Goal: Transaction & Acquisition: Purchase product/service

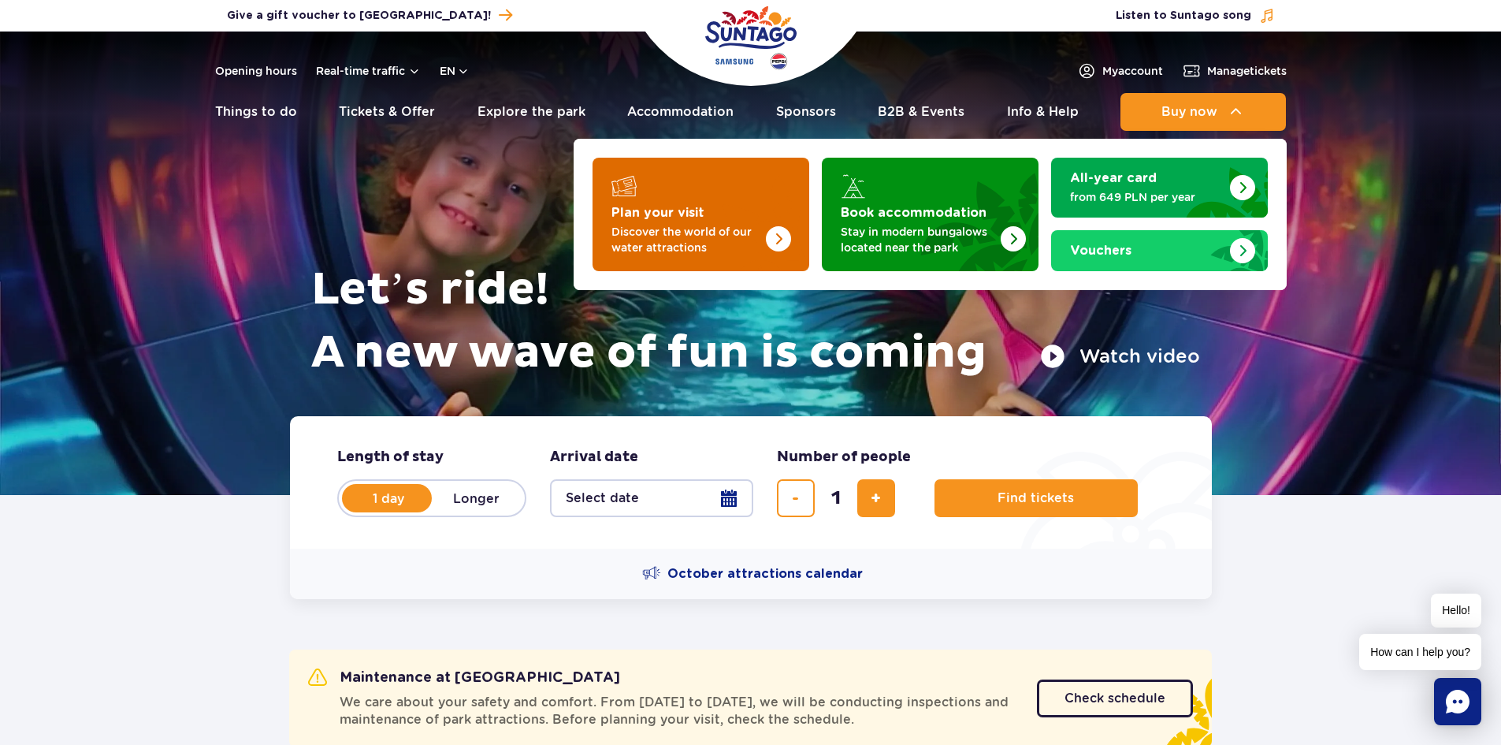
click at [745, 210] on img "Plan your visit" at bounding box center [746, 209] width 125 height 123
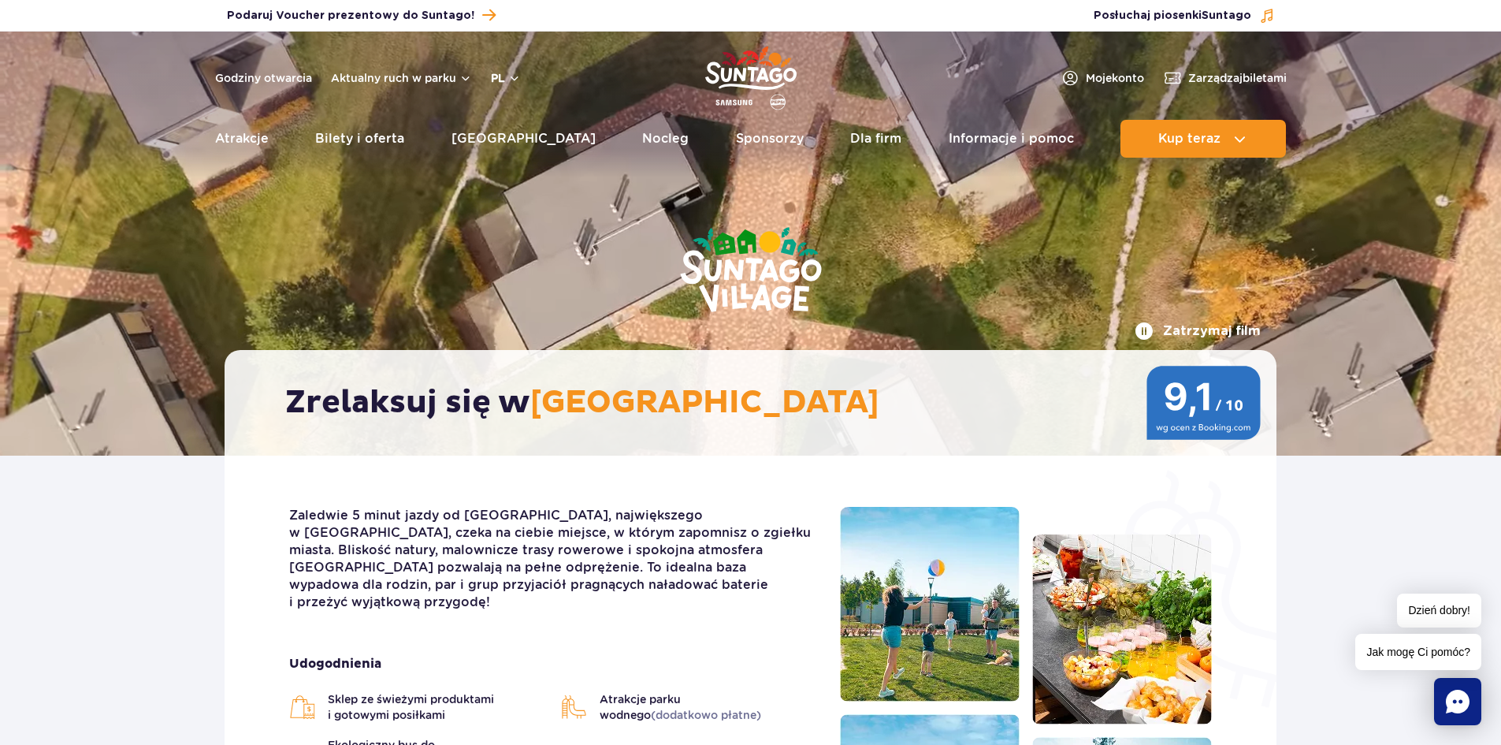
click at [517, 76] on button "pl" at bounding box center [506, 78] width 30 height 16
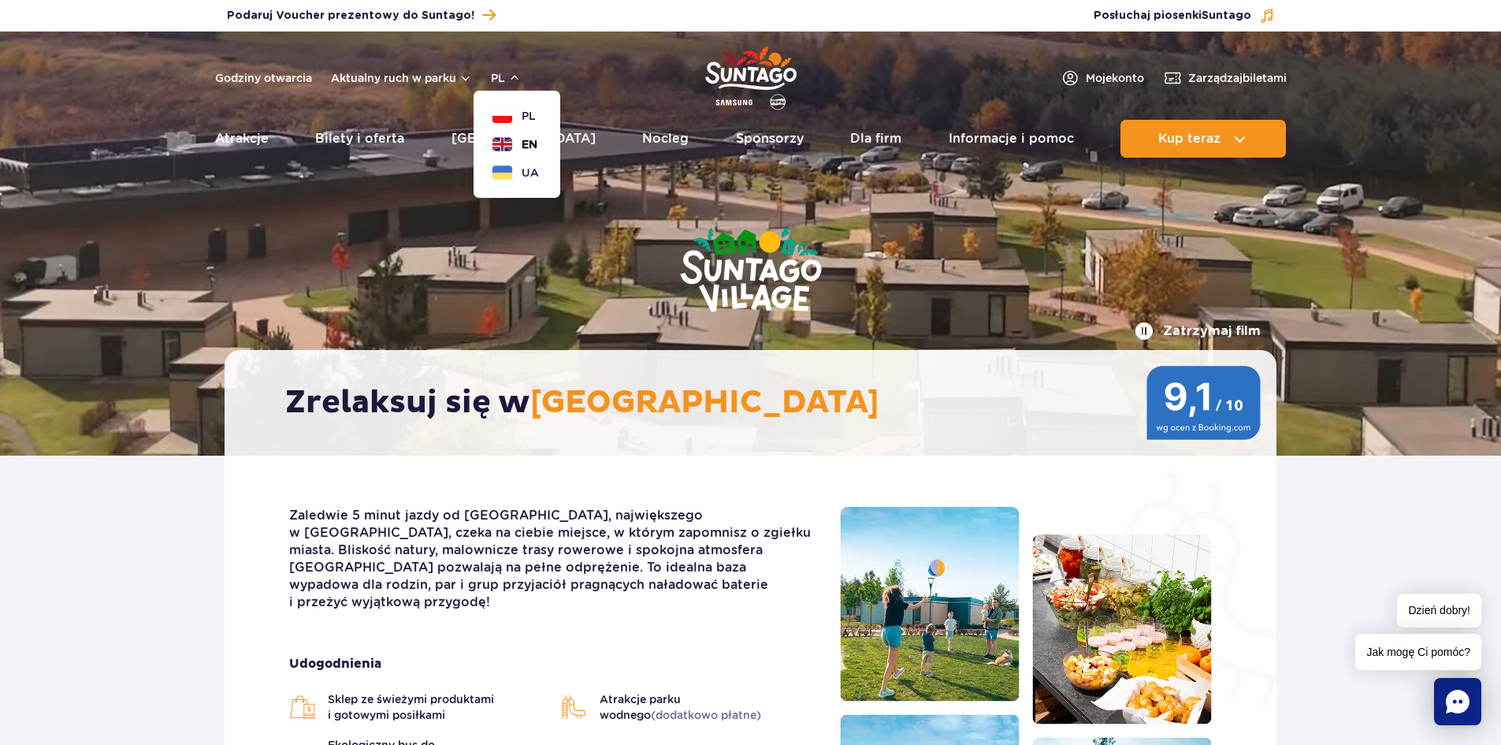
click at [522, 150] on span "EN" at bounding box center [530, 144] width 16 height 16
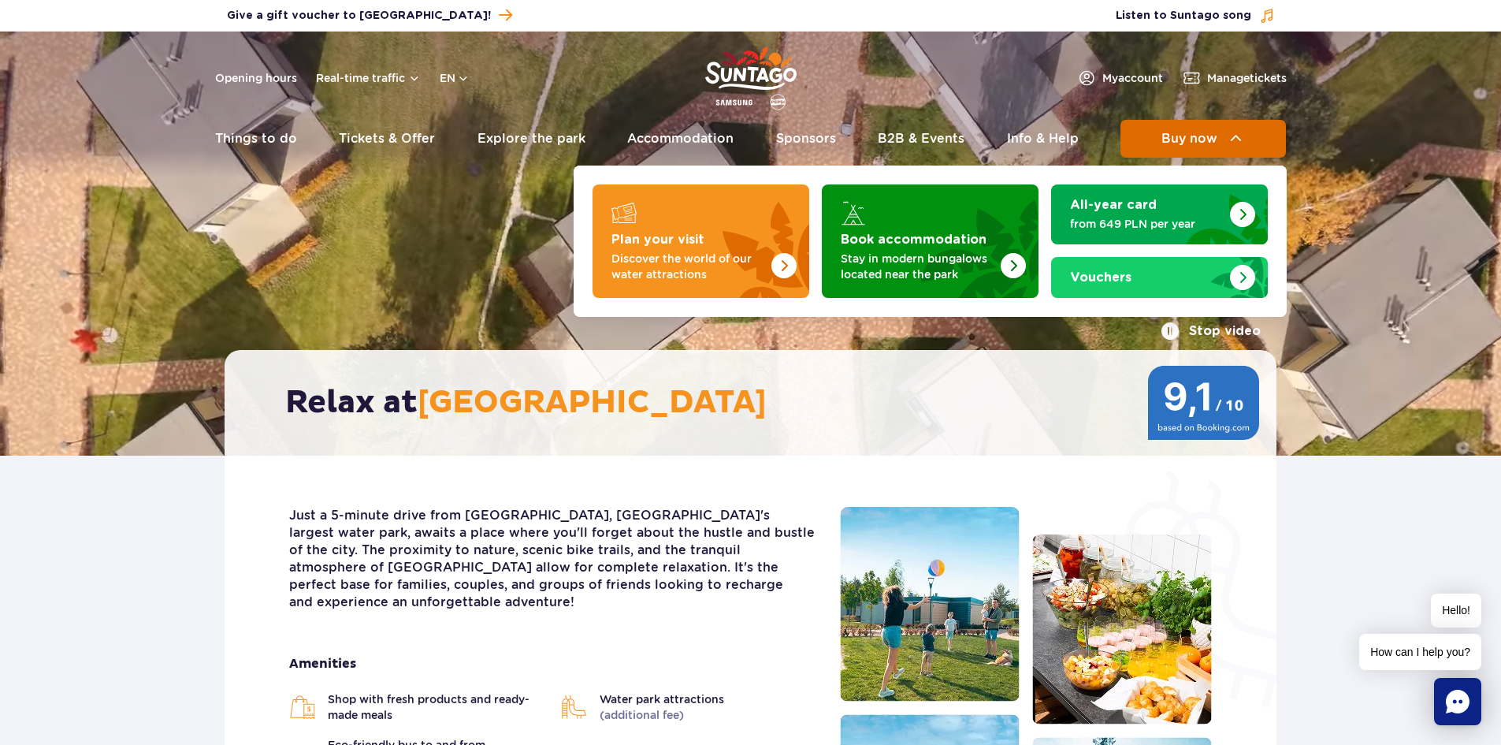
click at [1162, 147] on button "Buy now" at bounding box center [1204, 139] width 166 height 38
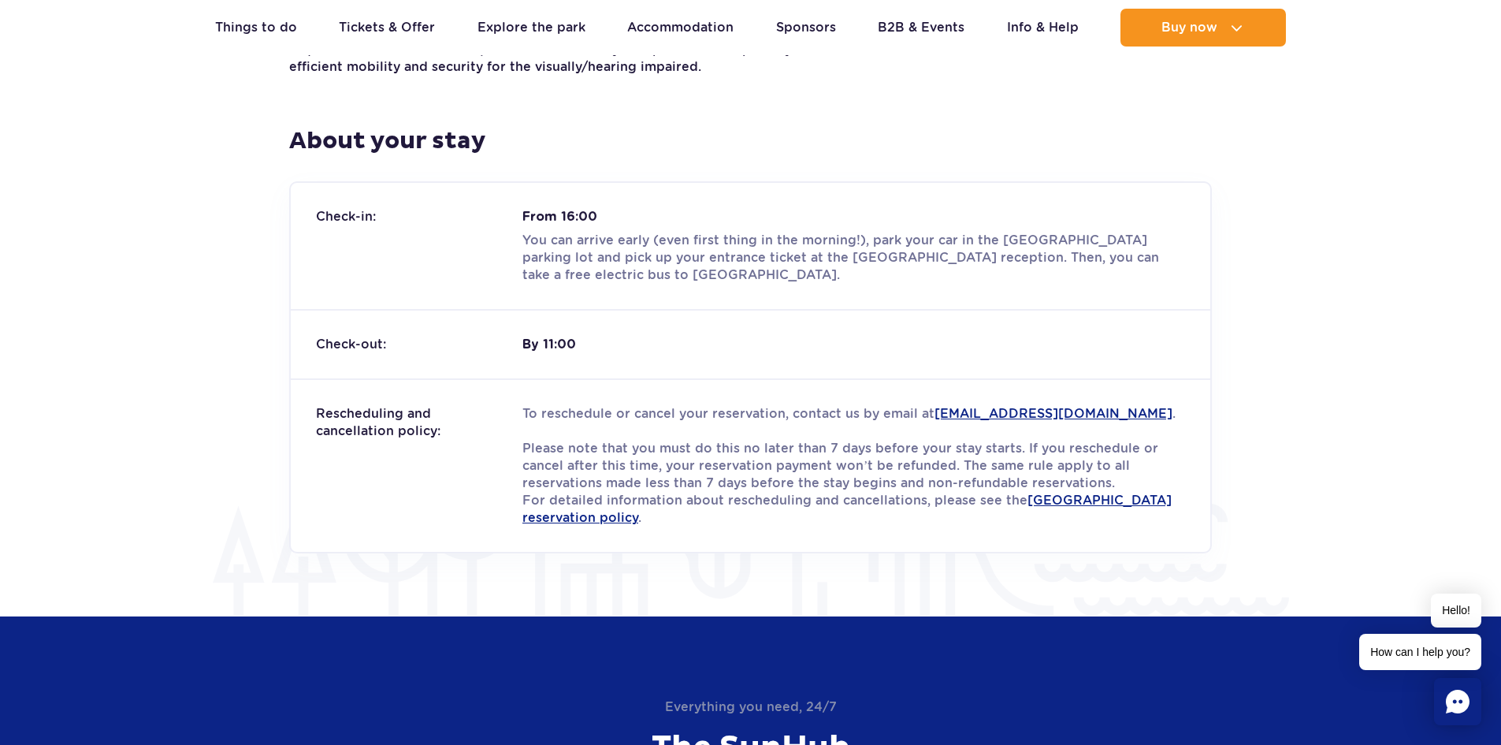
scroll to position [1970, 0]
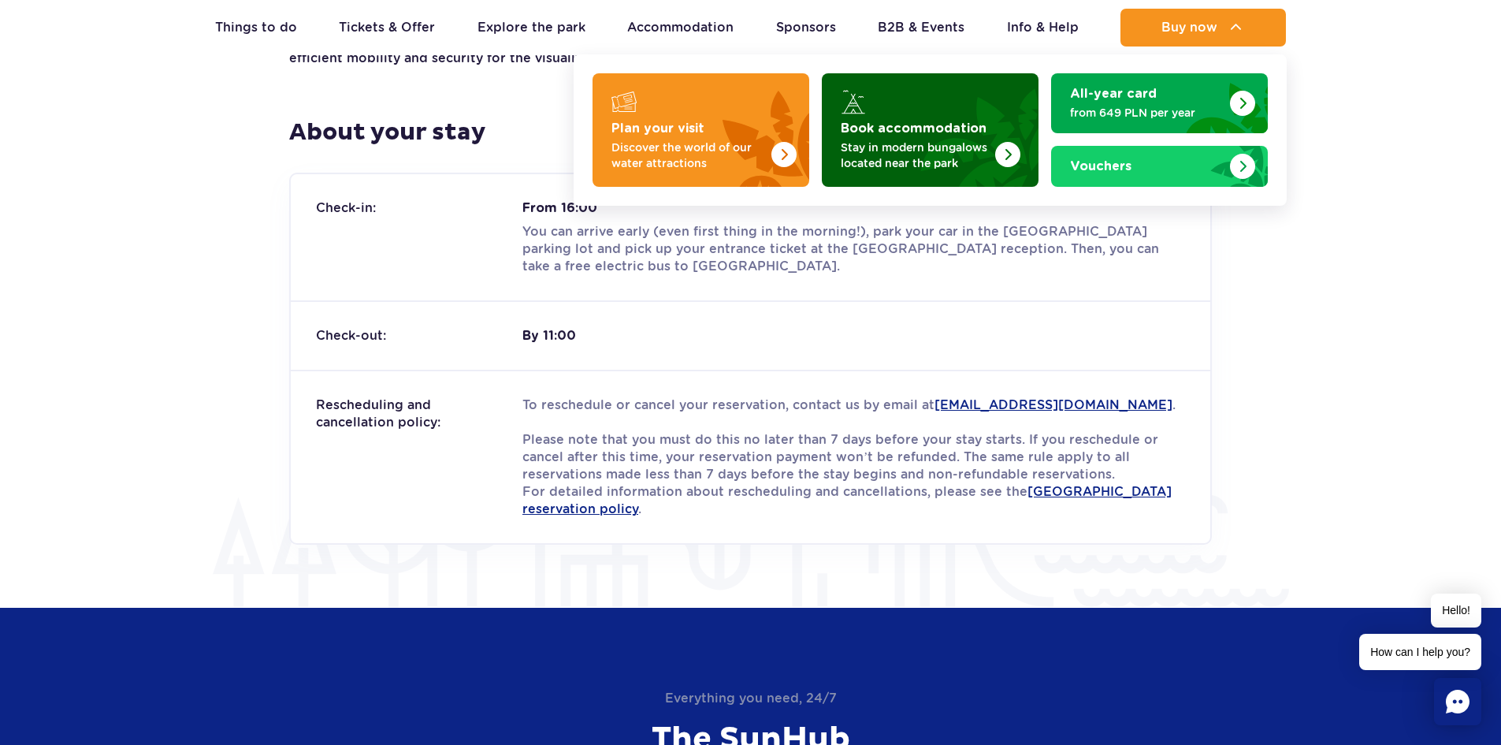
click at [915, 163] on p "Stay in modern bungalows located near the park" at bounding box center [918, 155] width 154 height 32
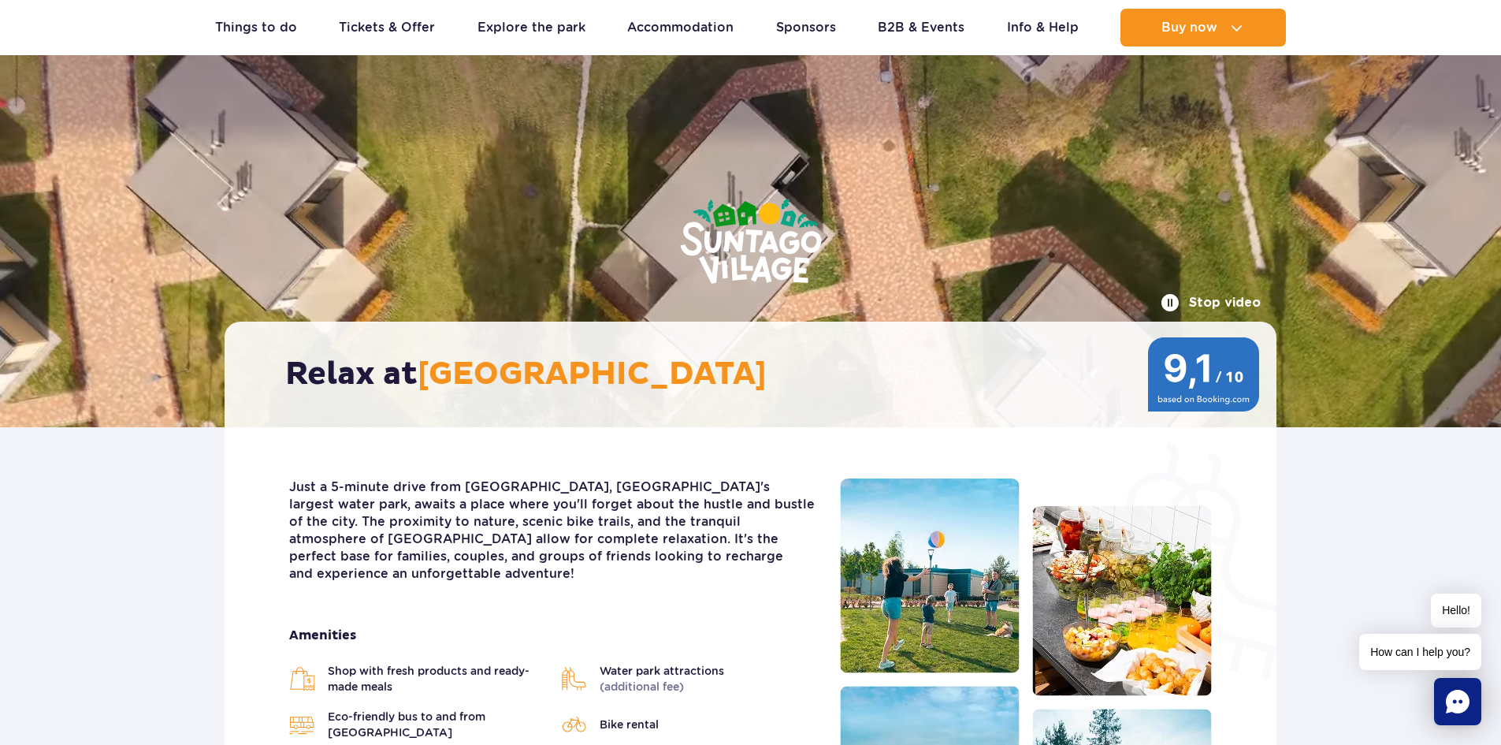
scroll to position [0, 0]
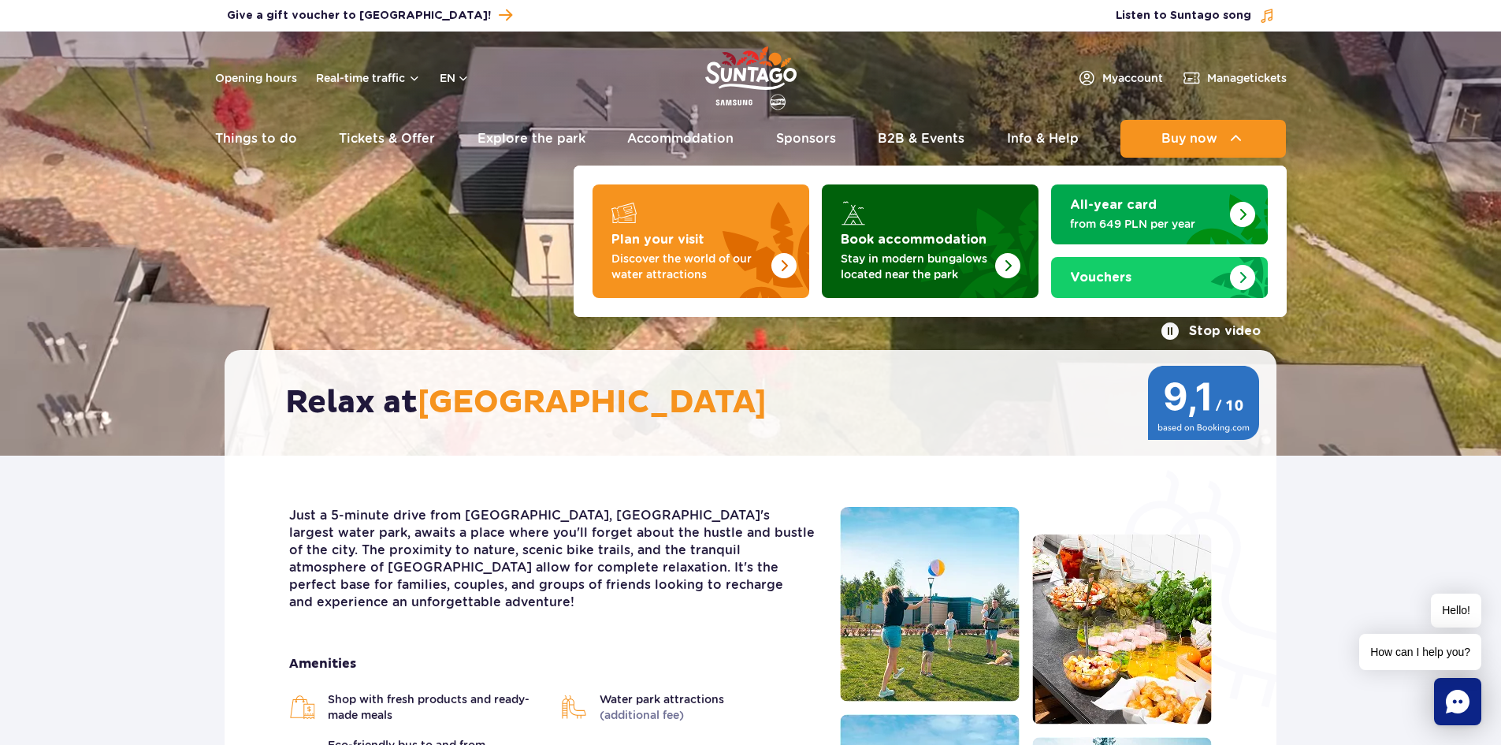
click at [976, 271] on p "Stay in modern bungalows located near the park" at bounding box center [918, 267] width 154 height 32
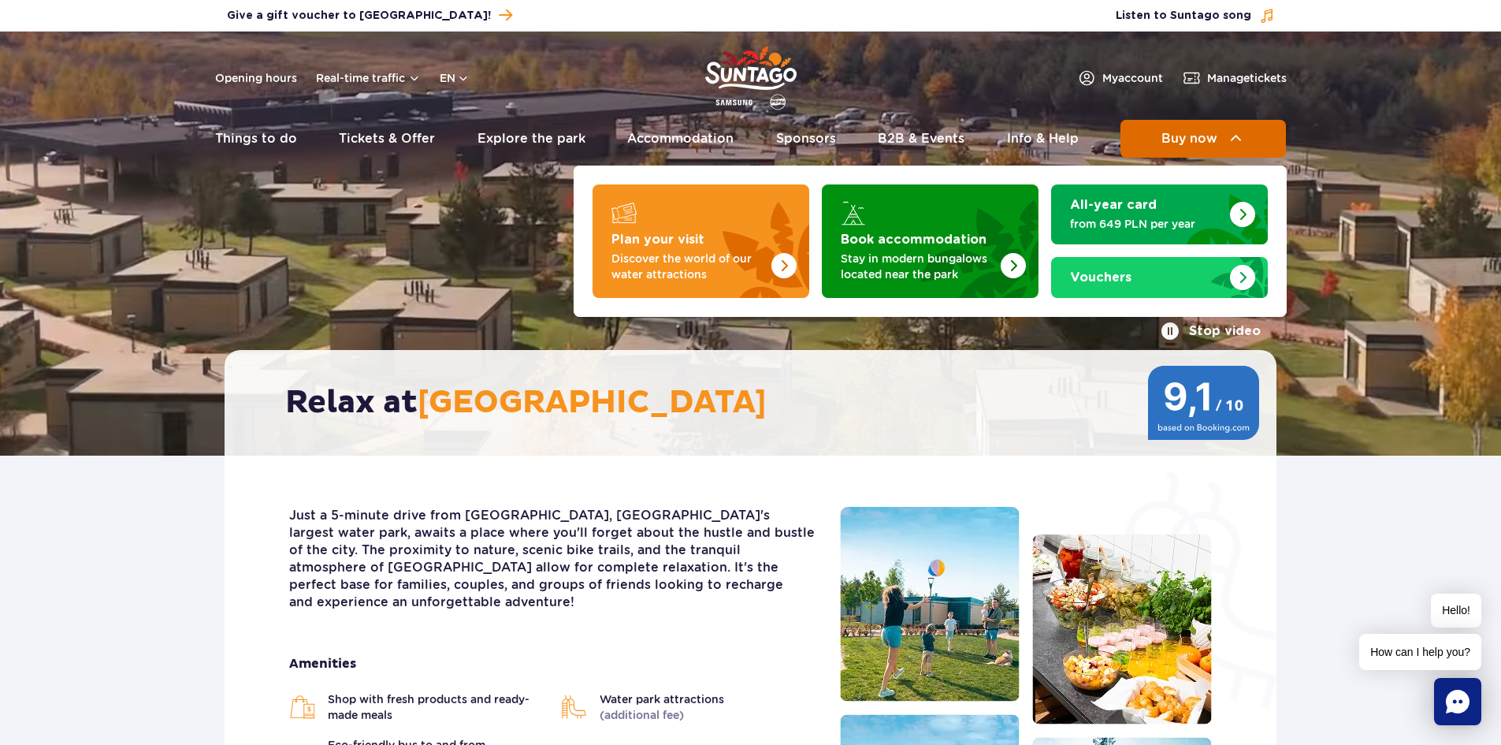
click at [1161, 142] on button "Buy now" at bounding box center [1204, 139] width 166 height 38
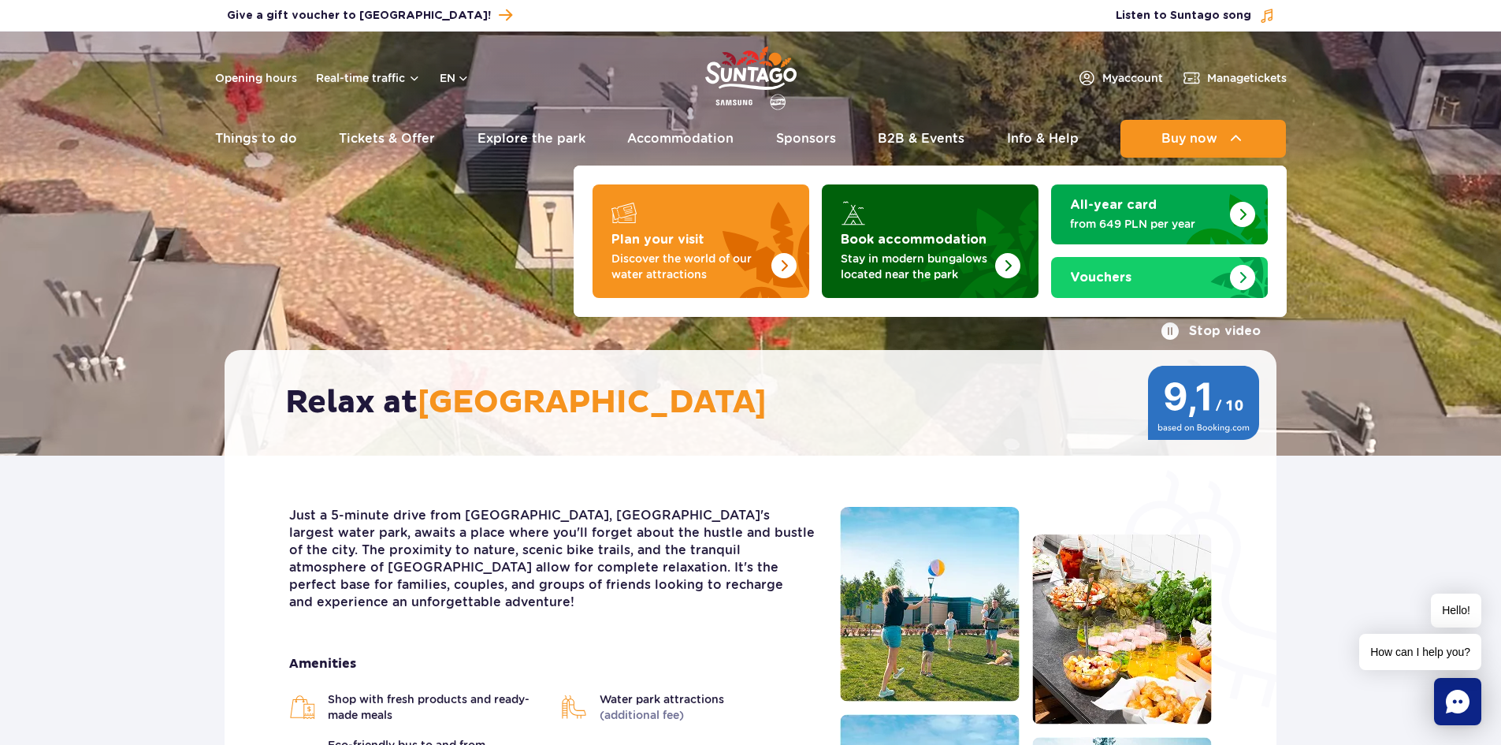
click at [914, 233] on strong "Book accommodation" at bounding box center [914, 239] width 146 height 13
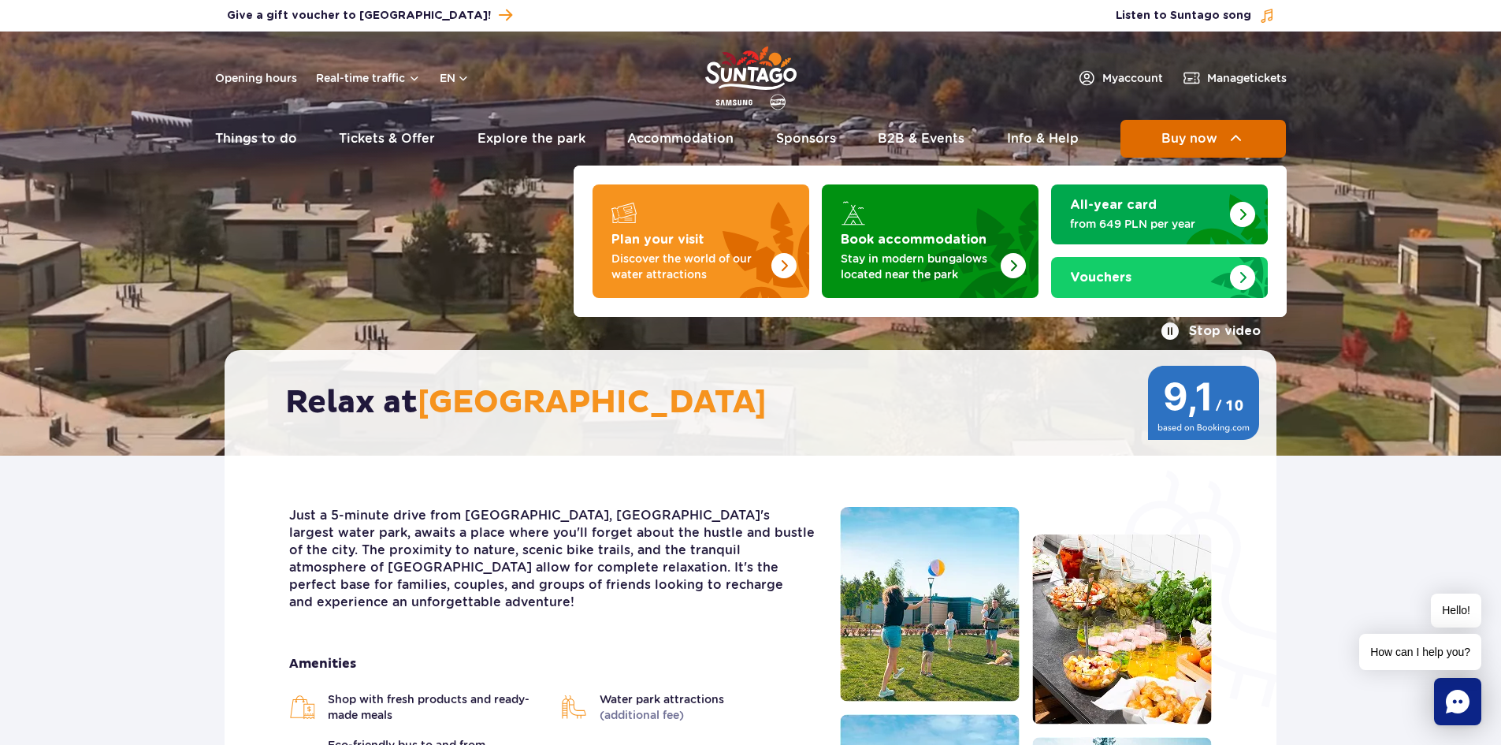
click at [1152, 144] on button "Buy now" at bounding box center [1204, 139] width 166 height 38
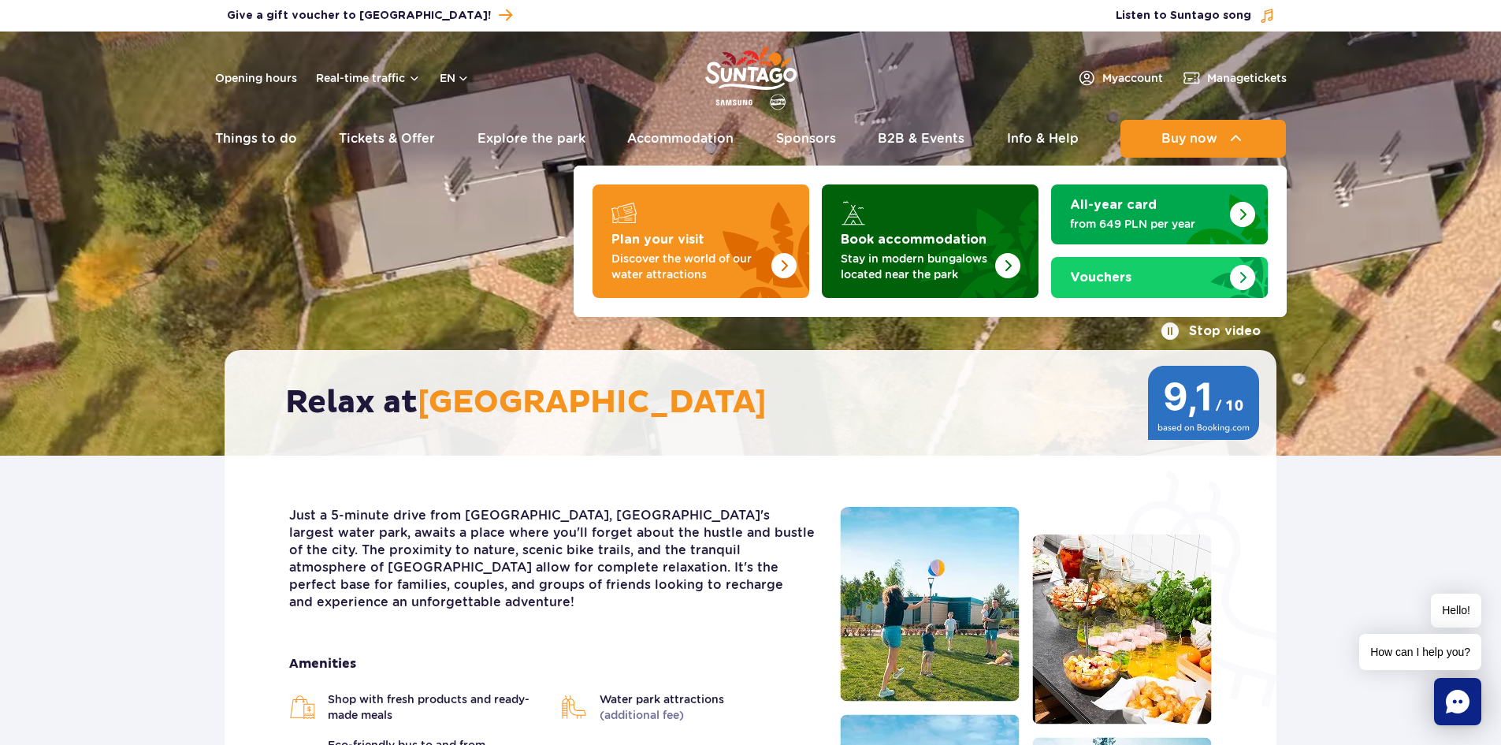
click at [958, 256] on p "Stay in modern bungalows located near the park" at bounding box center [918, 267] width 154 height 32
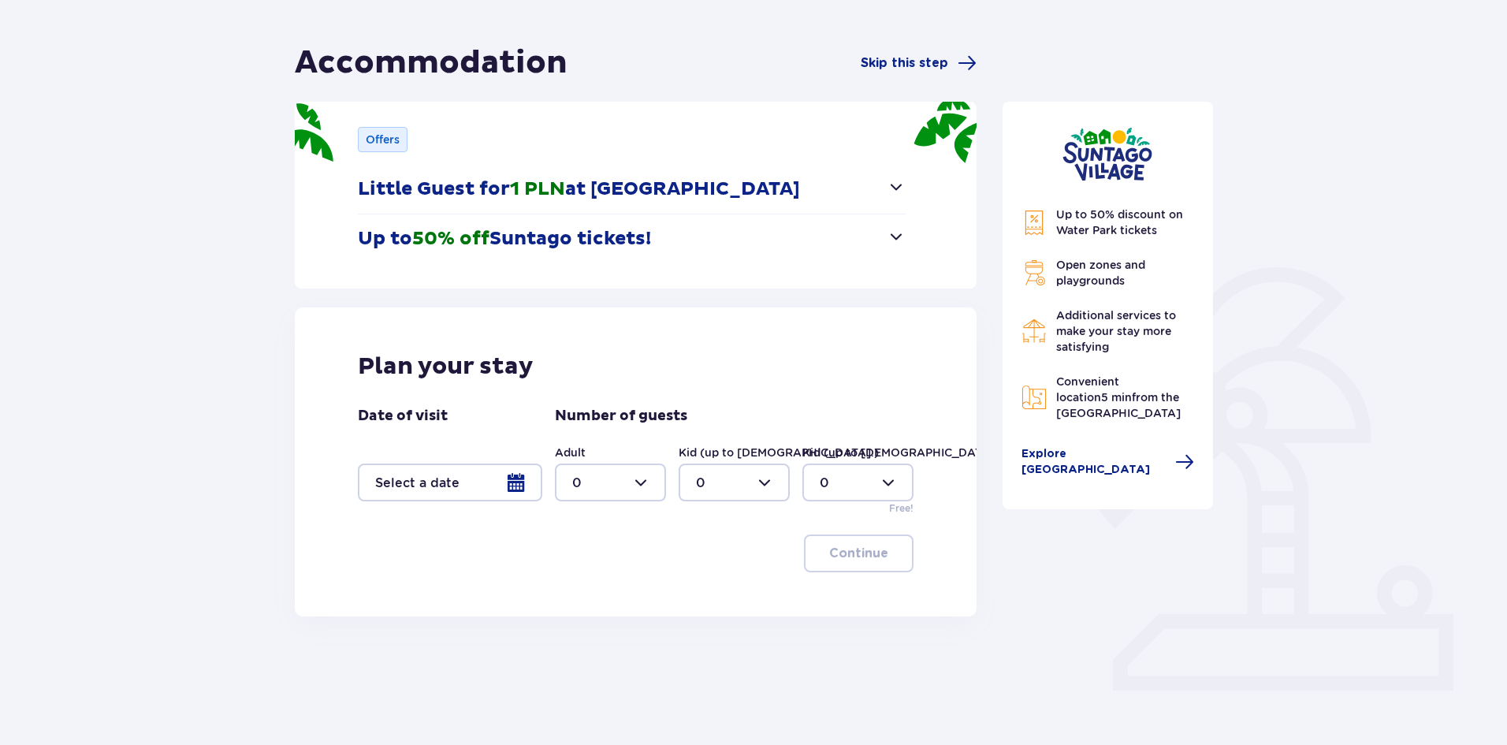
scroll to position [162, 0]
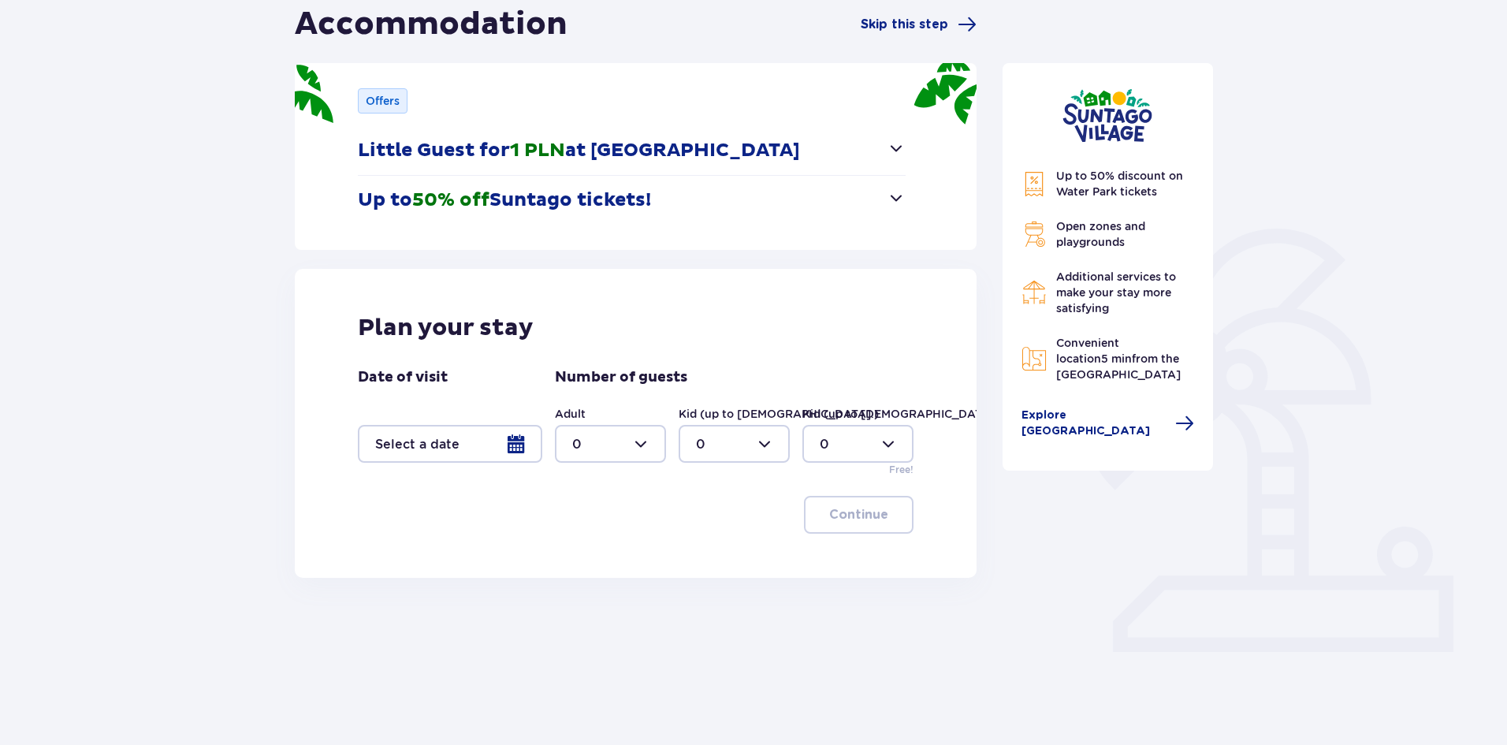
click at [637, 443] on div at bounding box center [610, 444] width 111 height 38
click at [591, 541] on div "4" at bounding box center [610, 545] width 76 height 17
type input "4"
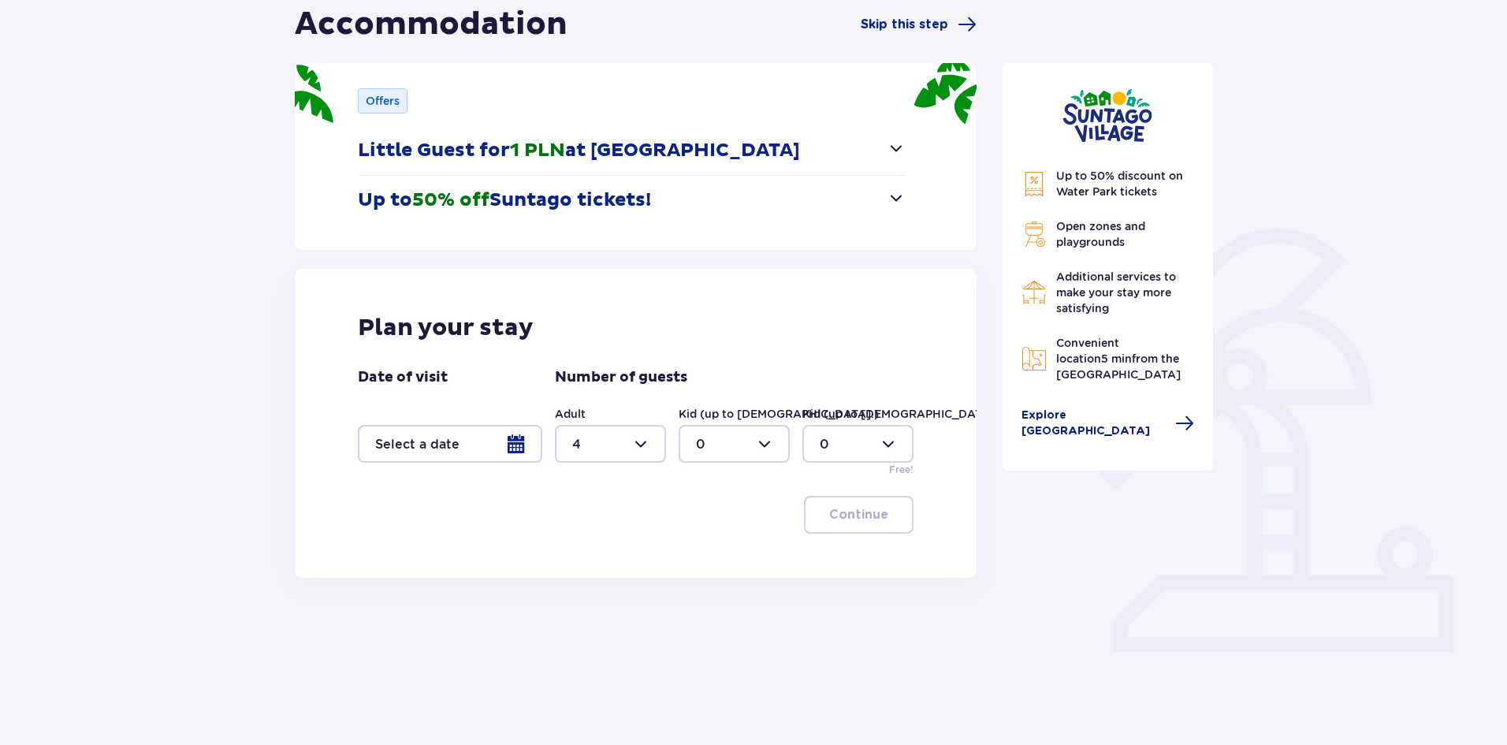
click at [724, 437] on div at bounding box center [734, 444] width 111 height 38
click at [712, 524] on div "1" at bounding box center [734, 524] width 76 height 17
type input "1"
click at [480, 440] on div at bounding box center [450, 444] width 184 height 38
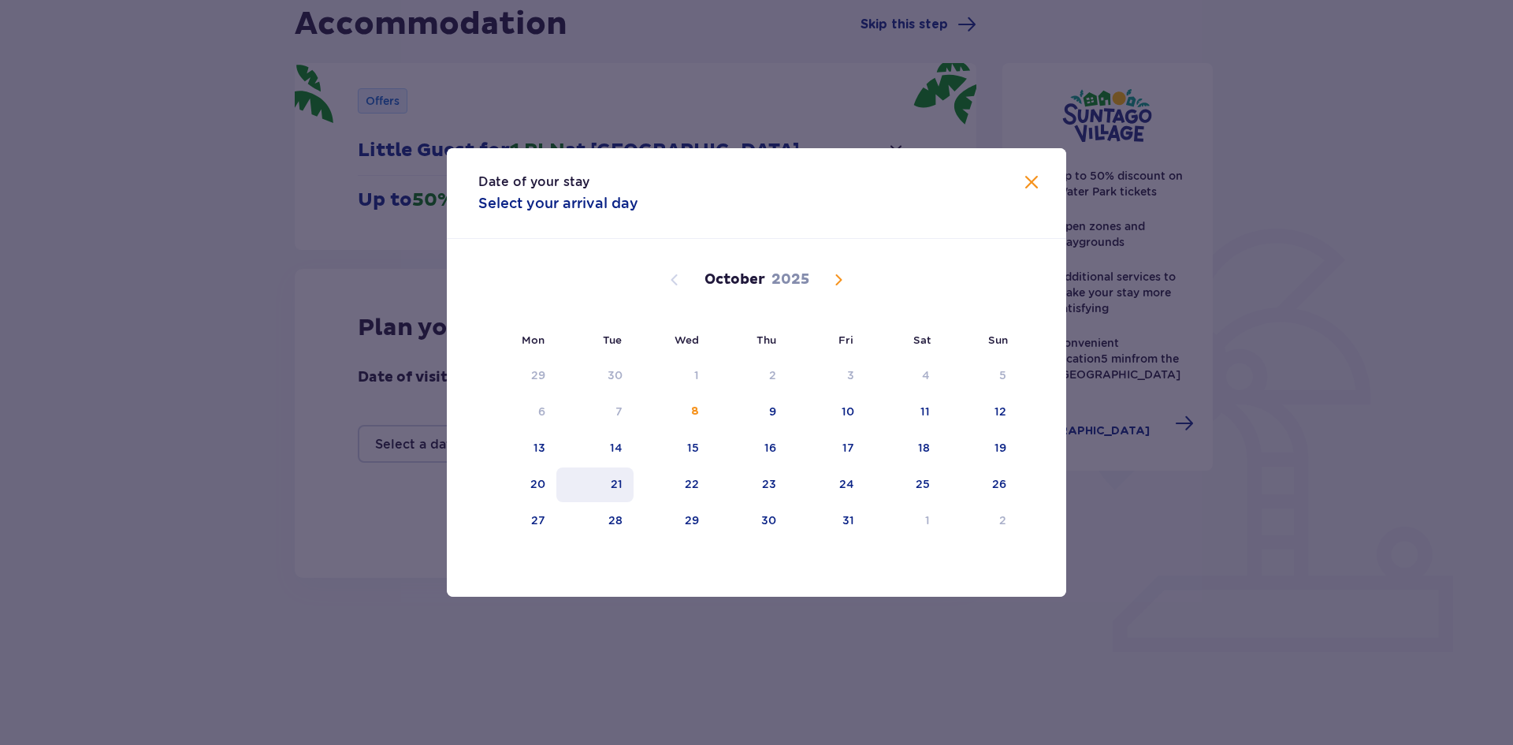
click at [597, 486] on div "21" at bounding box center [595, 484] width 78 height 35
click at [768, 482] on div "23" at bounding box center [769, 484] width 14 height 16
type input "[DATE] - [DATE]"
type input "0"
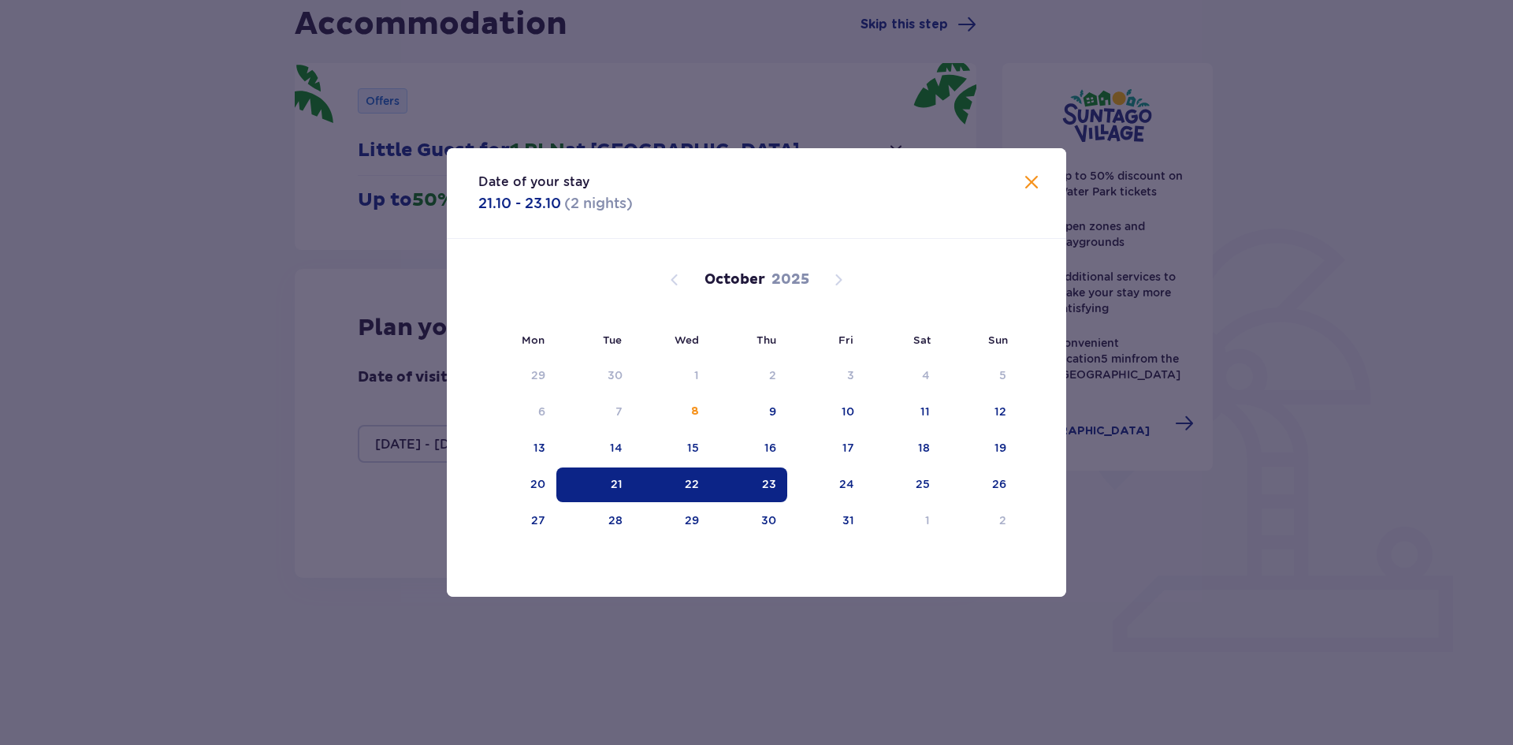
click at [1072, 530] on div "Date of your stay 21.10 - 23.10 ( 2 nights ) Mon Tue Wed Thu Fri Sat Sun Septem…" at bounding box center [756, 372] width 1513 height 745
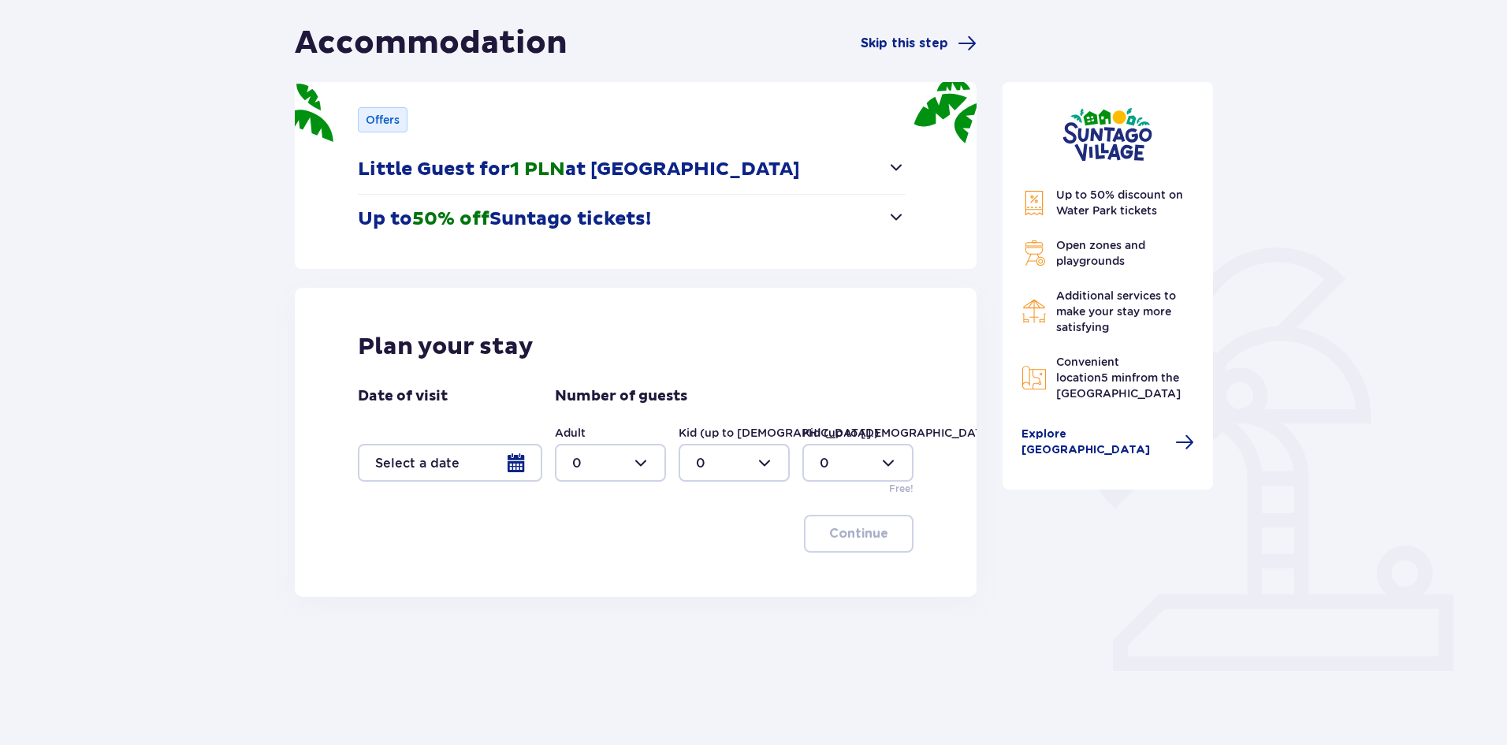
scroll to position [162, 0]
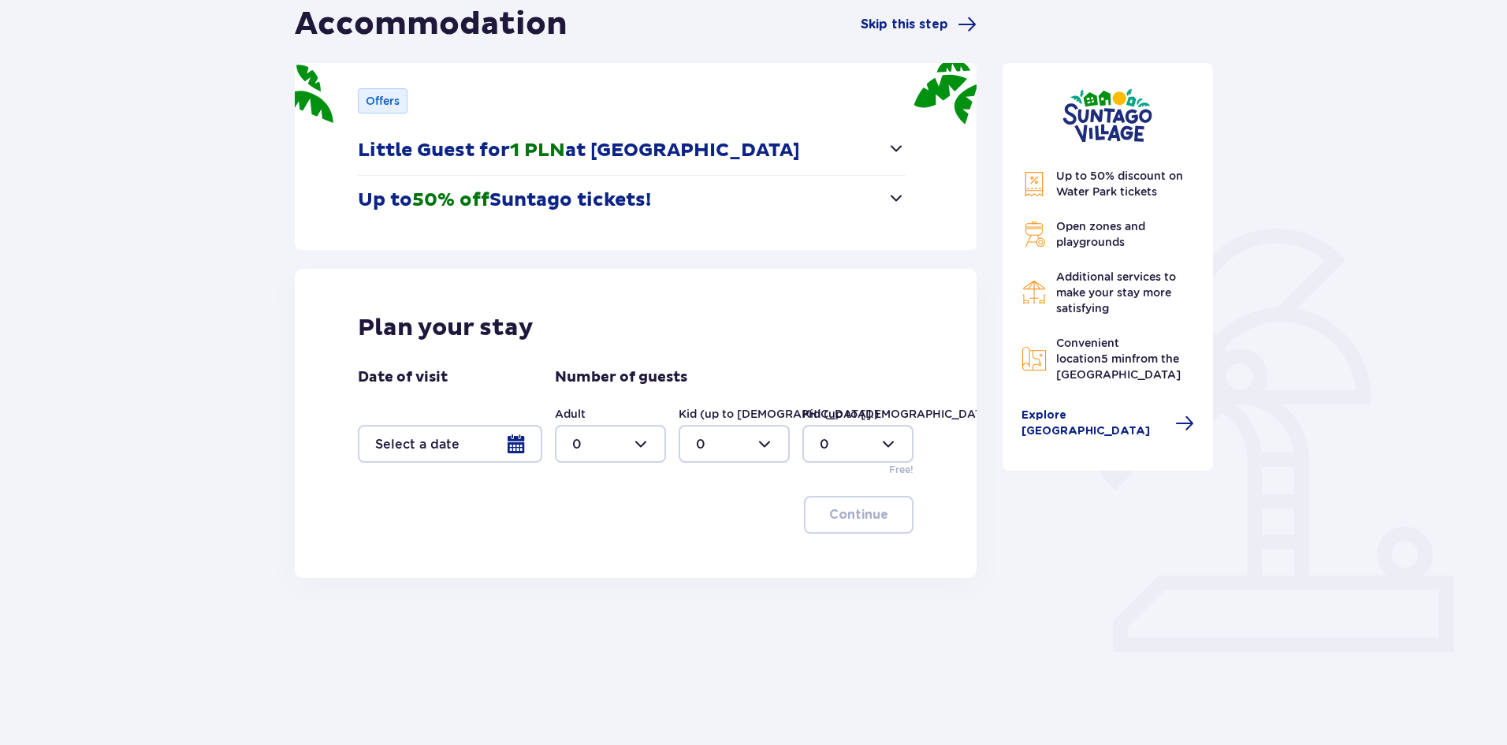
click at [636, 442] on div at bounding box center [610, 444] width 111 height 38
click at [612, 616] on div "4" at bounding box center [610, 624] width 76 height 17
type input "4"
click at [787, 433] on div at bounding box center [734, 444] width 111 height 38
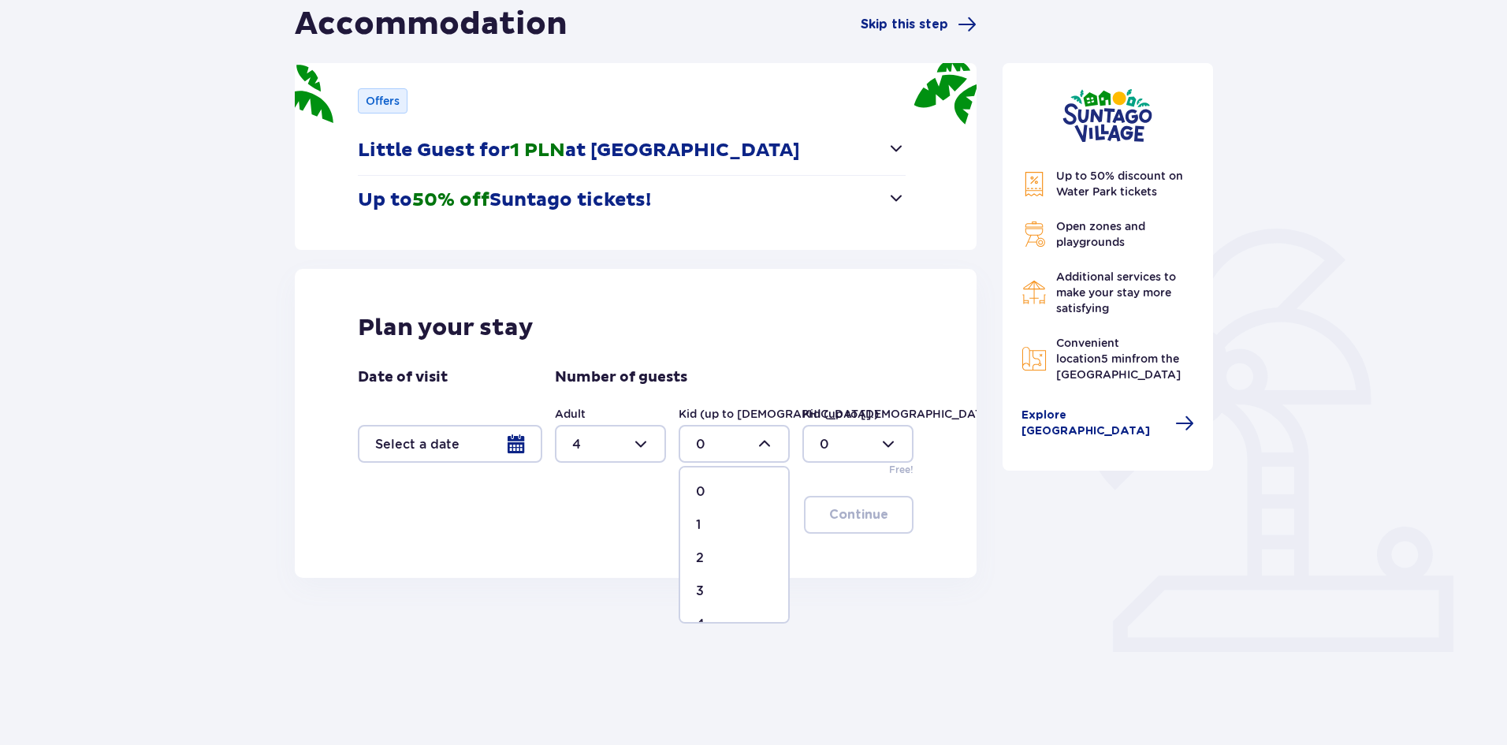
click at [724, 526] on div "1" at bounding box center [734, 524] width 76 height 17
type input "1"
click at [511, 436] on div at bounding box center [450, 444] width 184 height 38
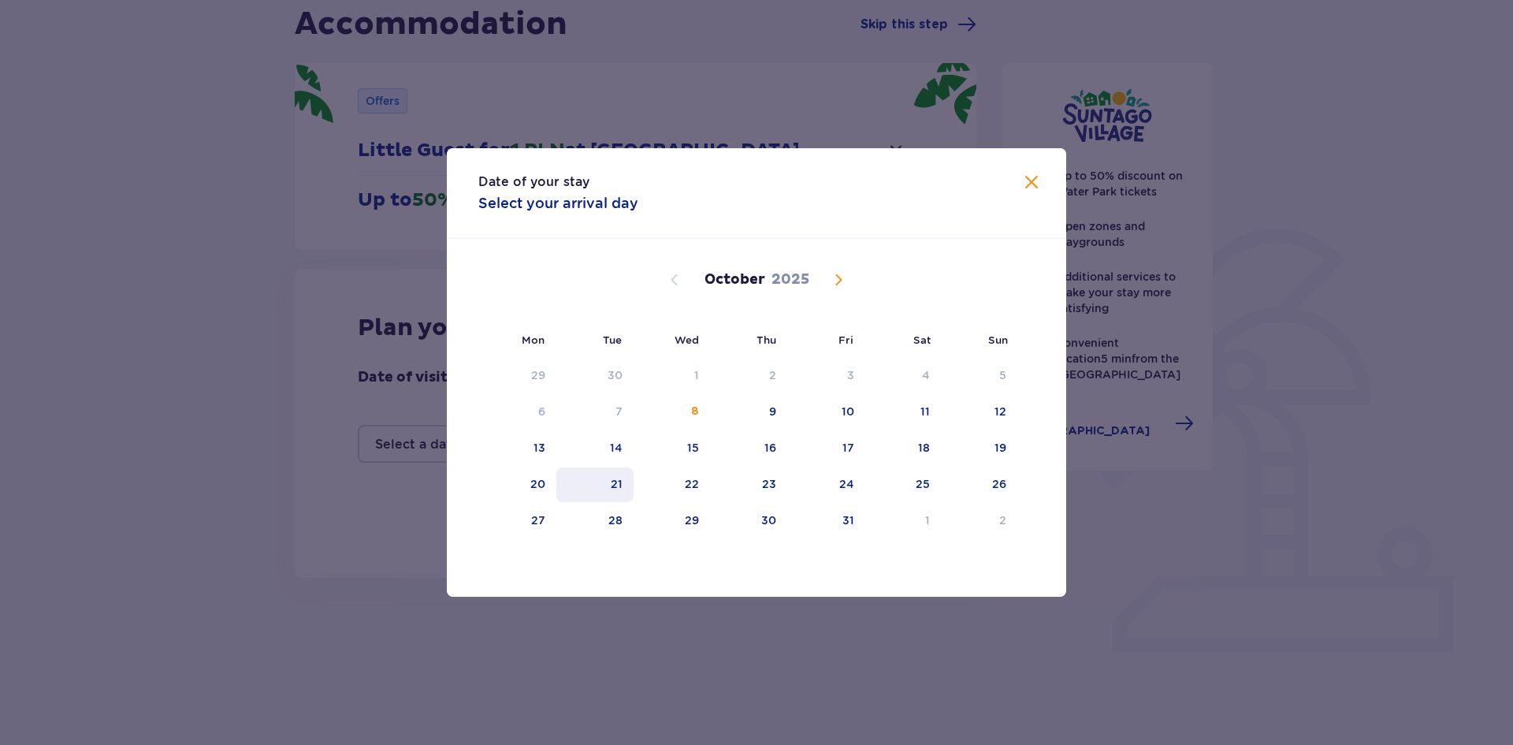
click at [587, 483] on div "21" at bounding box center [595, 484] width 78 height 35
click at [762, 481] on div "23" at bounding box center [749, 484] width 78 height 35
type input "[DATE] - [DATE]"
type input "0"
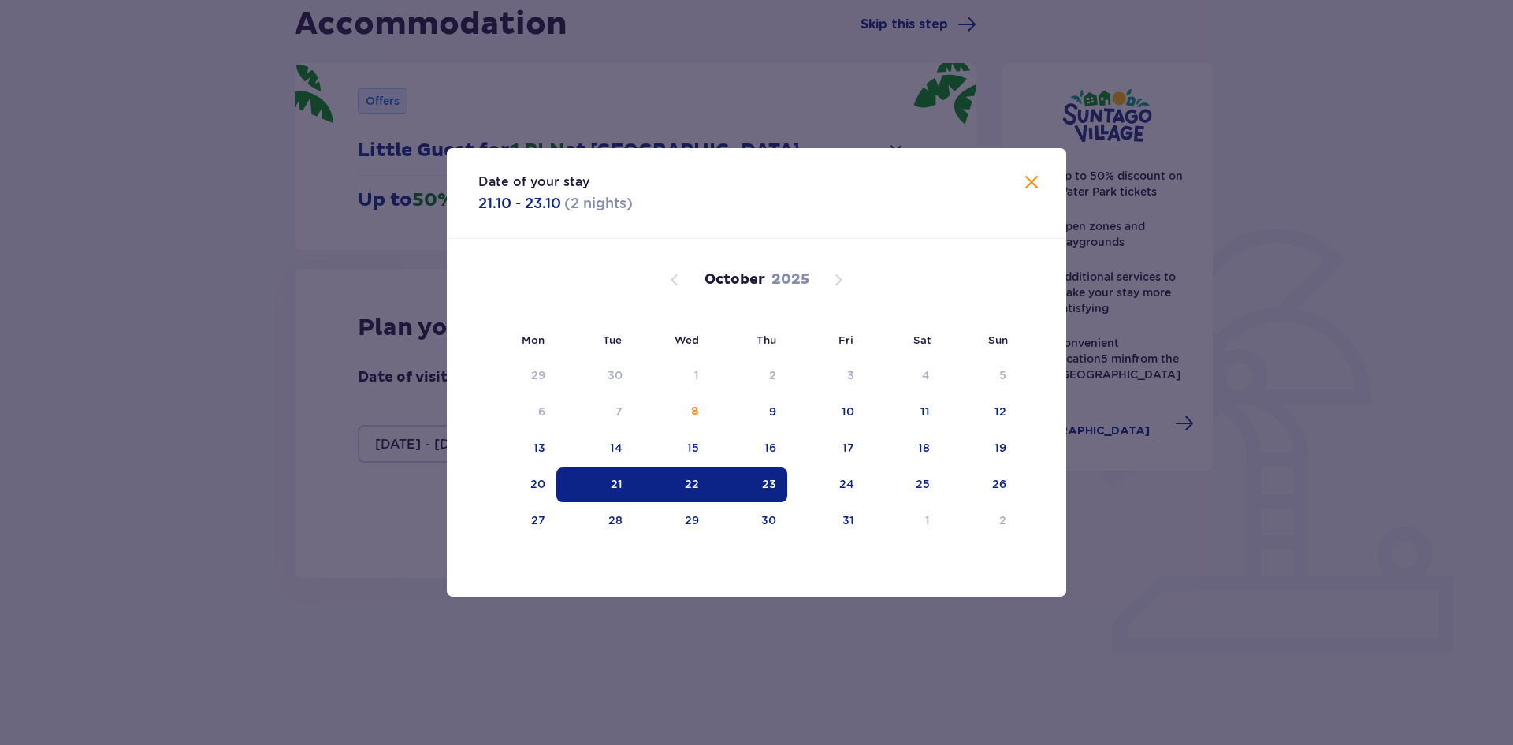
click at [1095, 552] on div "Date of your stay 21.10 - 23.10 ( 2 nights ) Mon Tue Wed Thu Fri Sat Sun Septem…" at bounding box center [756, 372] width 1513 height 745
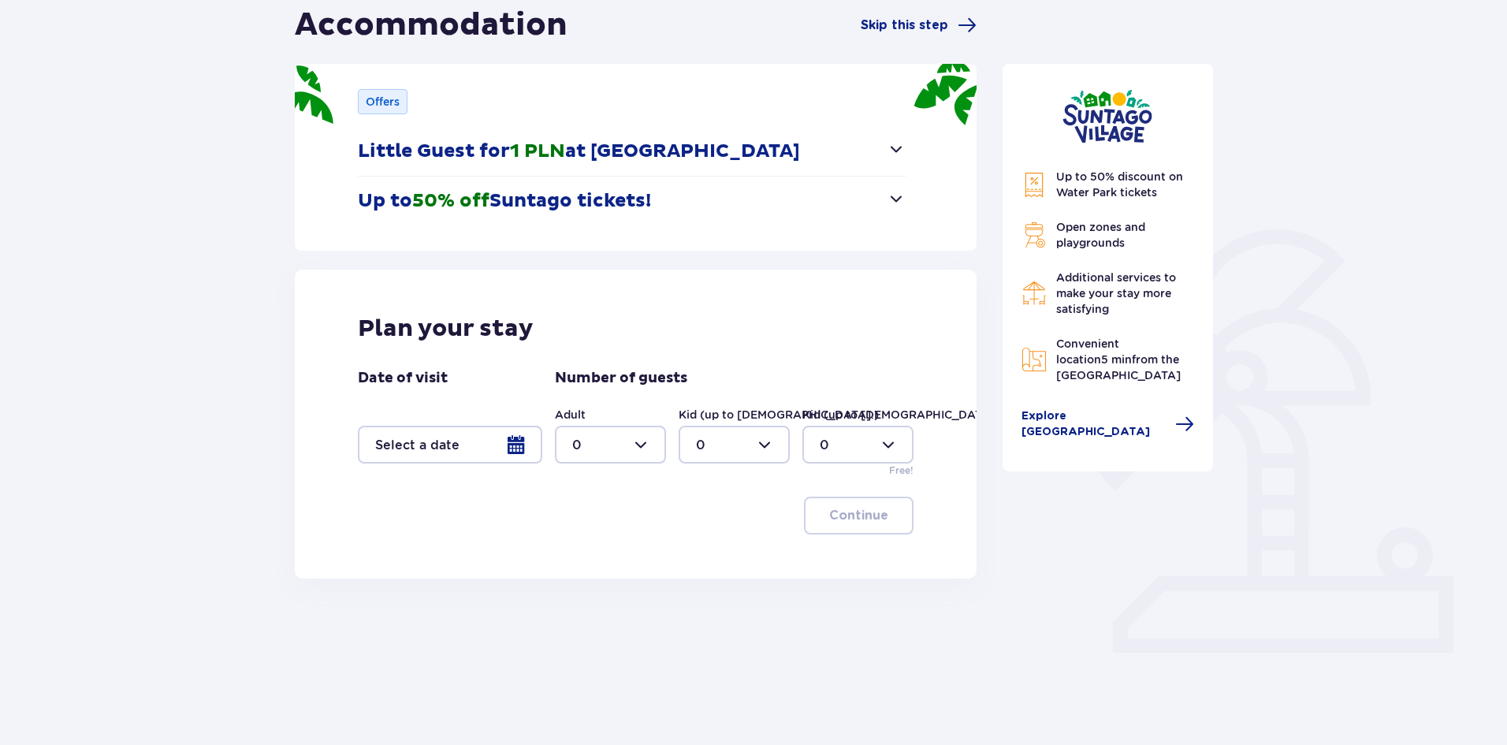
scroll to position [162, 0]
drag, startPoint x: 616, startPoint y: 437, endPoint x: 629, endPoint y: 441, distance: 13.2
click at [617, 437] on div at bounding box center [610, 444] width 111 height 38
click at [620, 611] on span "4" at bounding box center [610, 624] width 108 height 33
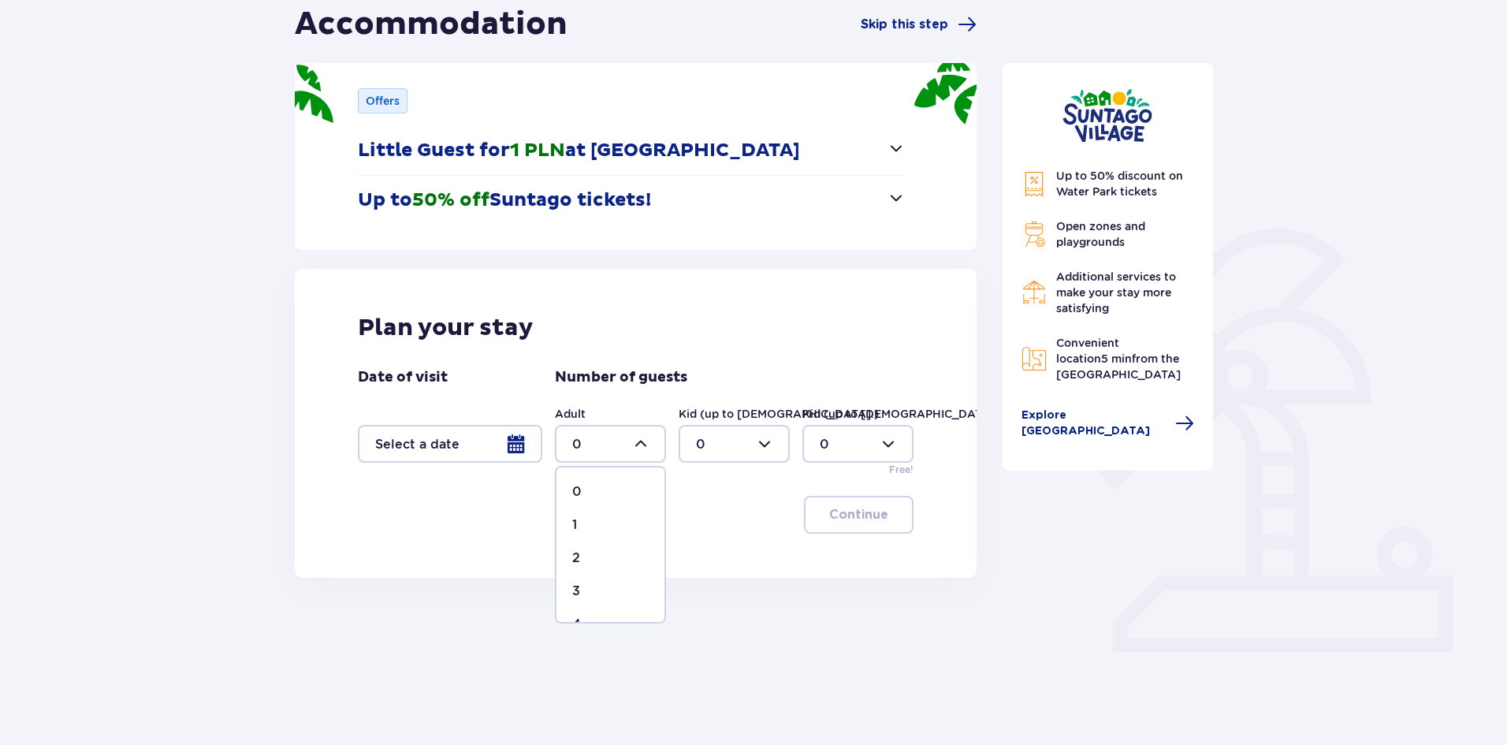
type input "4"
click at [749, 462] on div at bounding box center [734, 444] width 111 height 38
click at [723, 513] on span "1" at bounding box center [734, 524] width 108 height 33
type input "1"
click at [518, 441] on div at bounding box center [450, 444] width 184 height 38
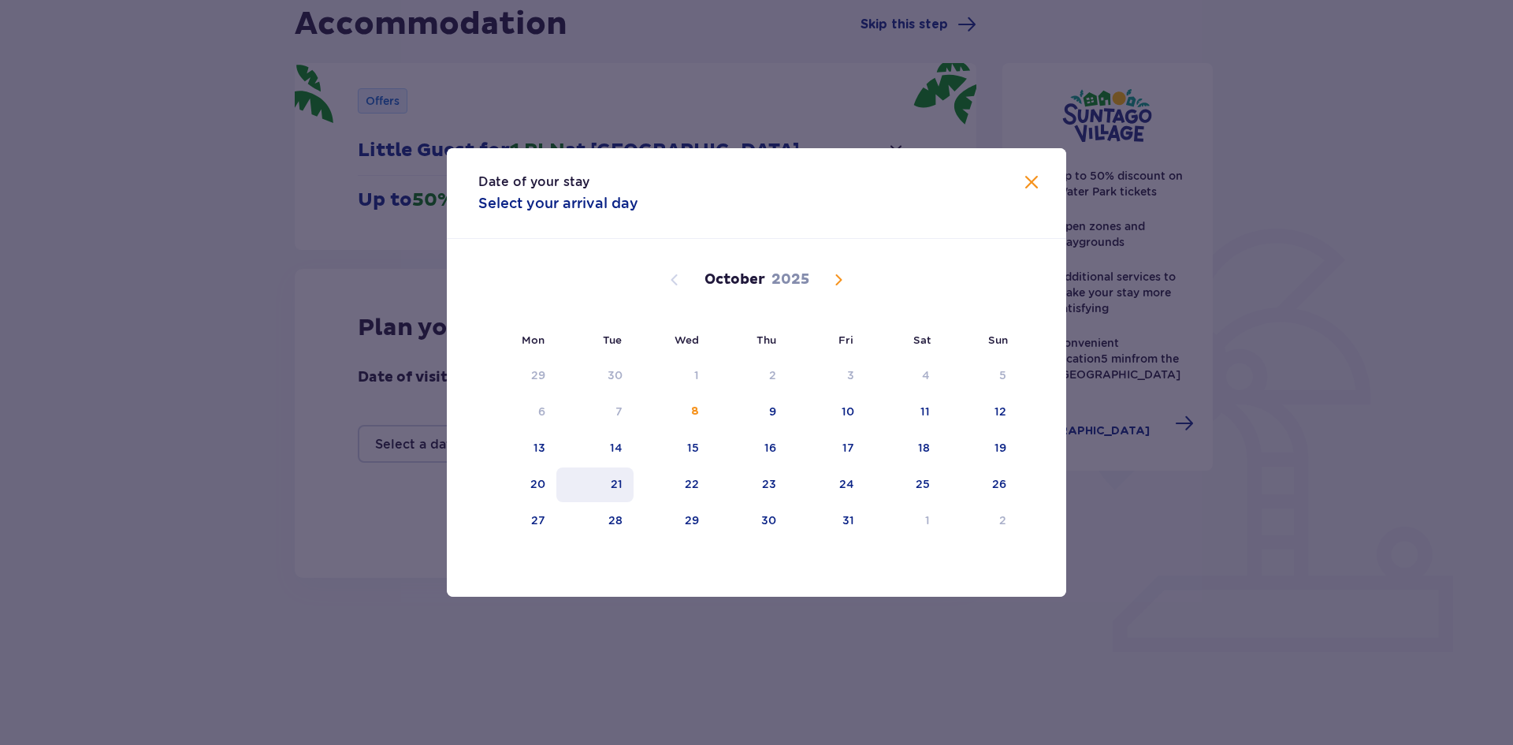
click at [622, 480] on div "21" at bounding box center [617, 484] width 12 height 16
click at [738, 484] on div "23" at bounding box center [749, 484] width 78 height 35
type input "[DATE] - [DATE]"
type input "0"
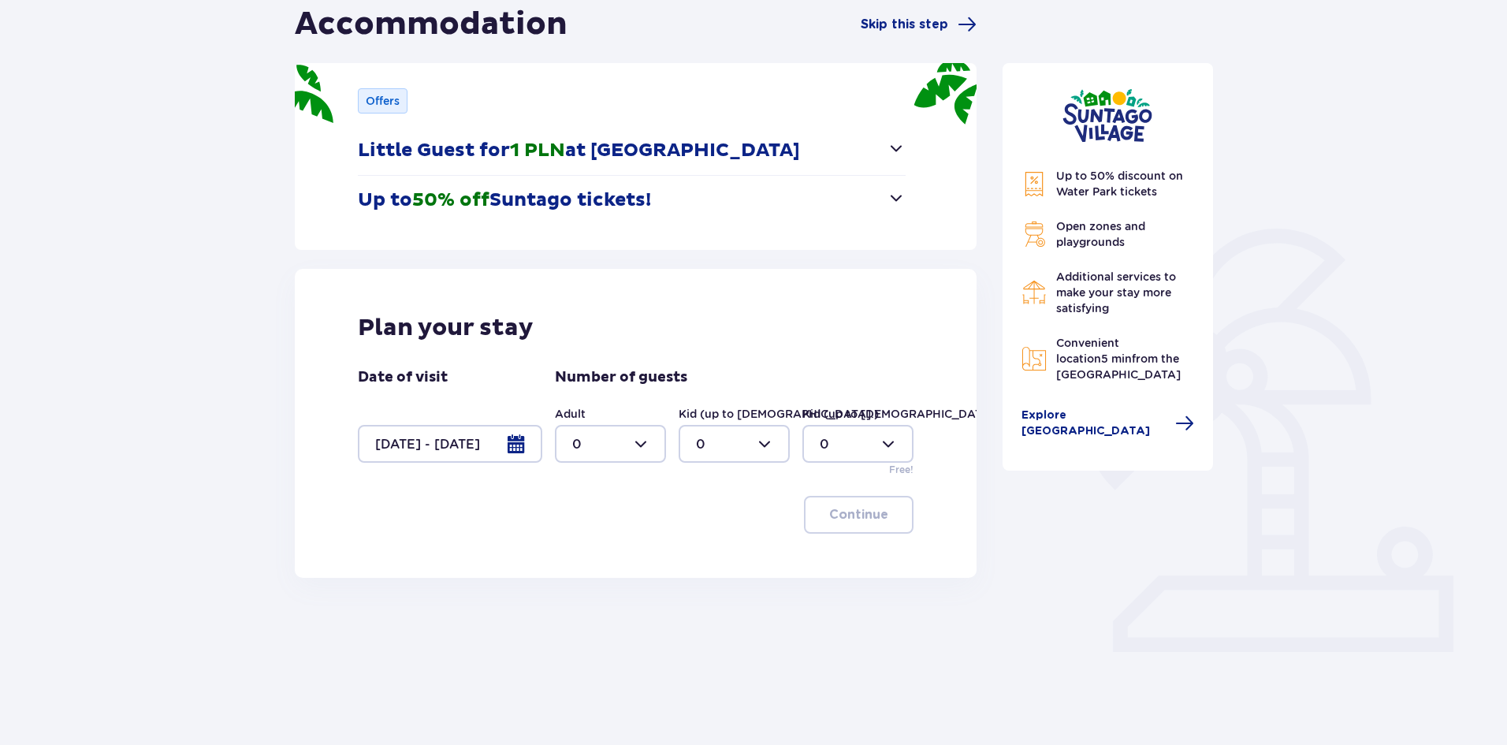
click at [643, 444] on div at bounding box center [610, 444] width 111 height 38
click at [594, 541] on div "4" at bounding box center [610, 545] width 76 height 17
type input "4"
click at [698, 449] on div at bounding box center [734, 444] width 111 height 38
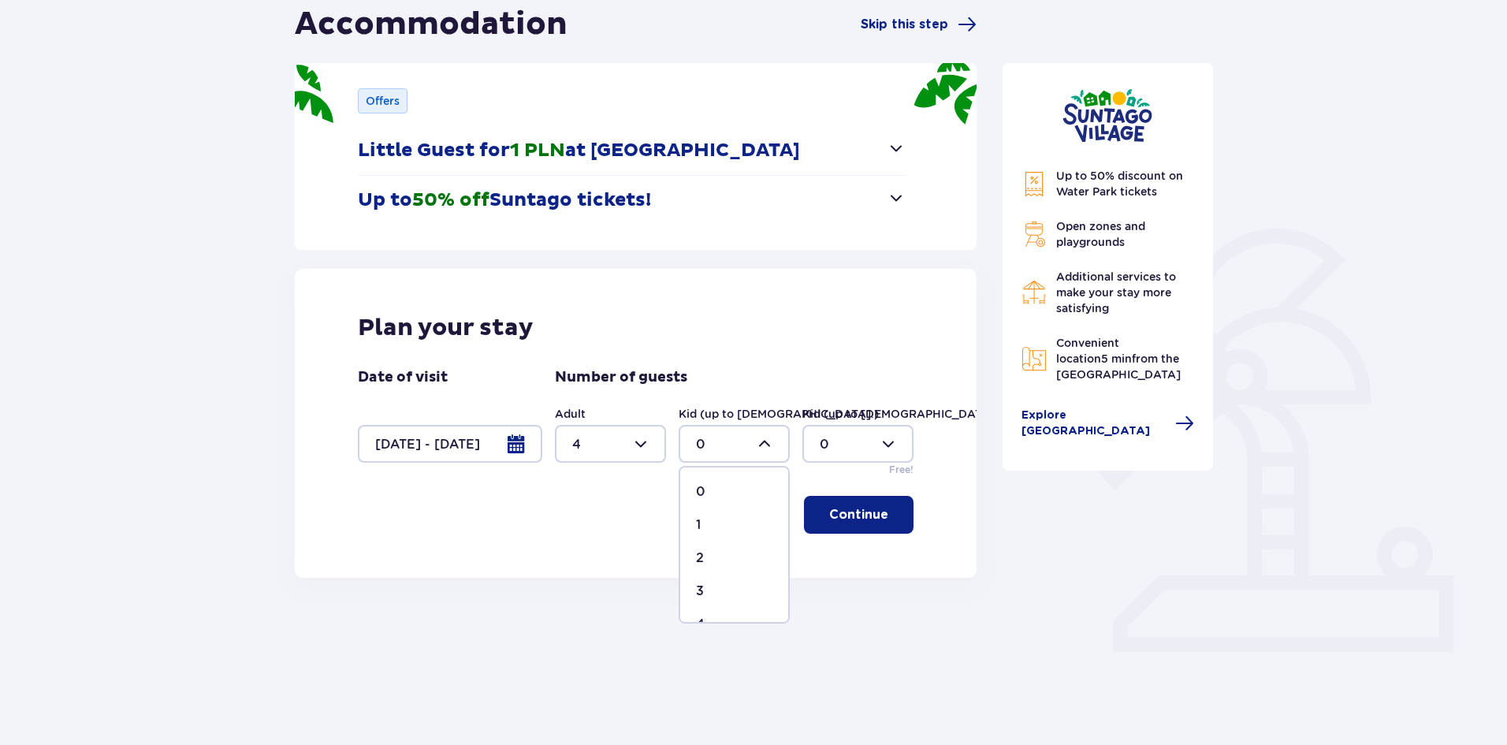
click at [699, 520] on p "1" at bounding box center [698, 524] width 5 height 17
type input "1"
click at [878, 506] on button "Continue" at bounding box center [859, 515] width 110 height 38
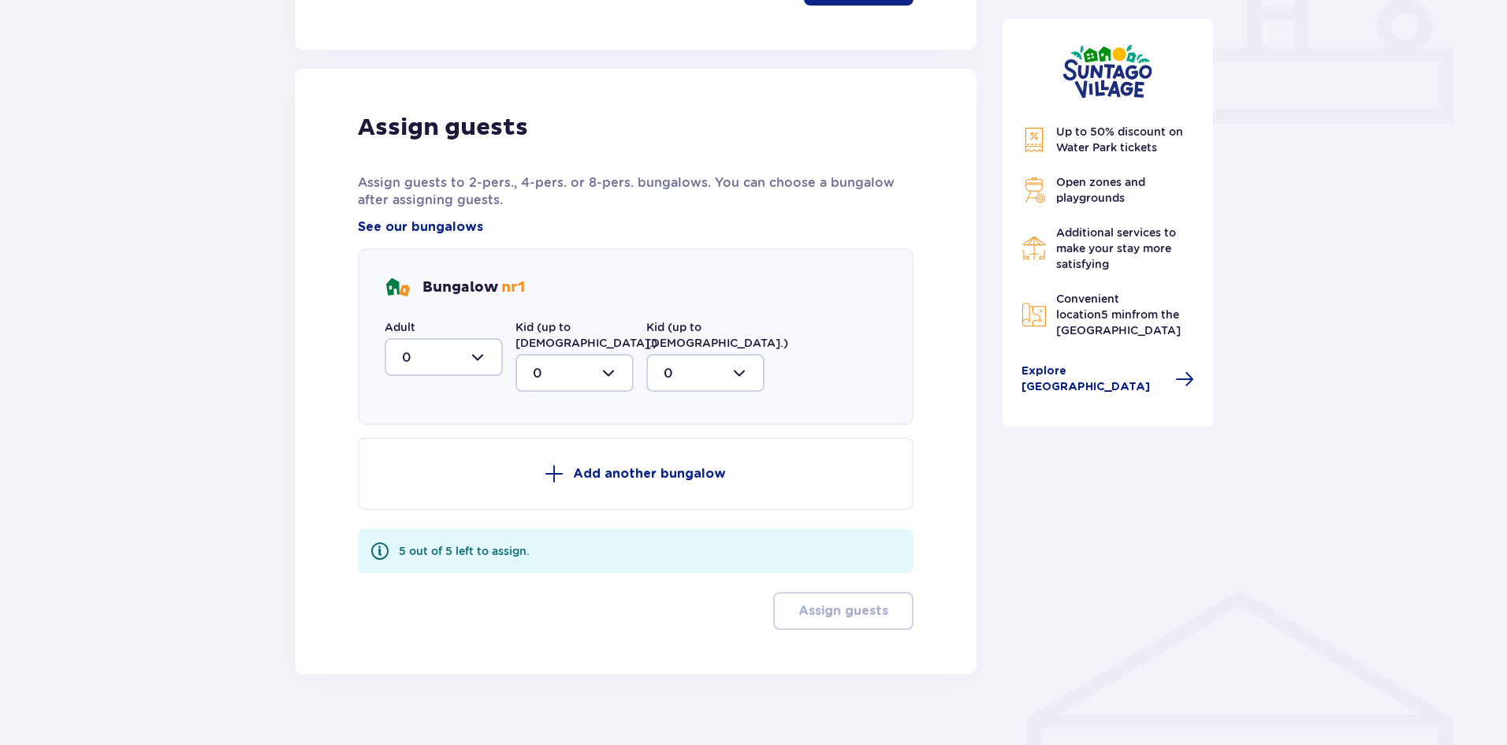
scroll to position [698, 0]
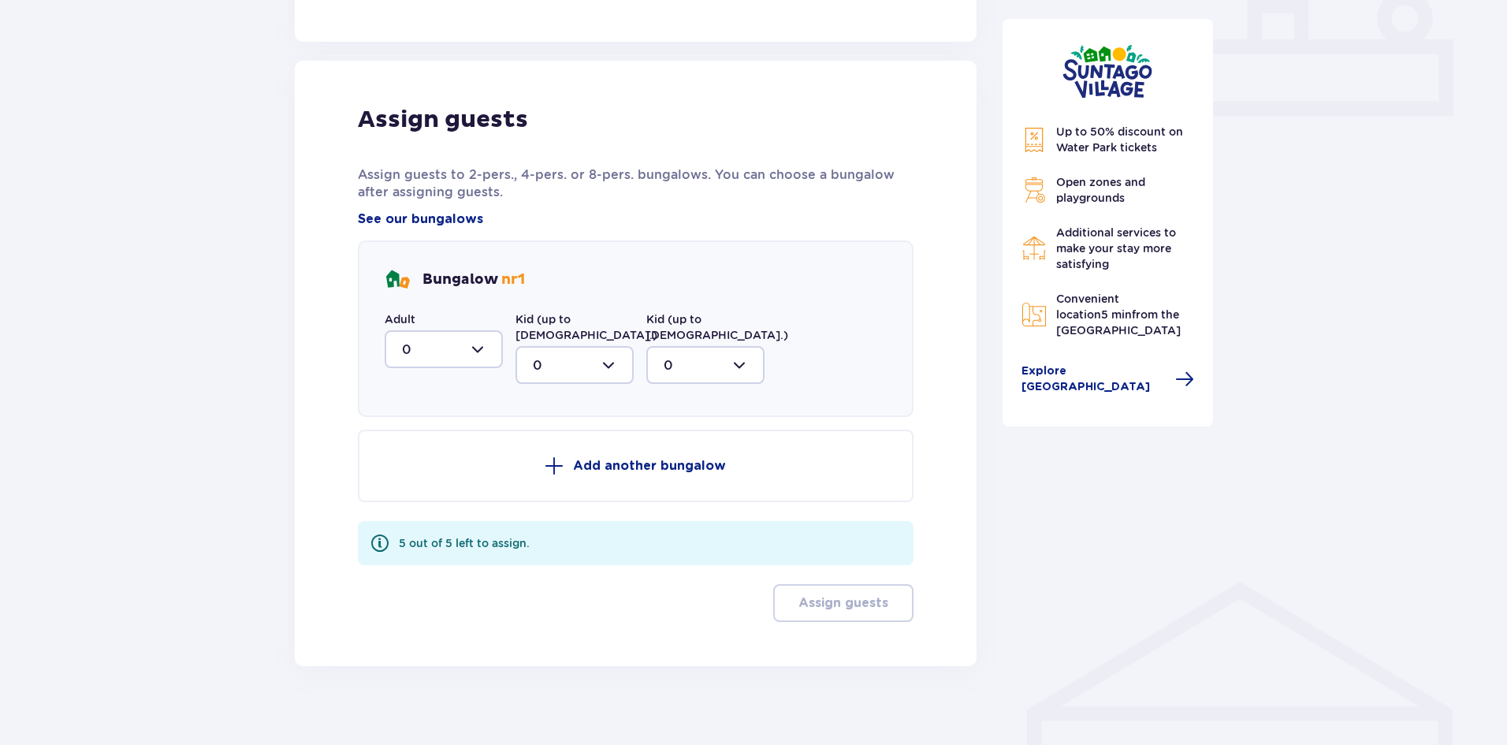
click at [485, 347] on div at bounding box center [444, 349] width 118 height 38
click at [437, 521] on div "4" at bounding box center [444, 529] width 84 height 17
type input "4"
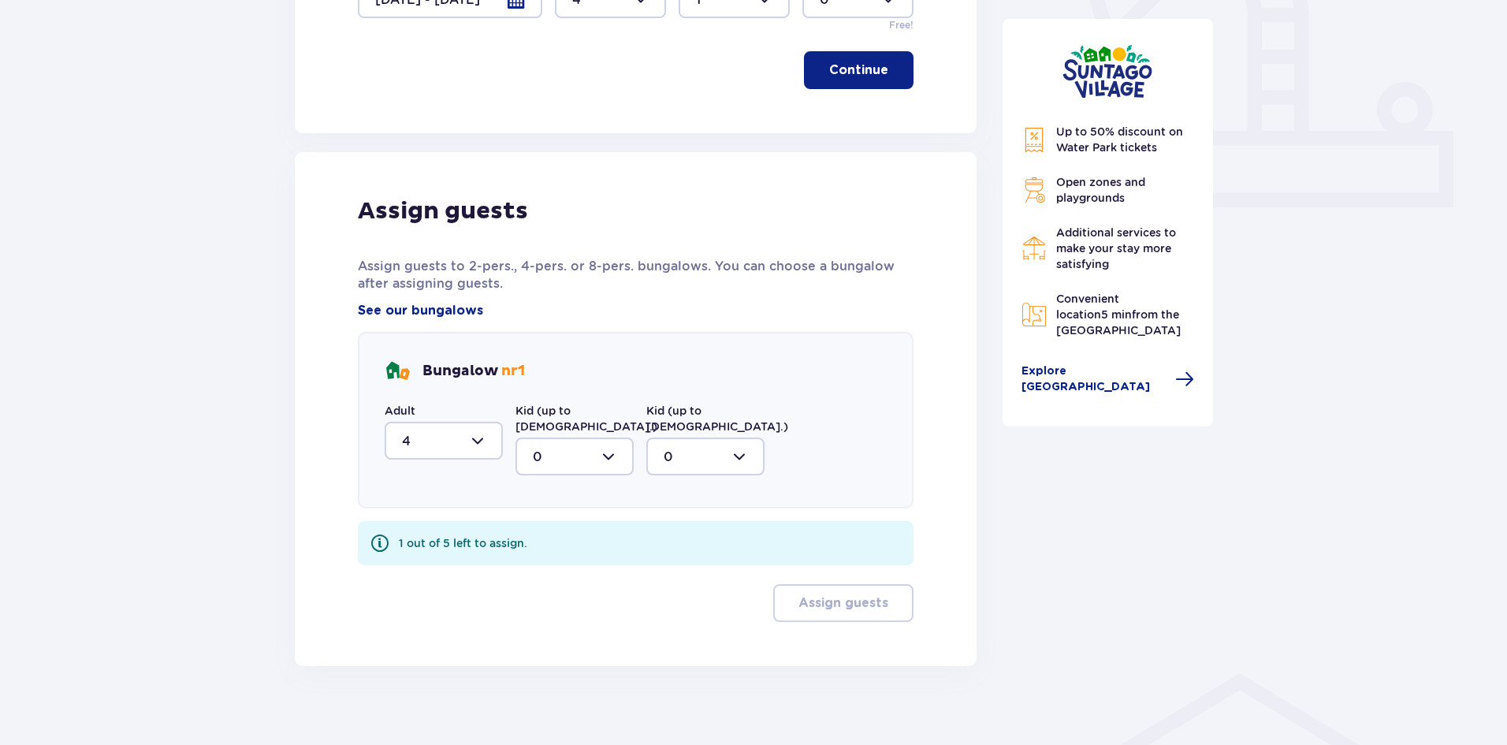
click at [579, 444] on div at bounding box center [574, 456] width 118 height 38
click at [570, 521] on span "1" at bounding box center [574, 537] width 115 height 33
type input "1"
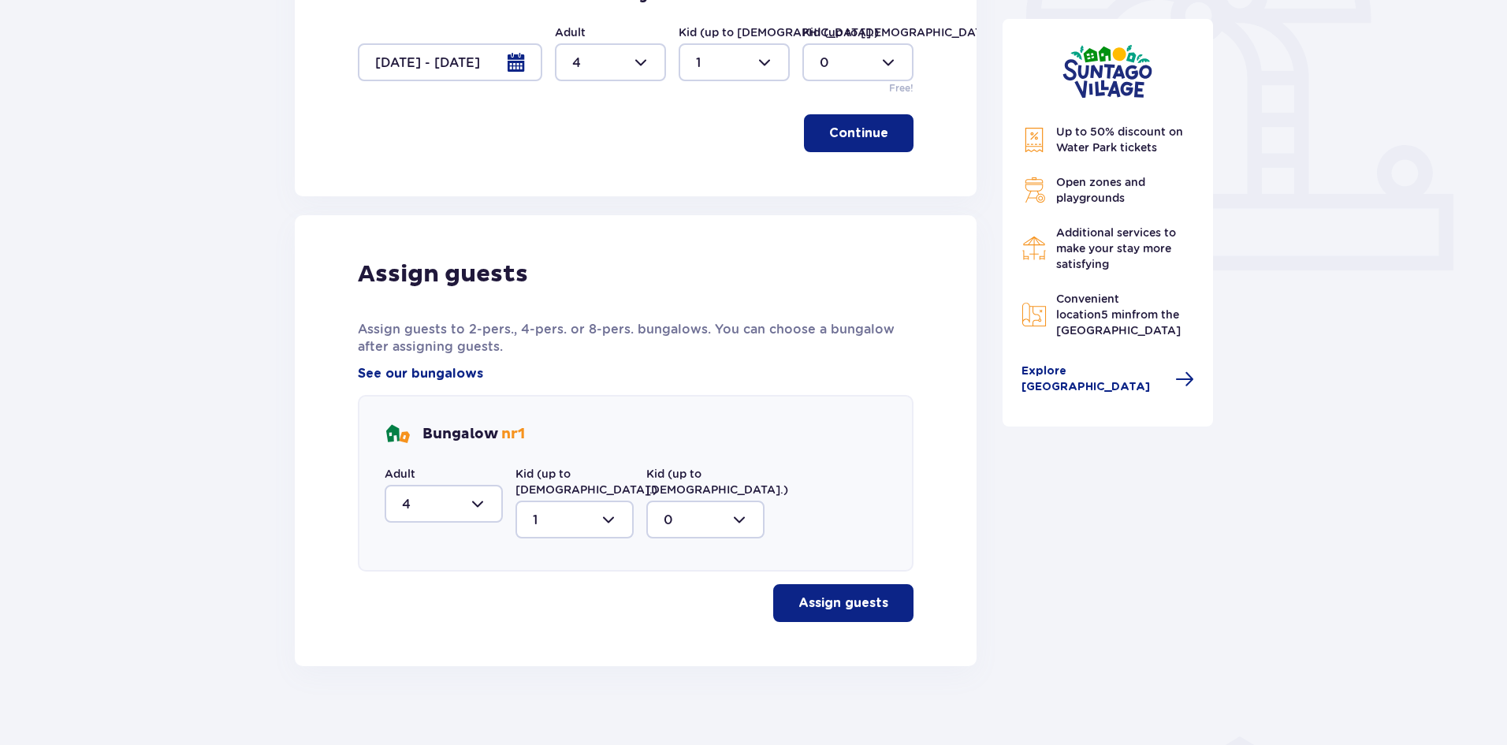
click at [798, 594] on p "Assign guests" at bounding box center [843, 602] width 90 height 17
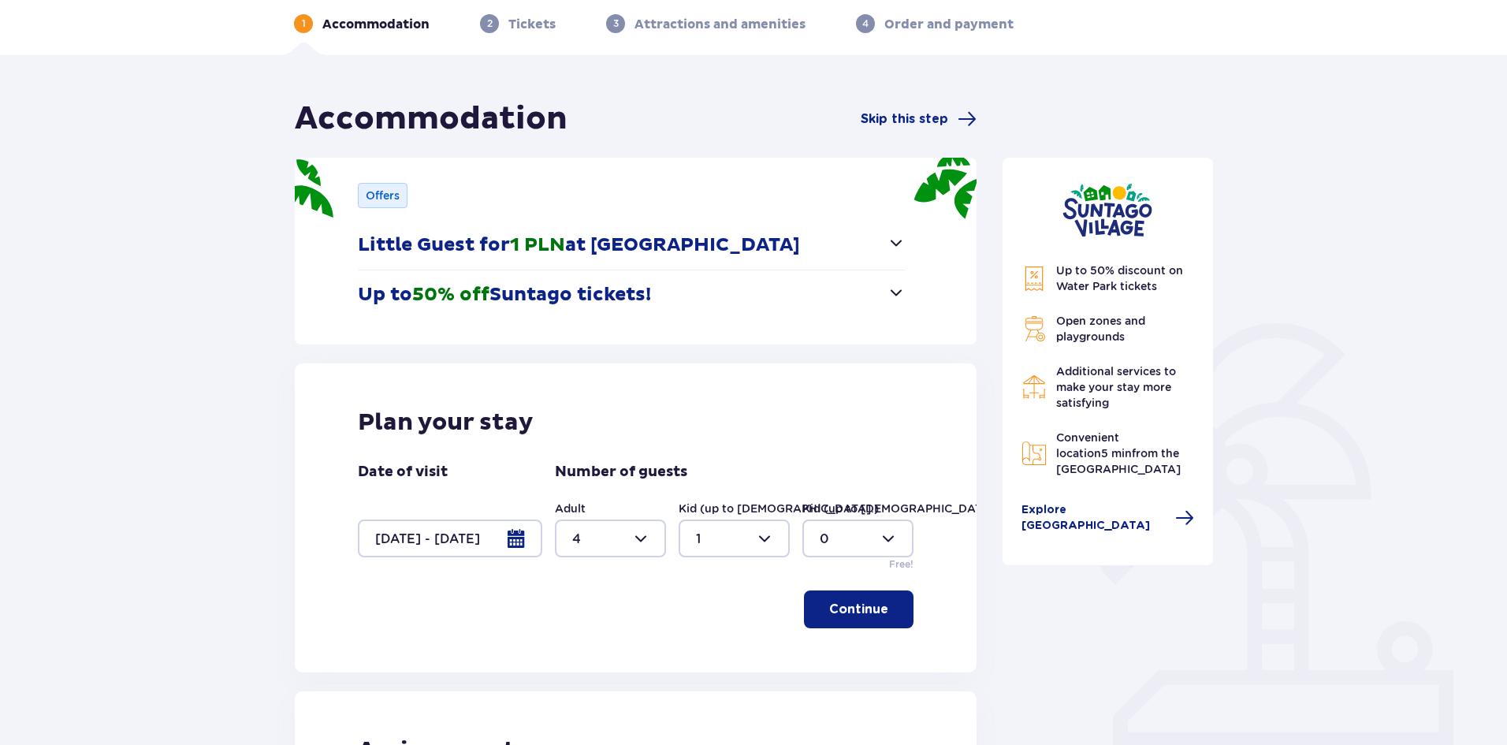
scroll to position [11, 0]
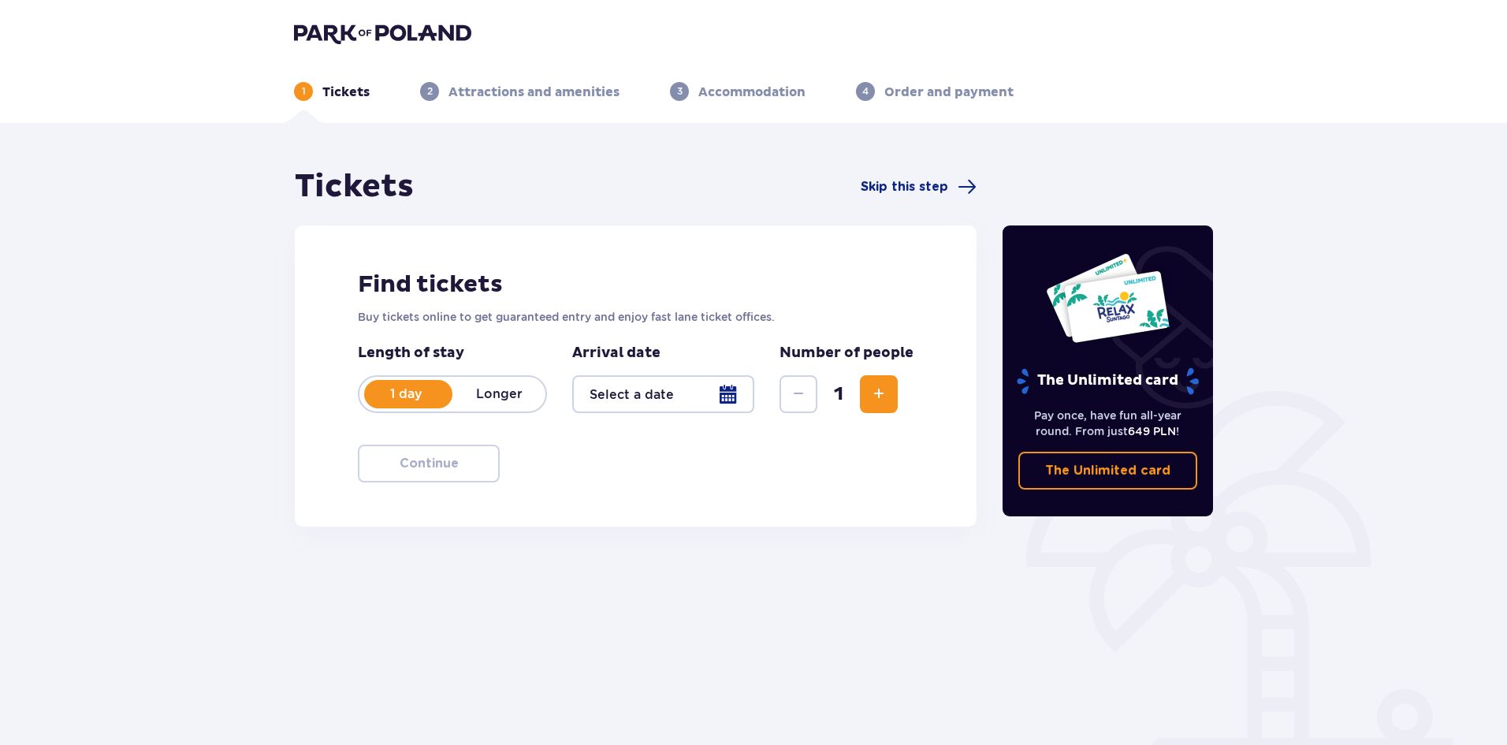
click at [515, 396] on p "Longer" at bounding box center [498, 393] width 93 height 17
click at [731, 392] on div at bounding box center [663, 394] width 182 height 38
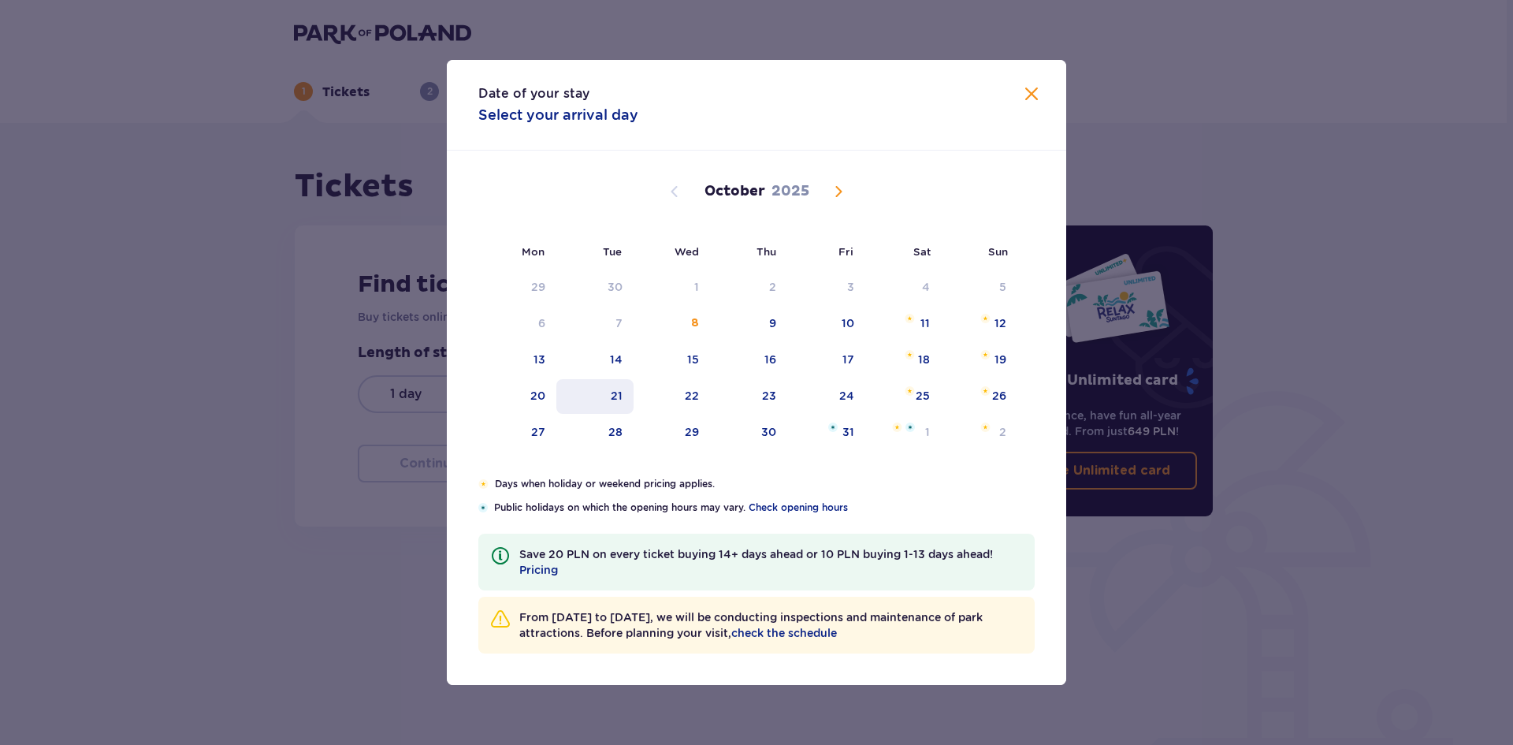
drag, startPoint x: 552, startPoint y: 396, endPoint x: 621, endPoint y: 398, distance: 68.6
click at [621, 398] on tr "20 21 22 23 24 25 26" at bounding box center [747, 396] width 539 height 35
click at [621, 398] on div "21" at bounding box center [617, 396] width 12 height 16
click at [753, 398] on div "23" at bounding box center [749, 396] width 78 height 35
type input "[DATE] - [DATE]"
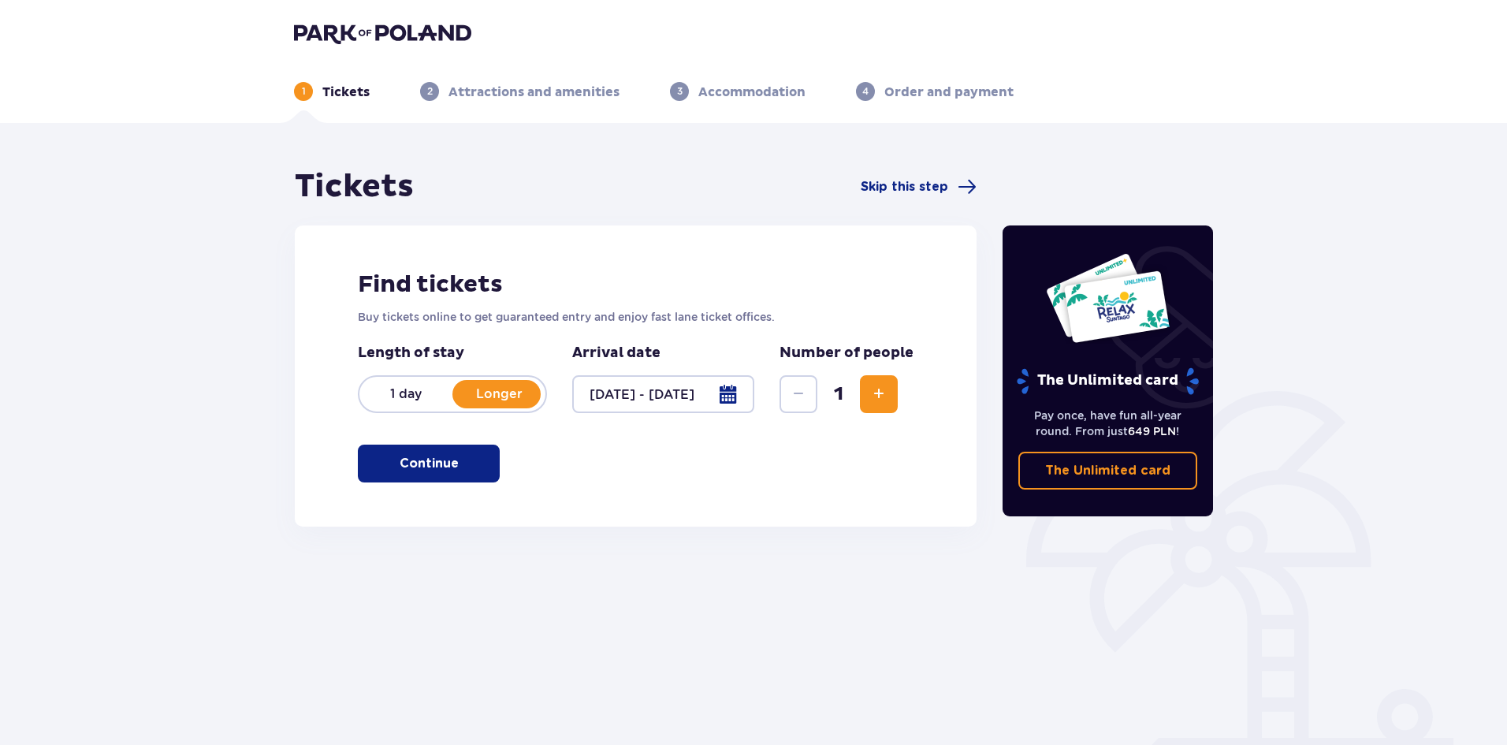
click at [883, 392] on span "Increase" at bounding box center [878, 394] width 19 height 19
click at [882, 392] on span "Increase" at bounding box center [878, 394] width 19 height 19
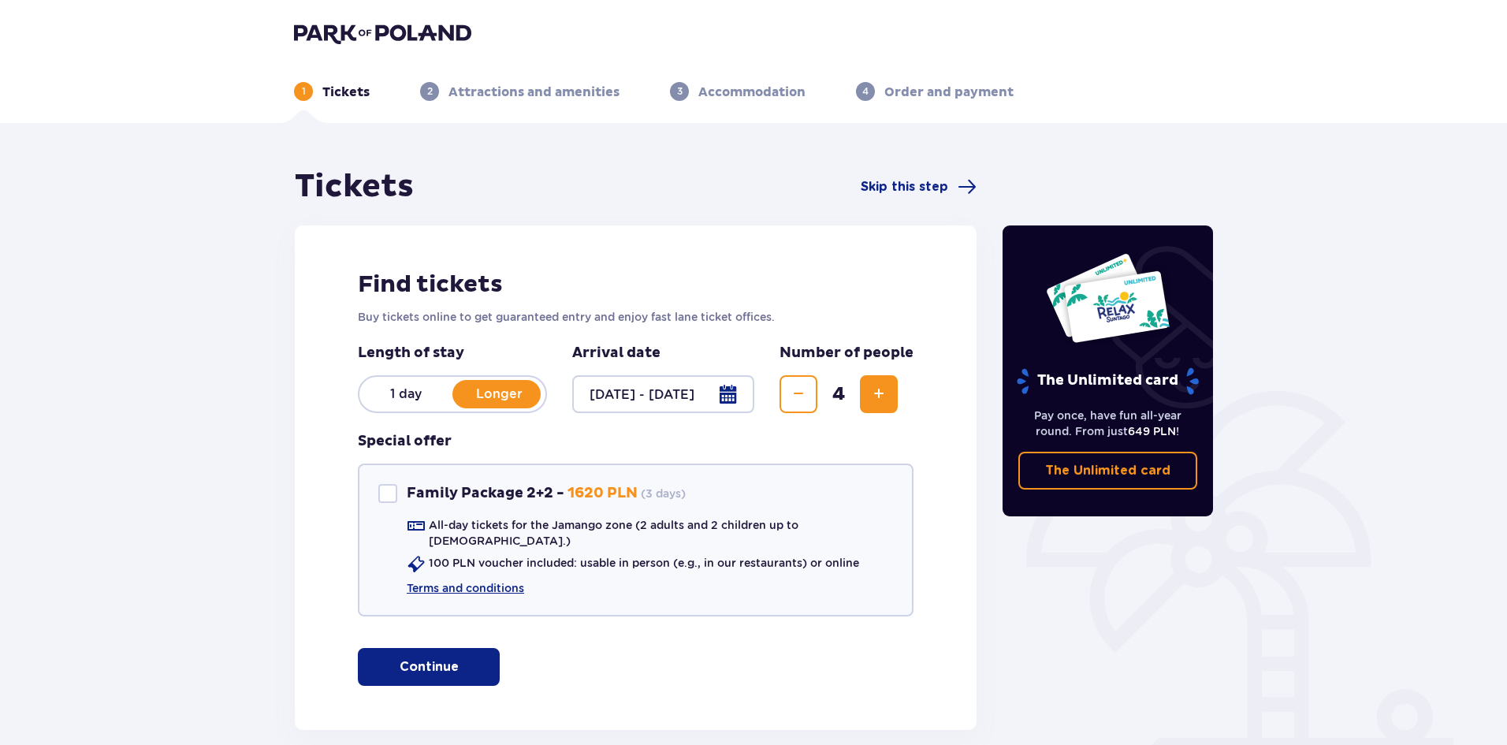
click at [879, 392] on span "Increase" at bounding box center [878, 394] width 19 height 19
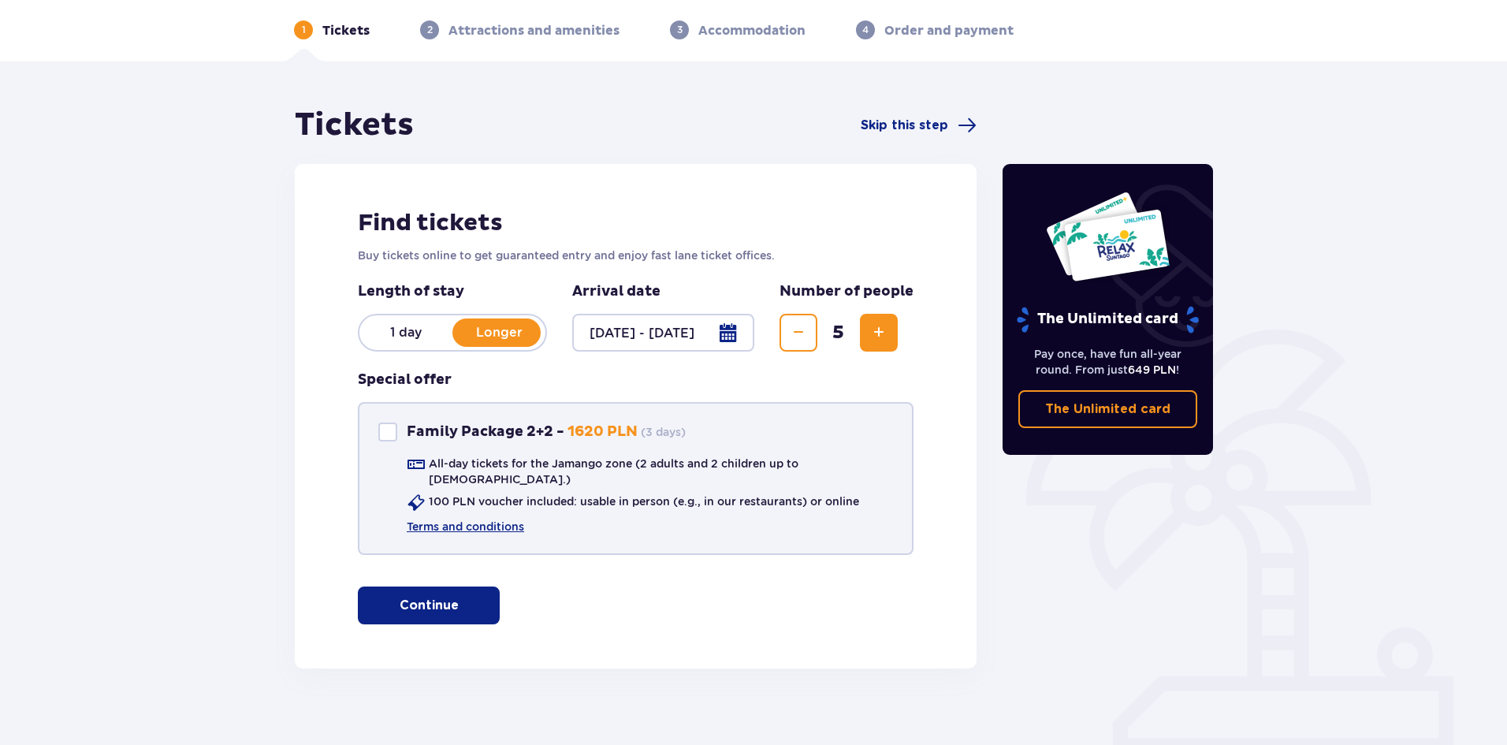
scroll to position [67, 0]
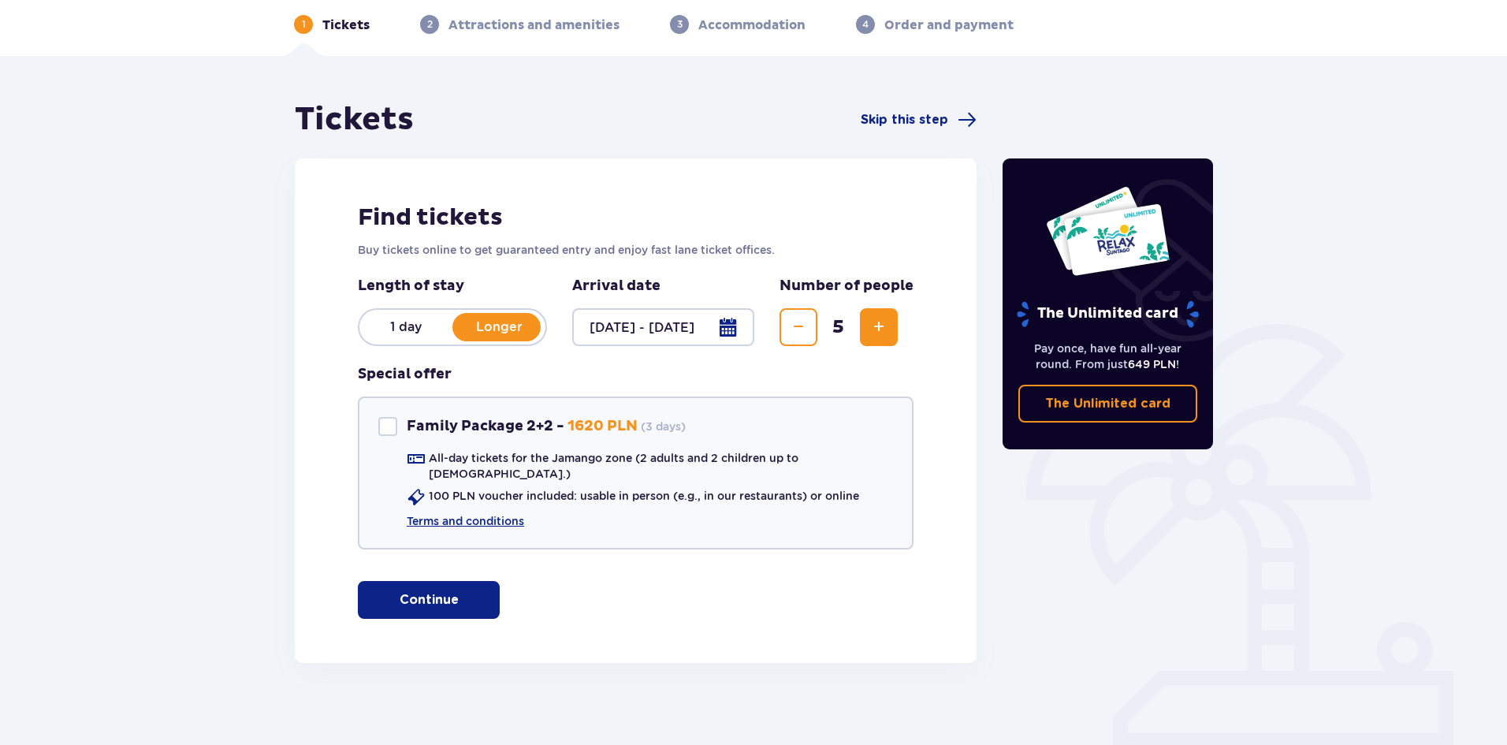
click at [441, 591] on p "Continue" at bounding box center [429, 599] width 59 height 17
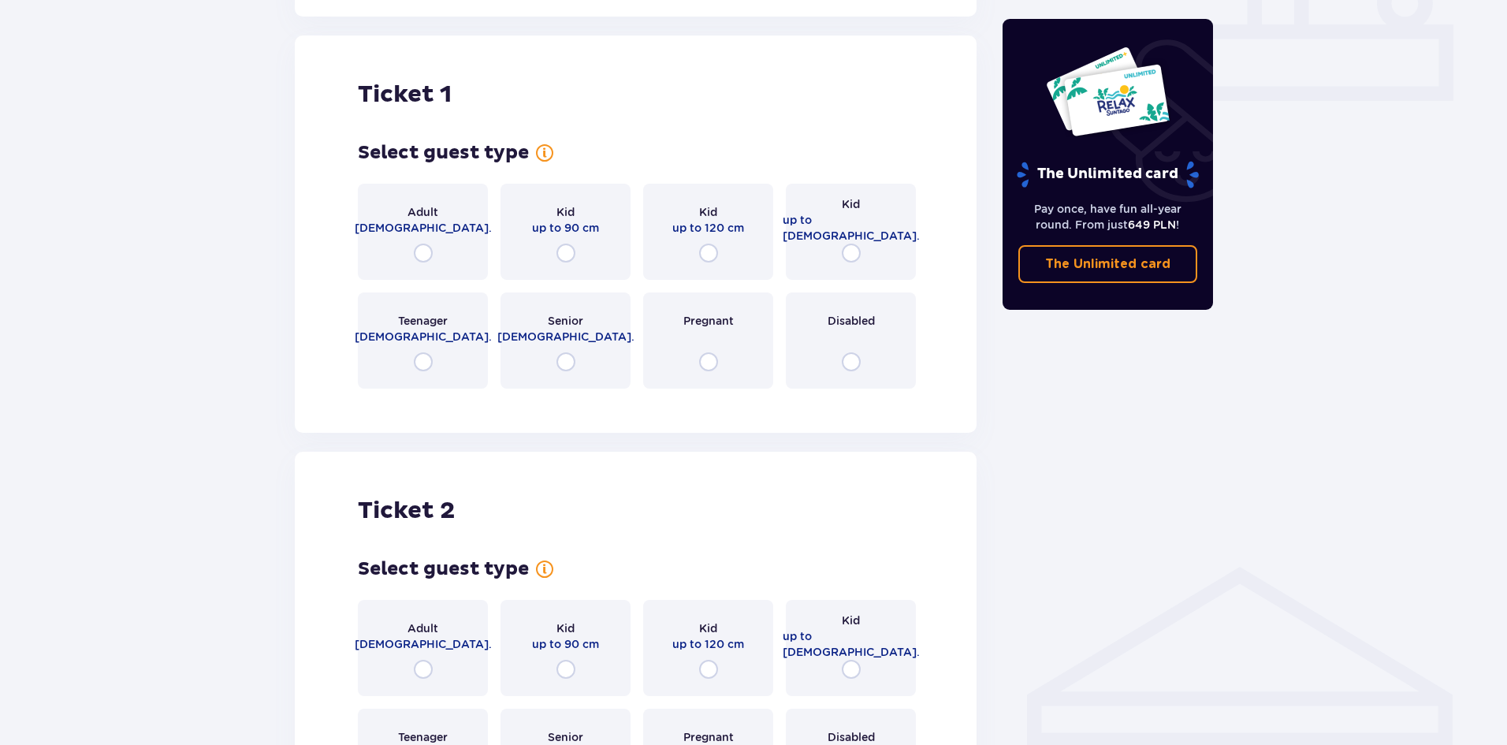
scroll to position [717, 0]
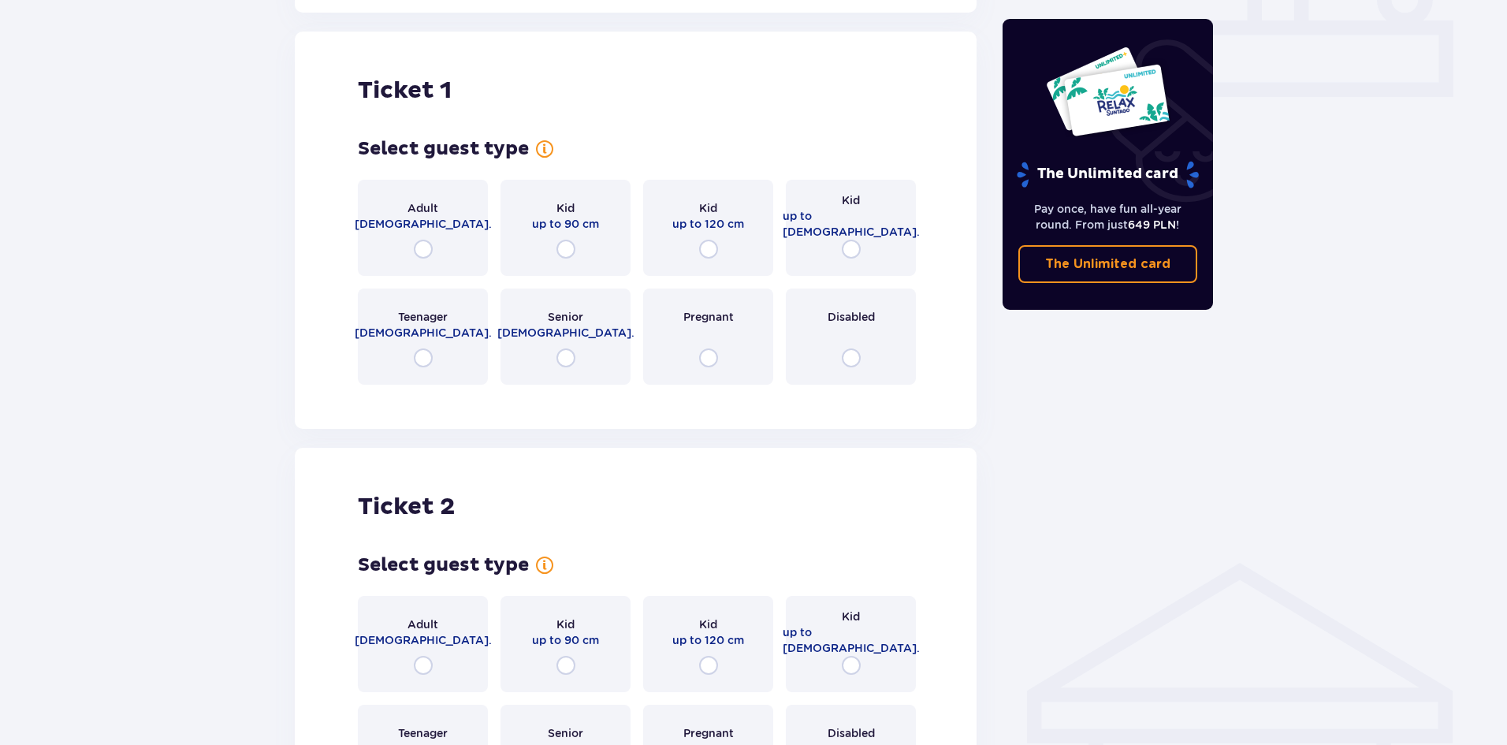
click at [428, 240] on input "radio" at bounding box center [423, 249] width 19 height 19
radio input "true"
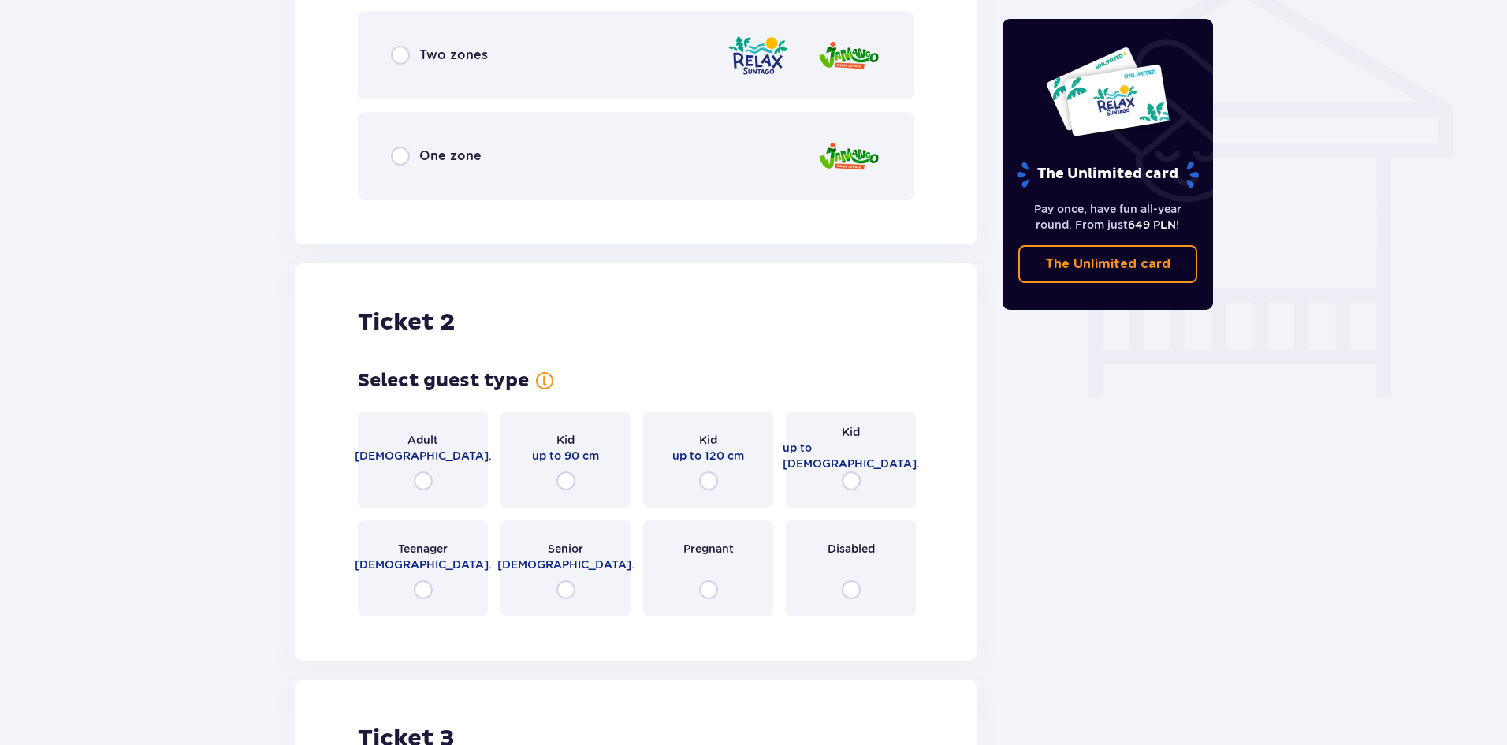
scroll to position [1338, 0]
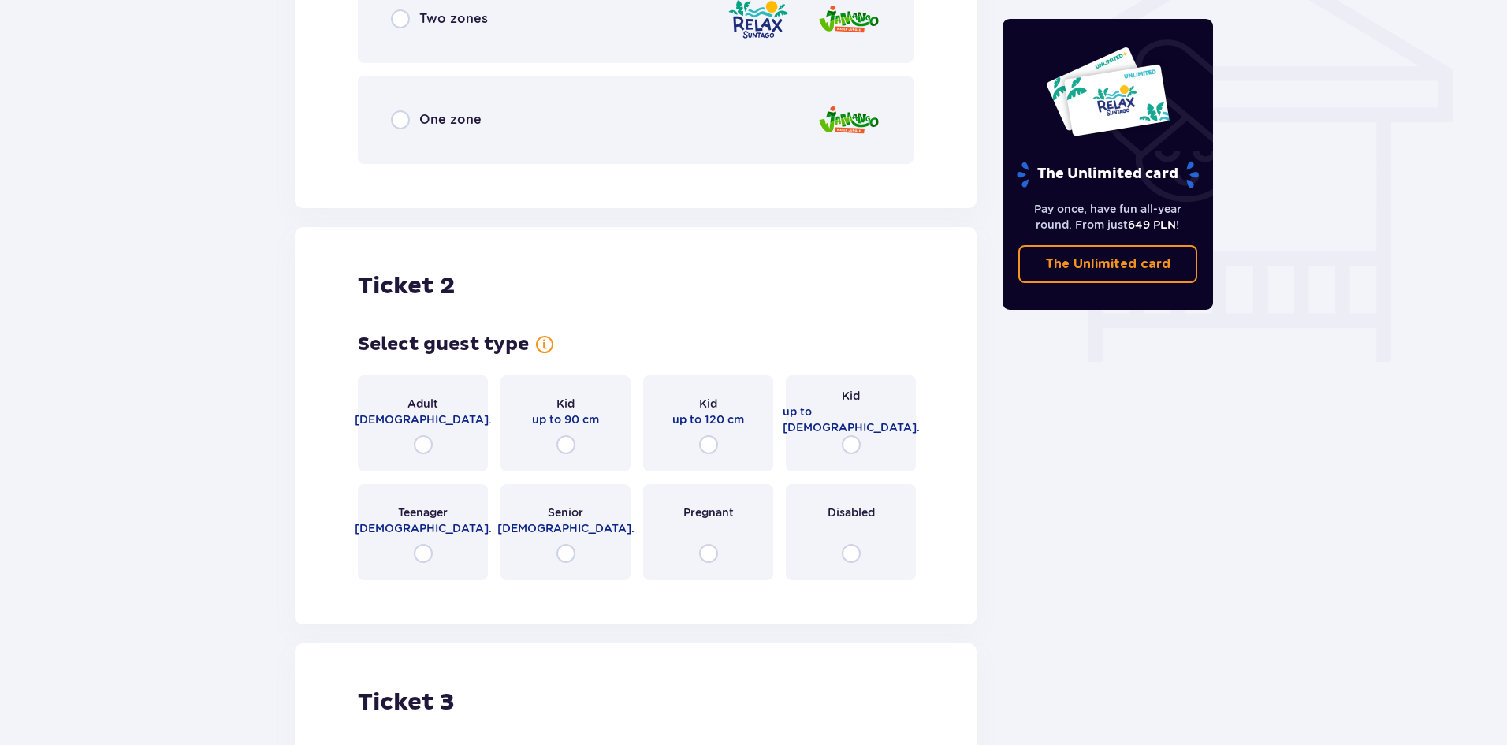
click at [423, 523] on span "[DEMOGRAPHIC_DATA]." at bounding box center [423, 528] width 137 height 16
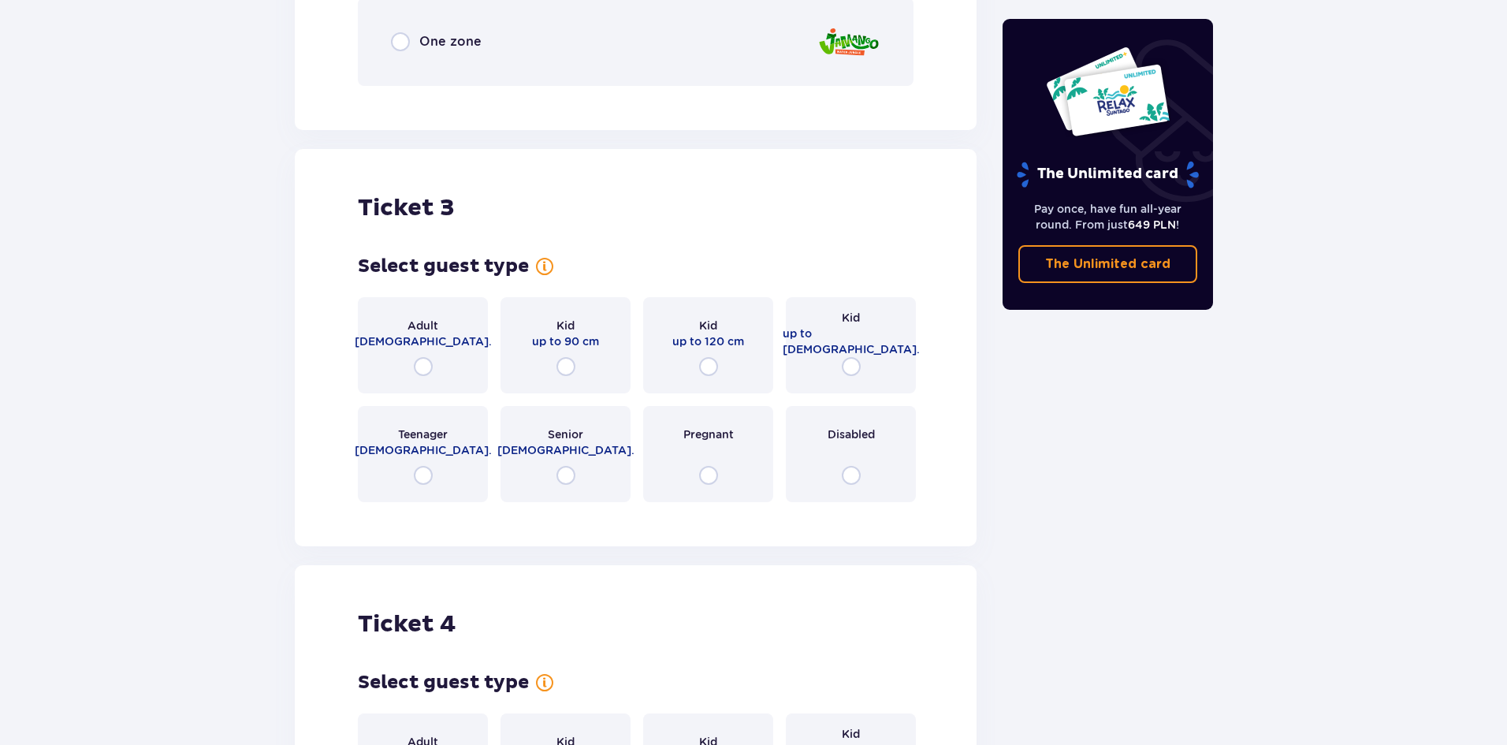
scroll to position [2233, 0]
click at [852, 356] on input "radio" at bounding box center [851, 365] width 19 height 19
radio input "true"
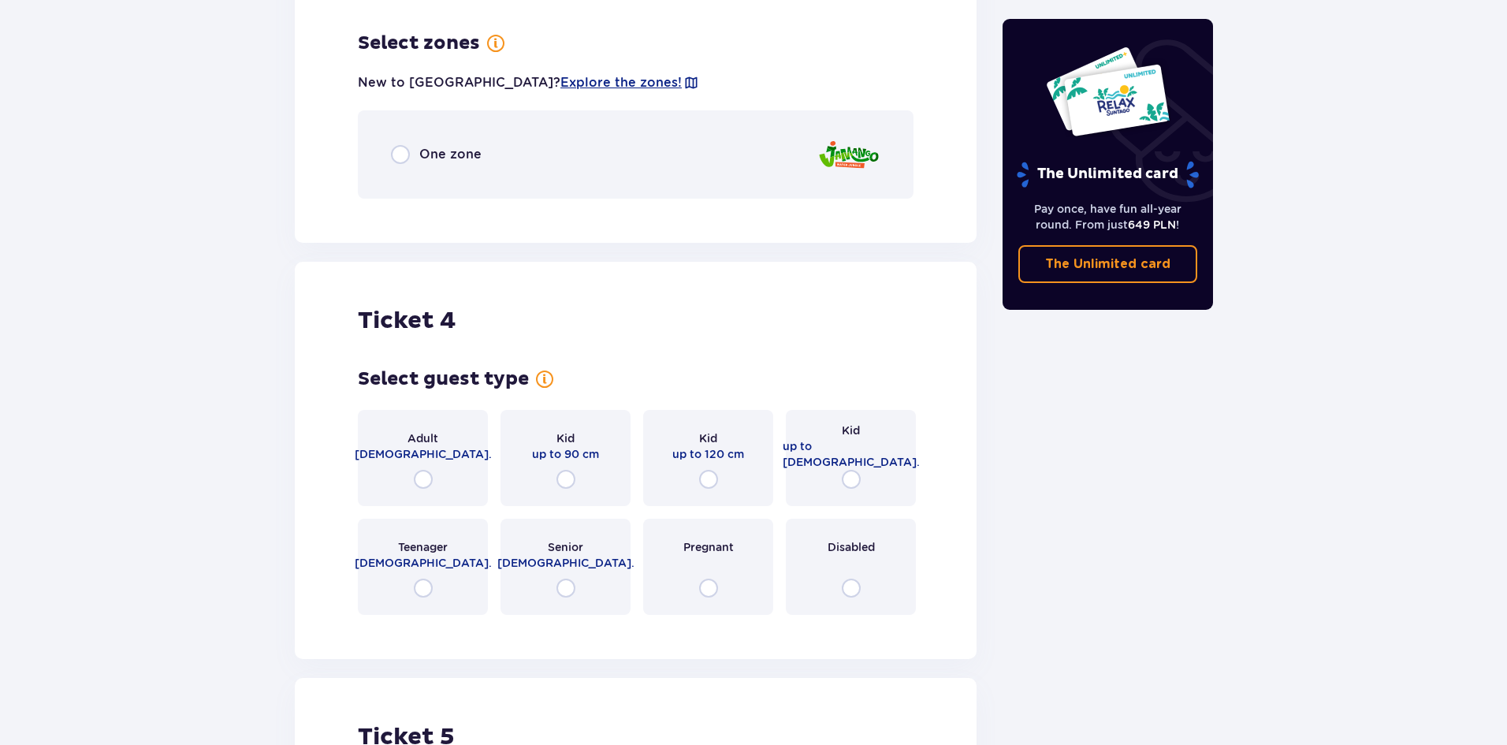
click at [850, 470] on input "radio" at bounding box center [851, 479] width 19 height 19
radio input "true"
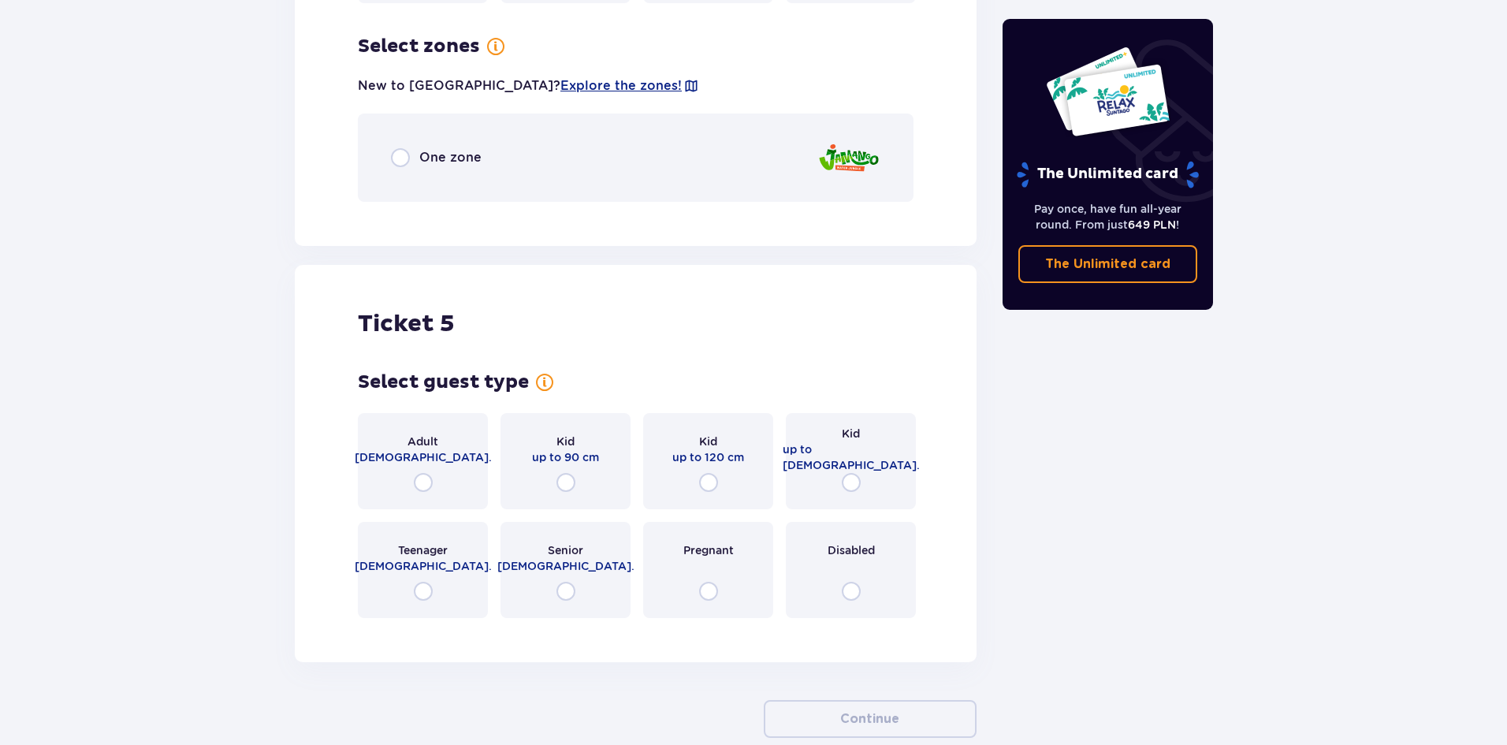
scroll to position [3349, 0]
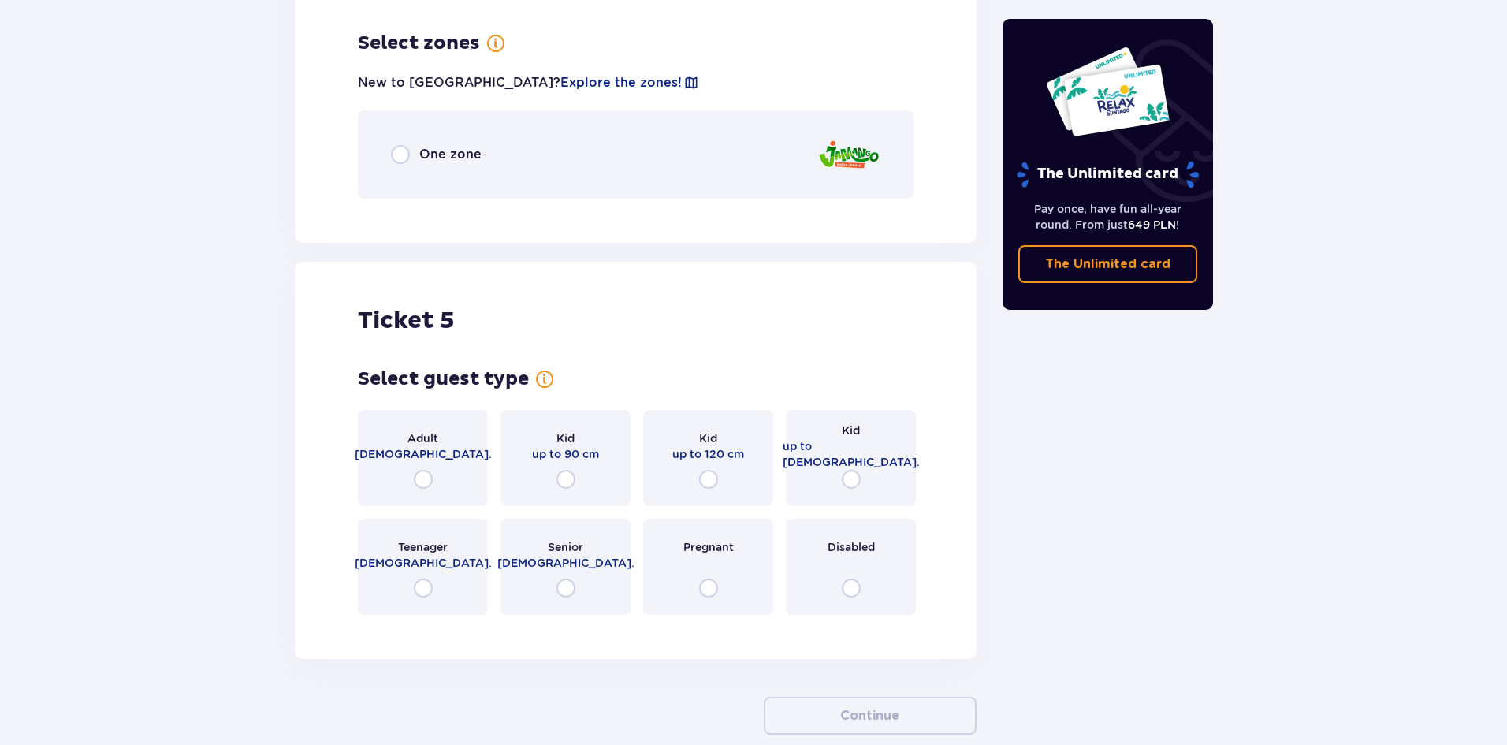
click at [849, 470] on input "radio" at bounding box center [851, 479] width 19 height 19
radio input "true"
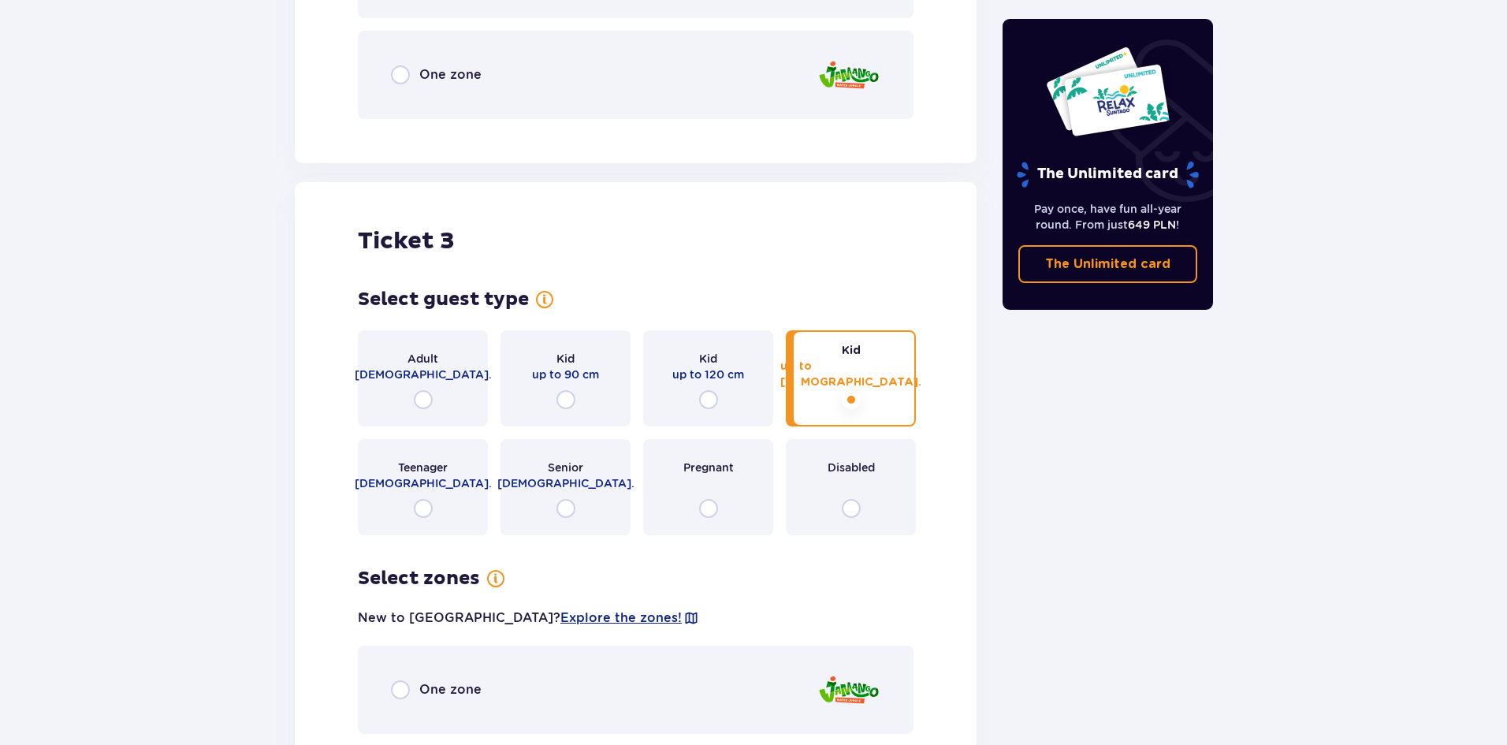
click at [434, 391] on div "Adult [DEMOGRAPHIC_DATA]." at bounding box center [423, 378] width 130 height 96
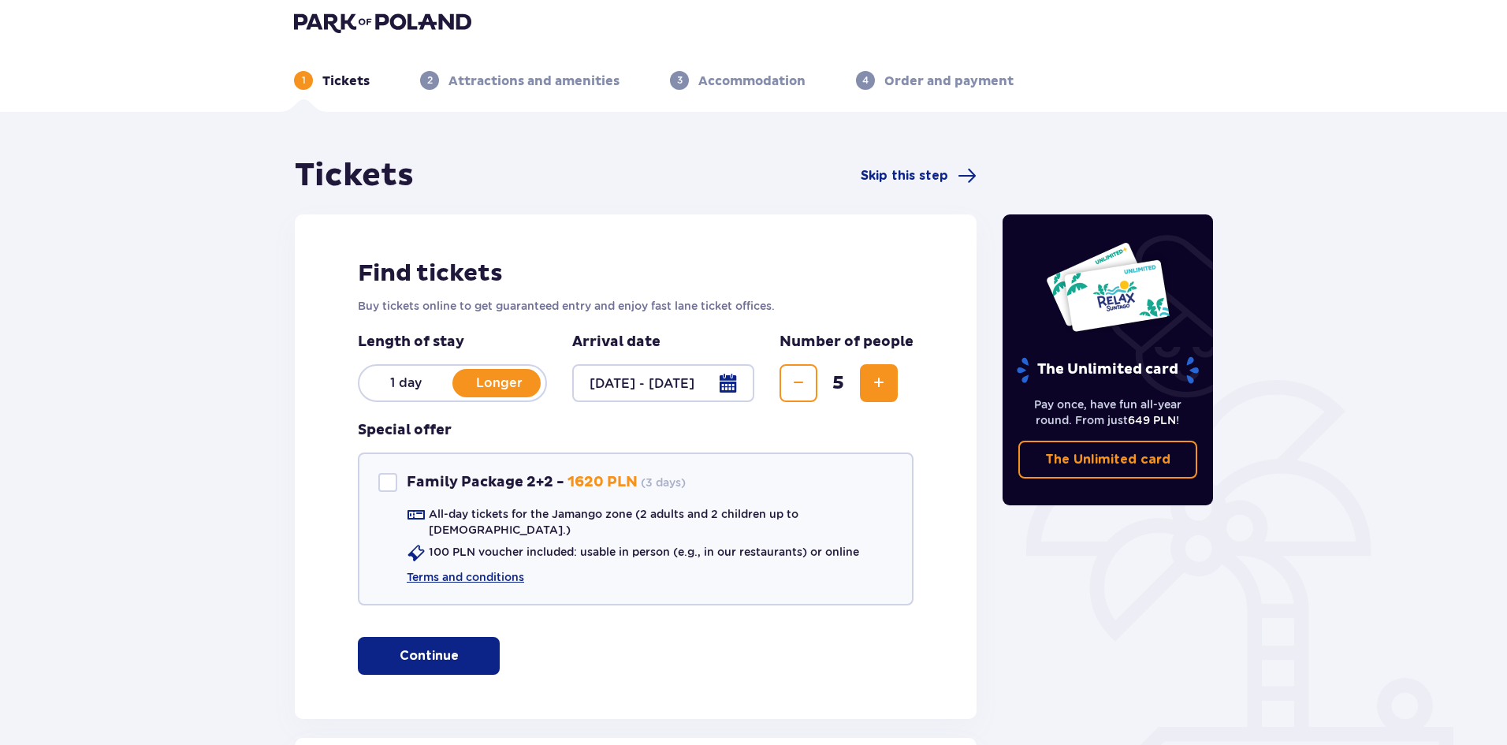
scroll to position [0, 0]
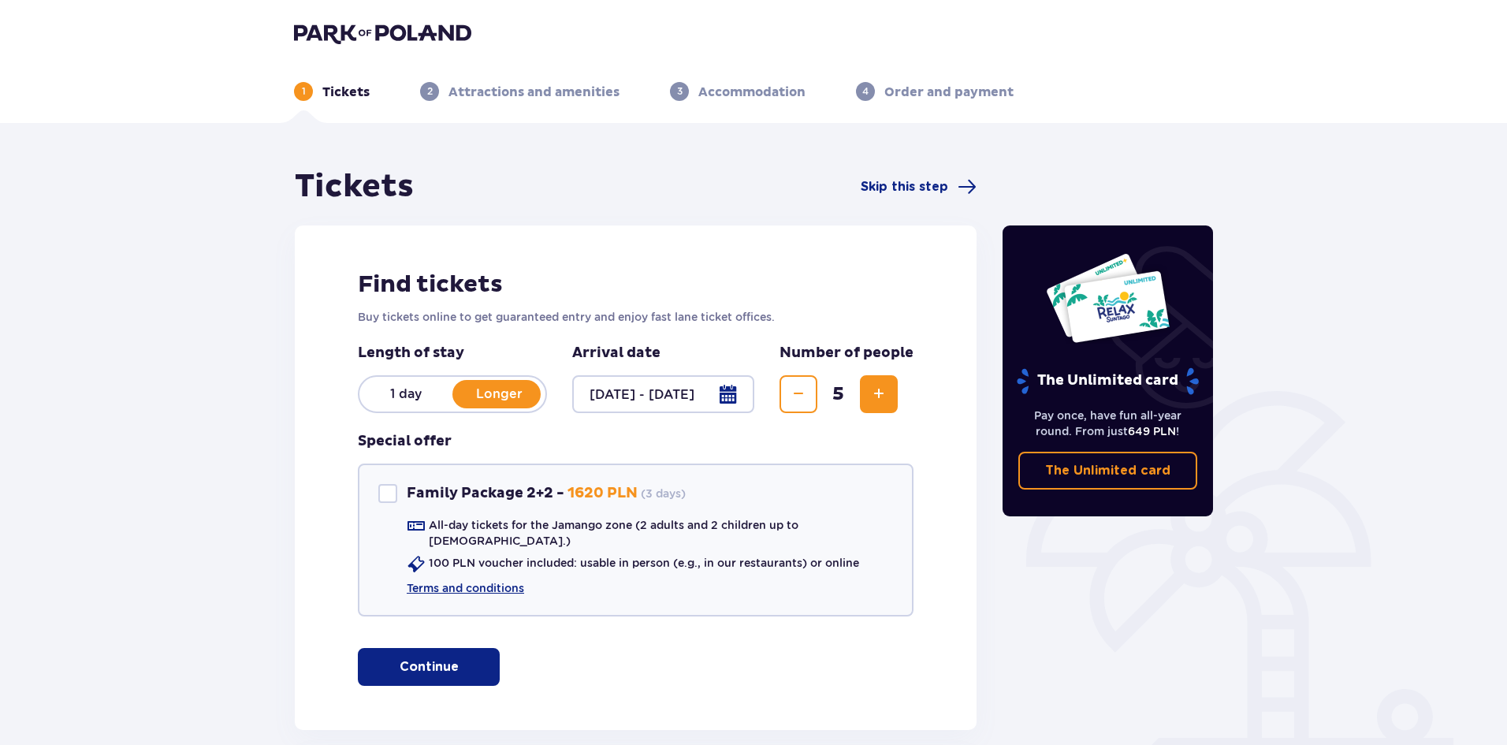
click at [720, 399] on div at bounding box center [663, 394] width 182 height 38
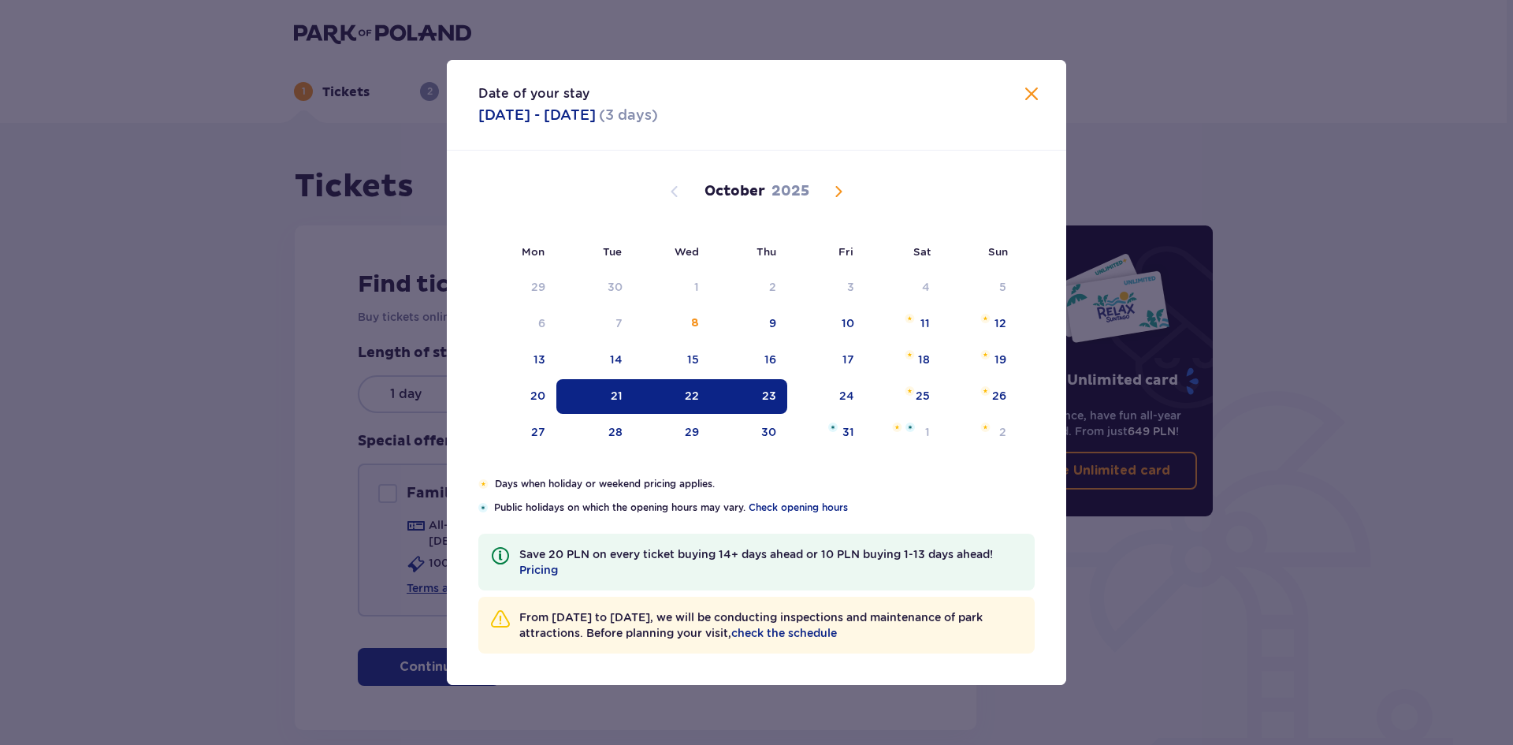
click at [740, 400] on div "23" at bounding box center [749, 396] width 78 height 35
click at [625, 401] on div "21" at bounding box center [595, 396] width 78 height 35
click at [670, 396] on div "22" at bounding box center [672, 396] width 76 height 35
type input "[DATE] - [DATE]"
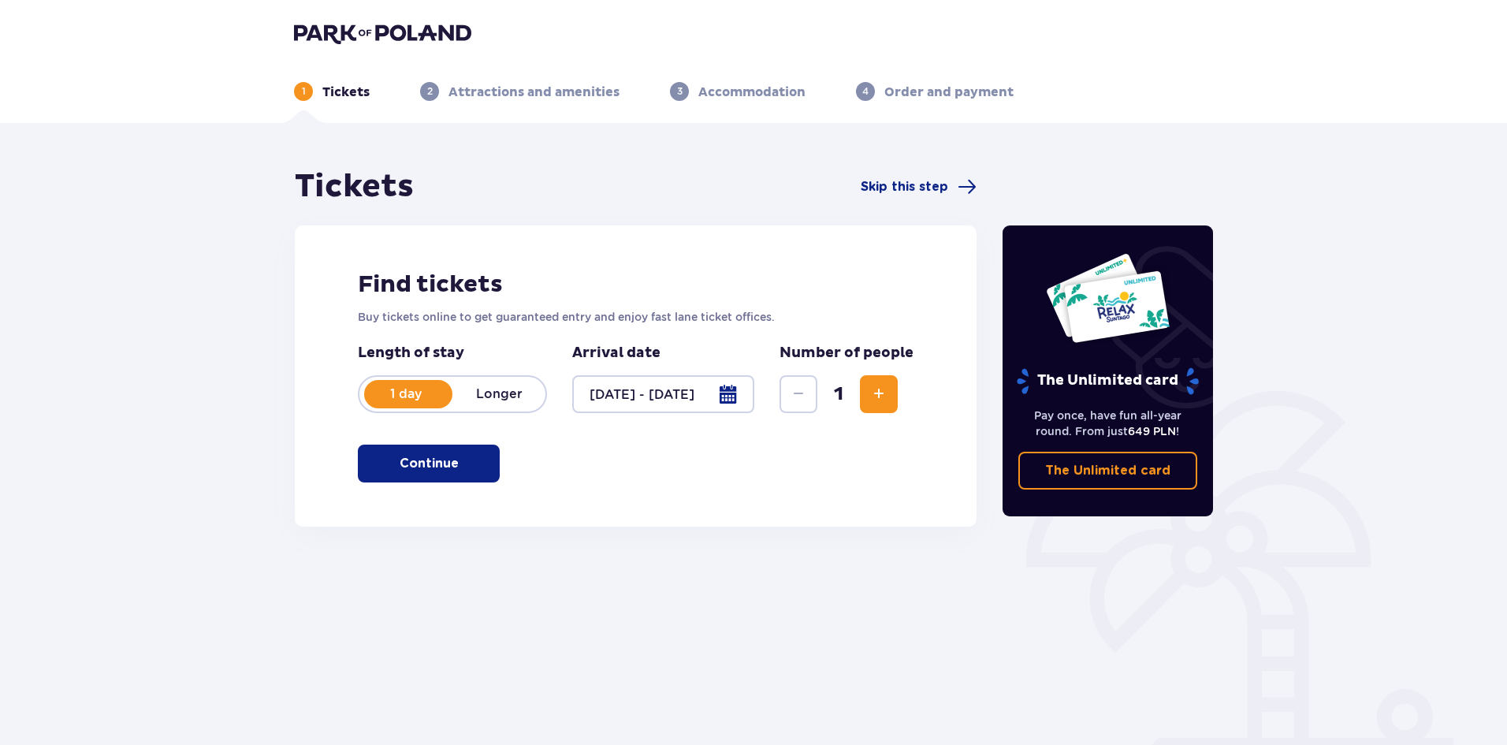
click at [519, 392] on p "Longer" at bounding box center [498, 393] width 93 height 17
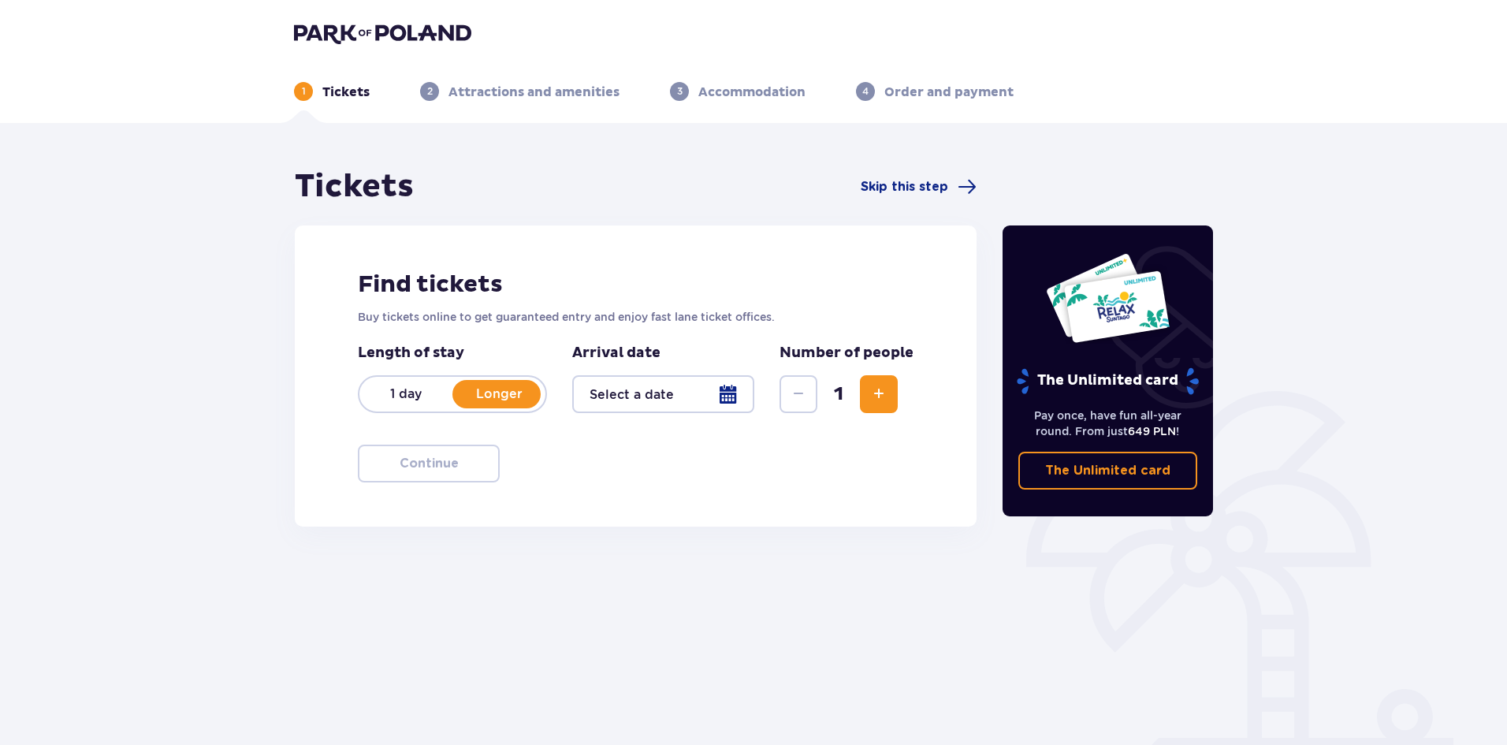
click at [720, 385] on div at bounding box center [663, 394] width 182 height 38
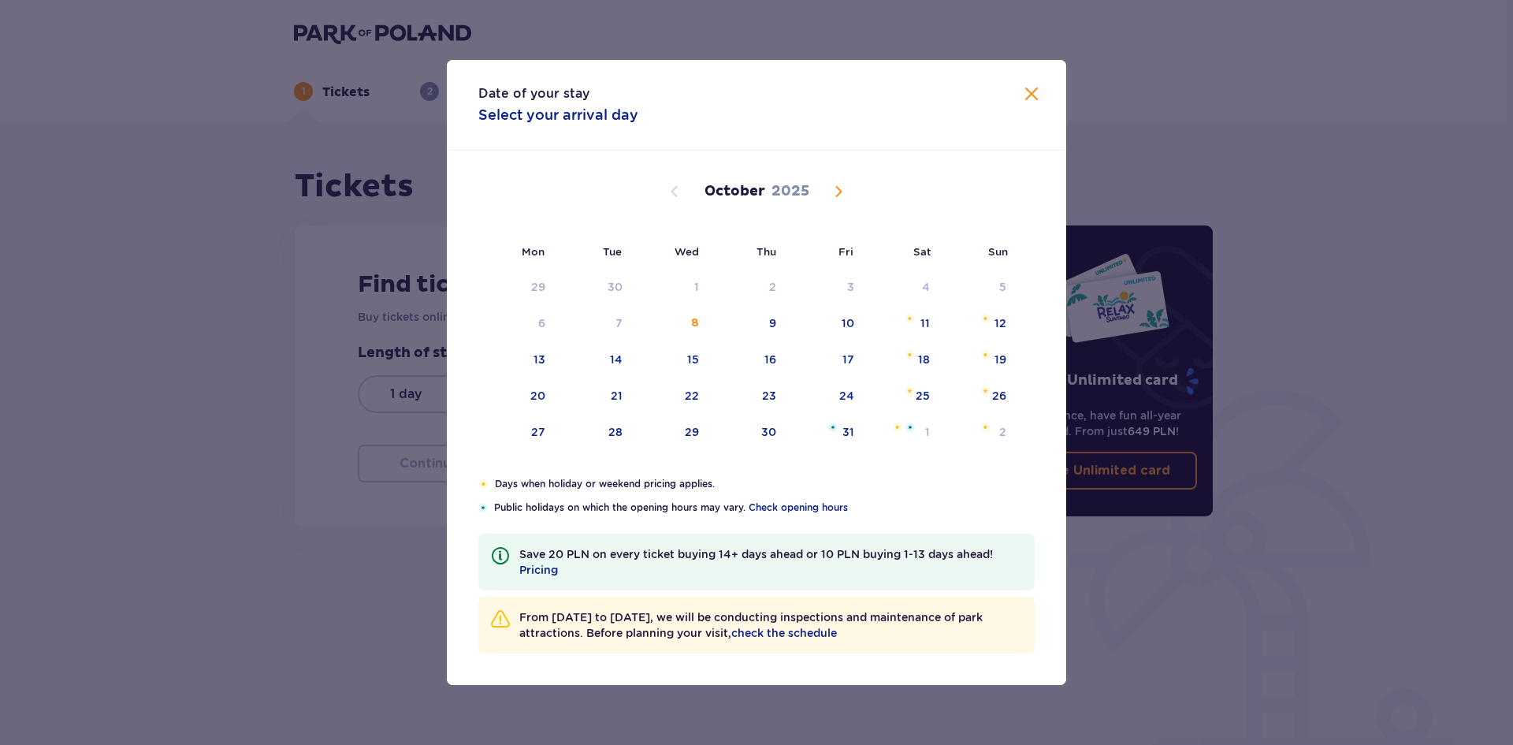
click at [630, 396] on div "21" at bounding box center [595, 396] width 78 height 35
click at [630, 396] on div "Mon Tue Wed Thu Fri Sat Sun [DATE] 1 2 3 4 5 6 7 8 9 10 11 12 13 14 15 16 17 18…" at bounding box center [756, 314] width 619 height 326
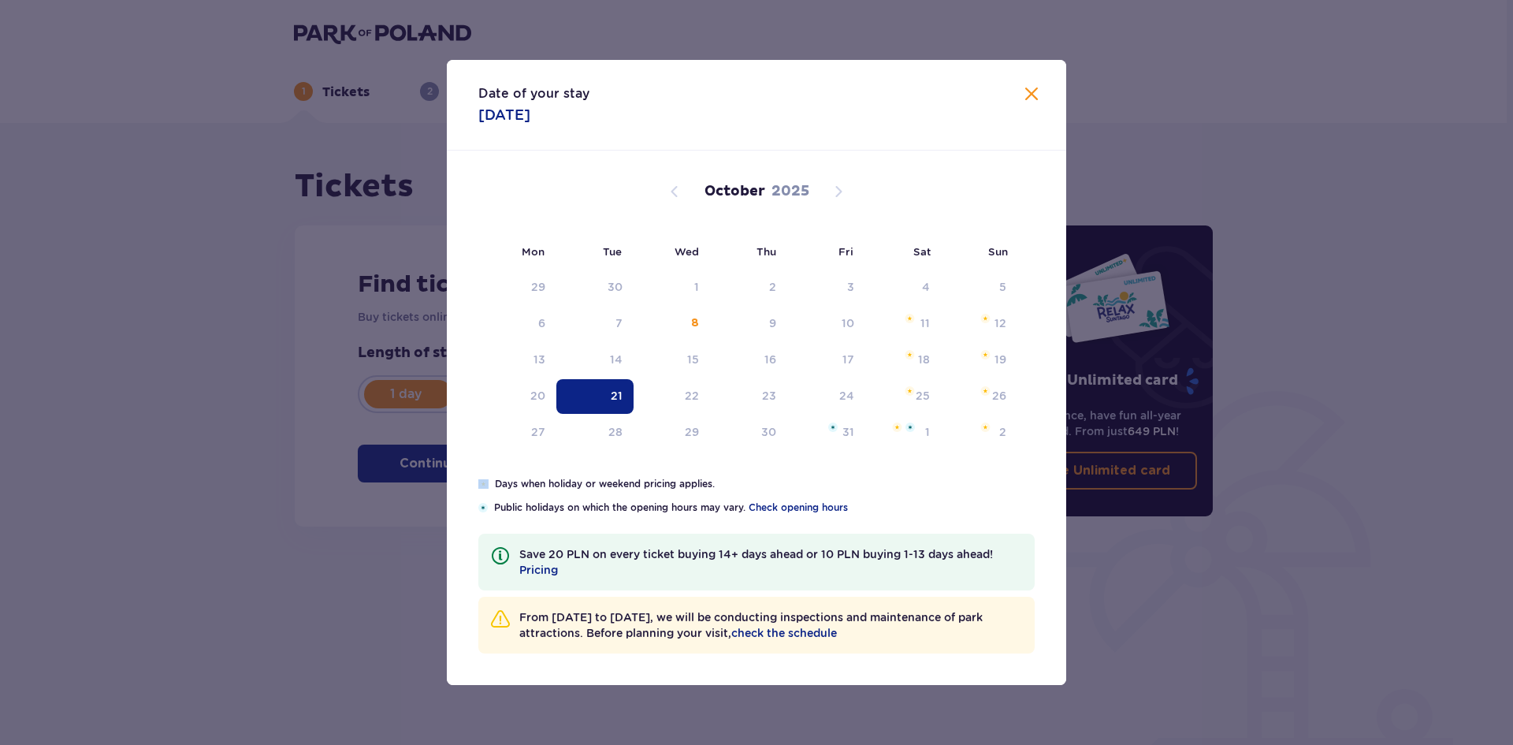
click at [681, 398] on div at bounding box center [663, 394] width 182 height 38
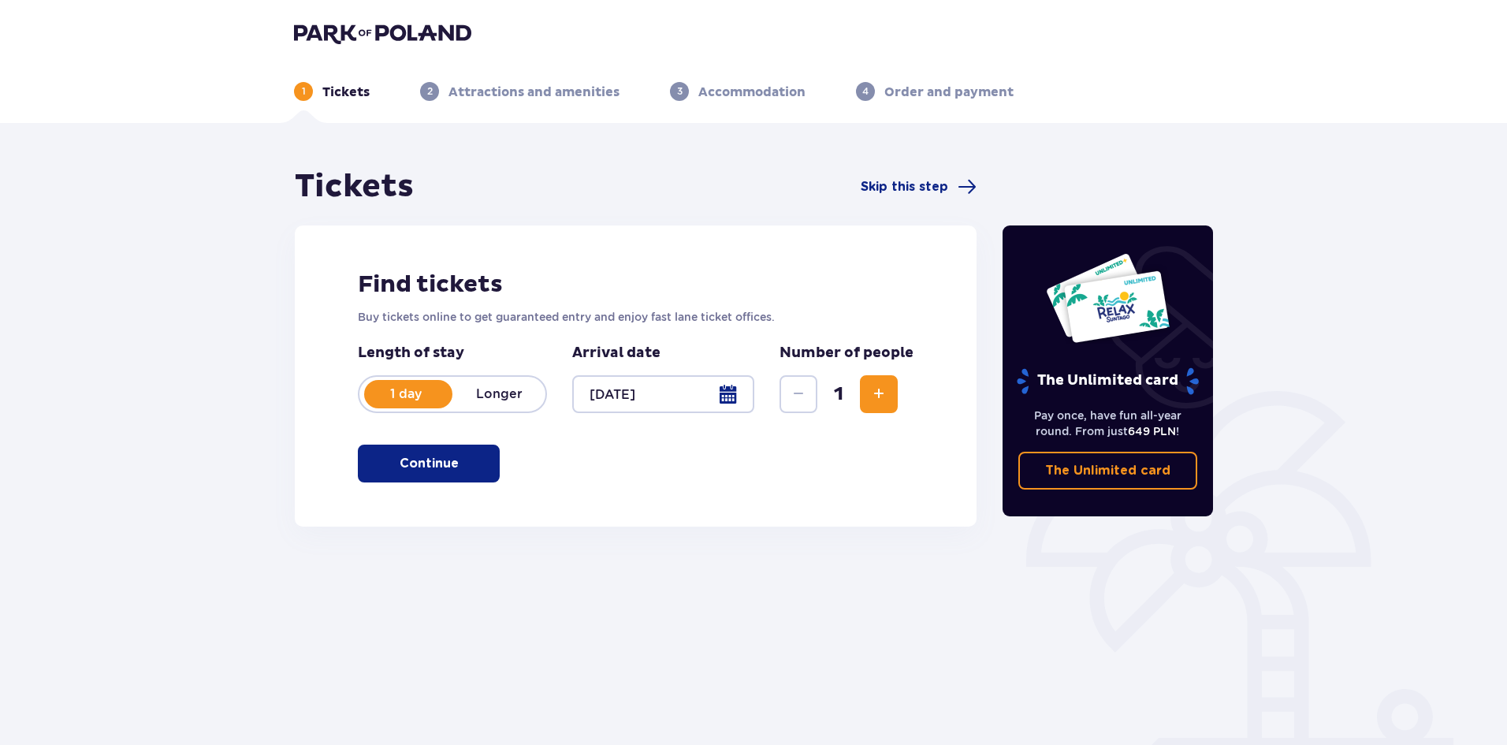
click at [737, 396] on div at bounding box center [663, 394] width 182 height 38
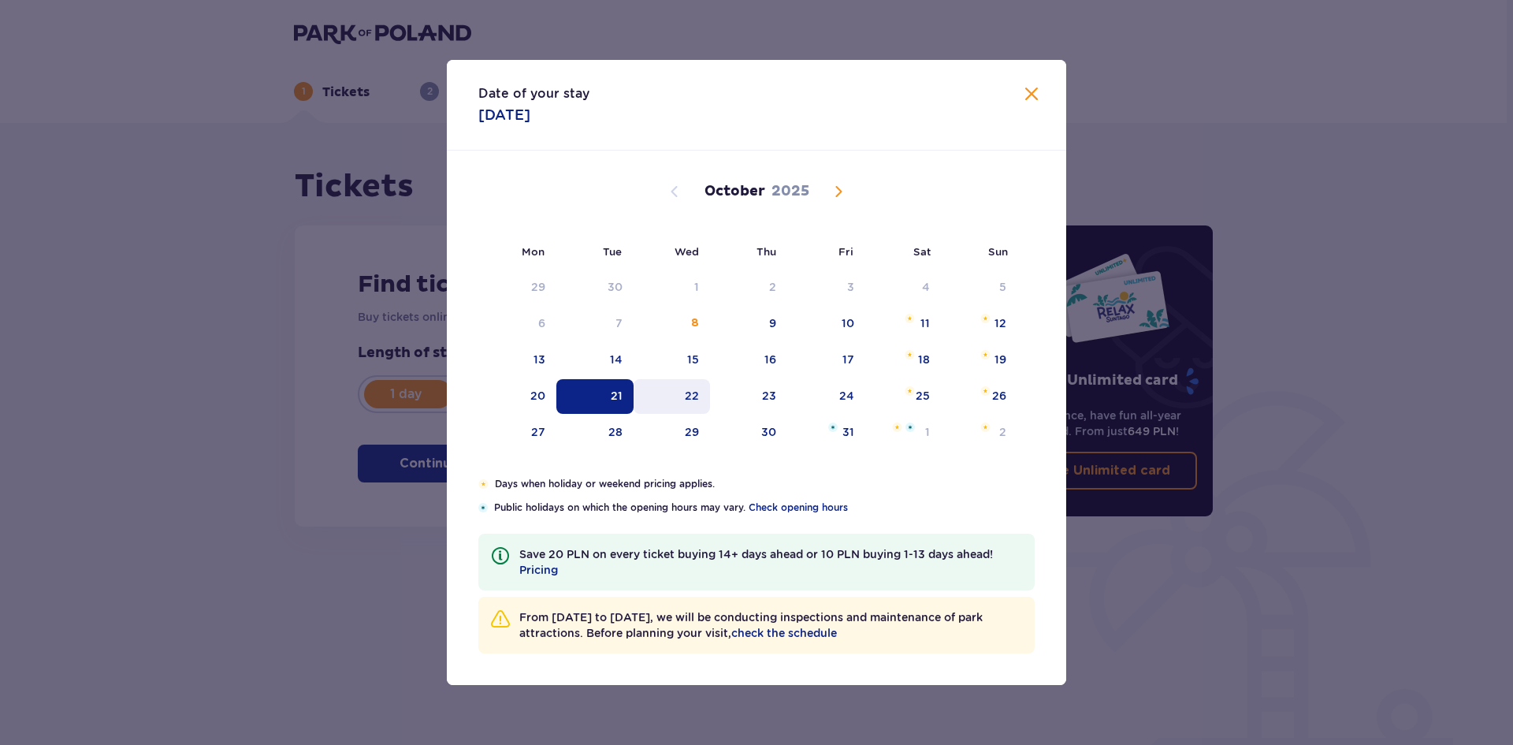
click at [692, 396] on div "22" at bounding box center [692, 396] width 14 height 16
type input "[DATE]"
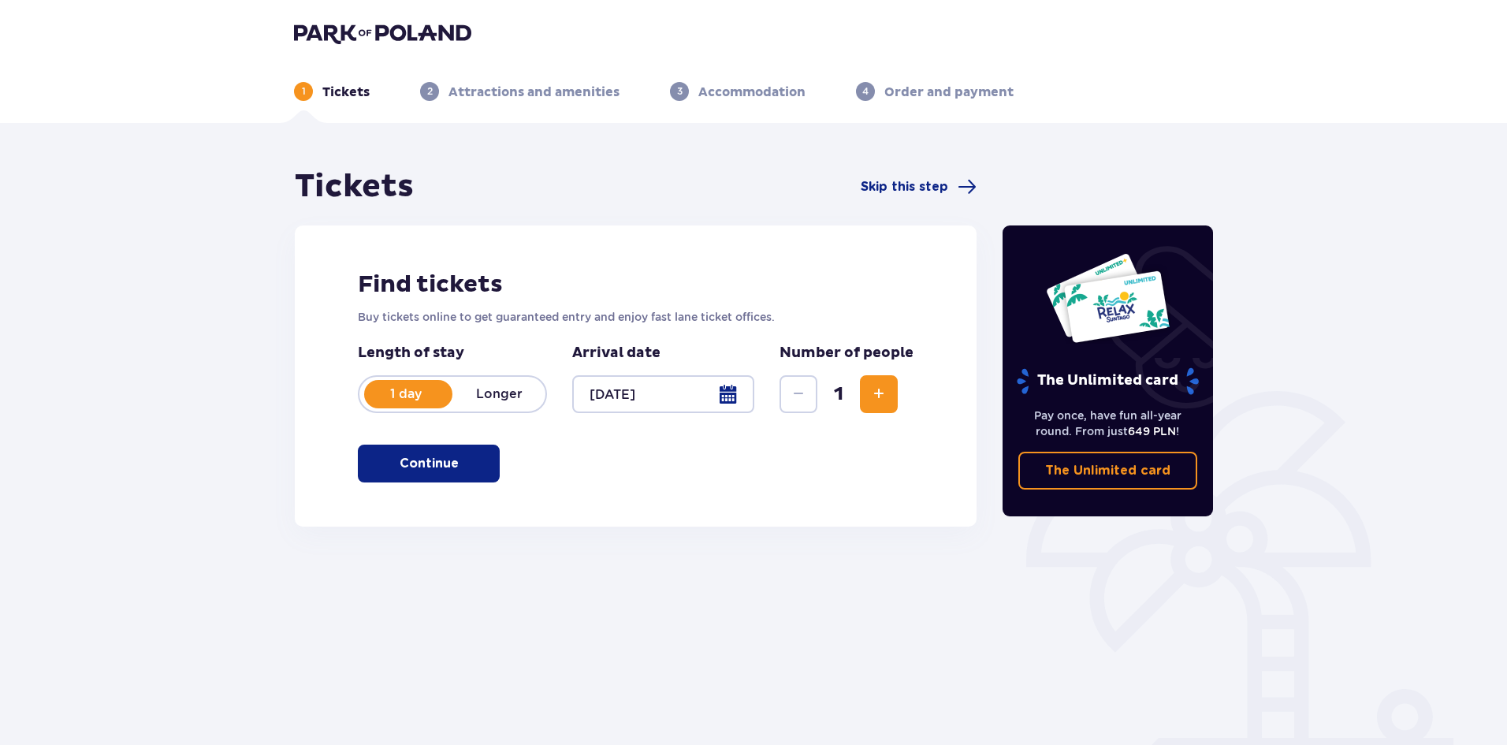
click at [525, 391] on p "Longer" at bounding box center [498, 393] width 93 height 17
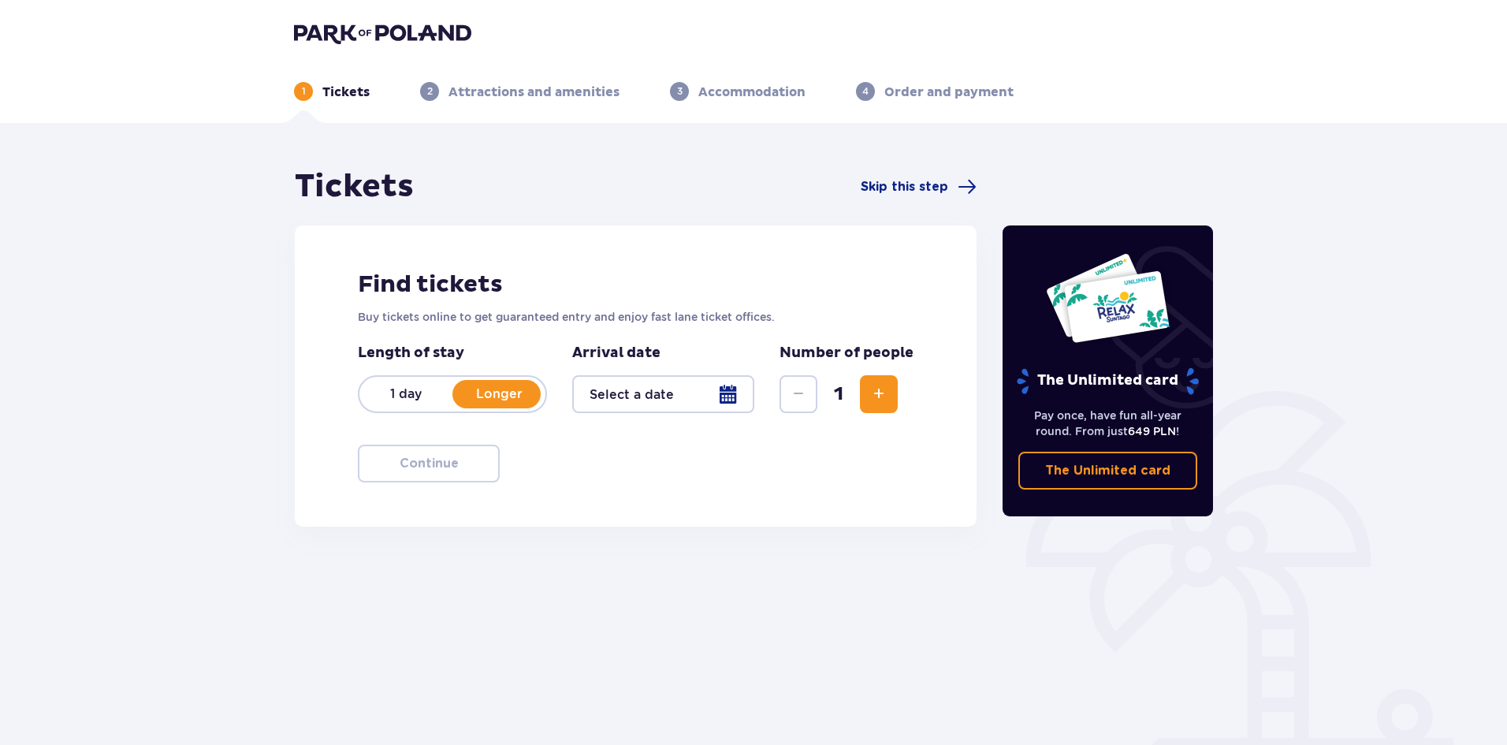
click at [727, 389] on div at bounding box center [663, 394] width 182 height 38
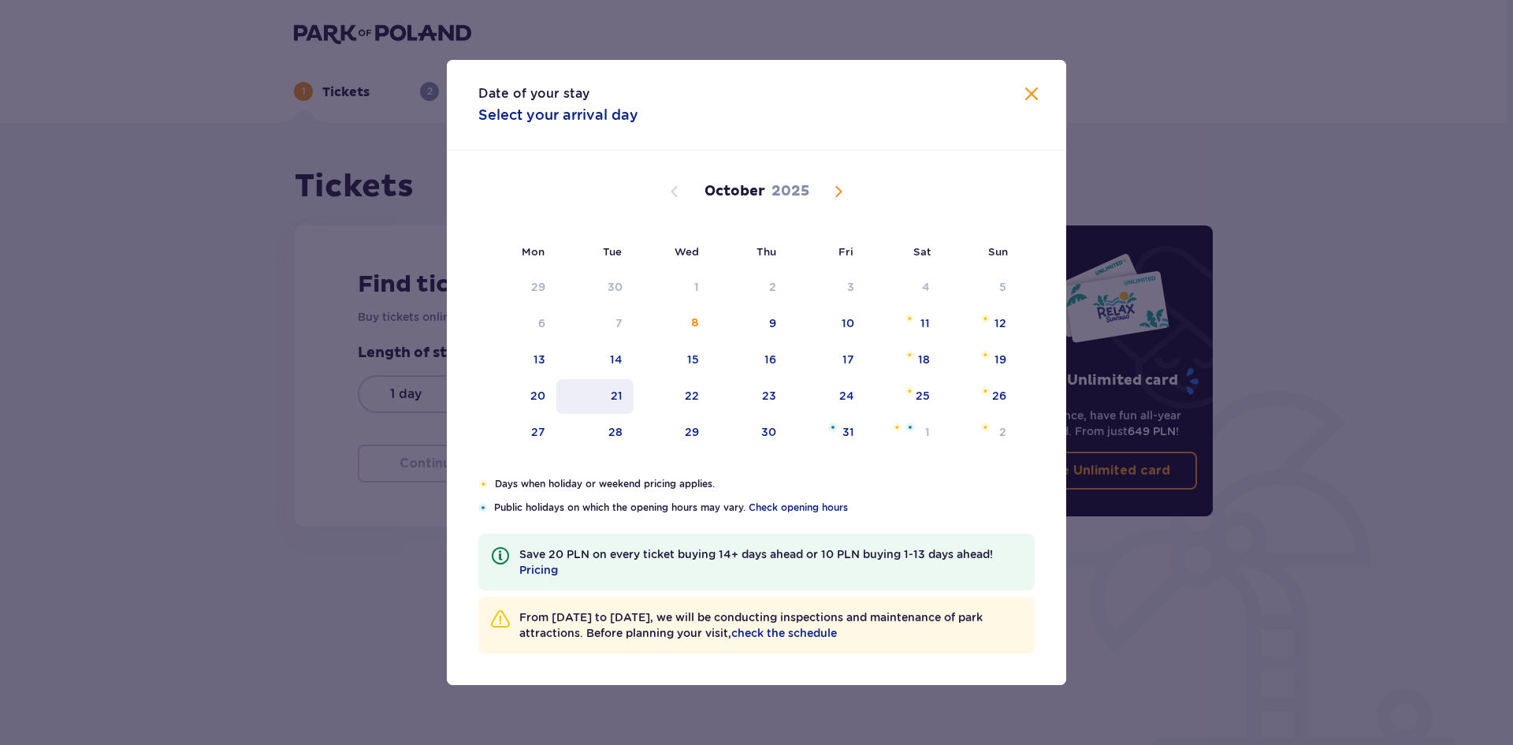
click at [631, 401] on div "21" at bounding box center [595, 396] width 78 height 35
click at [676, 395] on div "22" at bounding box center [672, 396] width 76 height 35
type input "[DATE] - [DATE]"
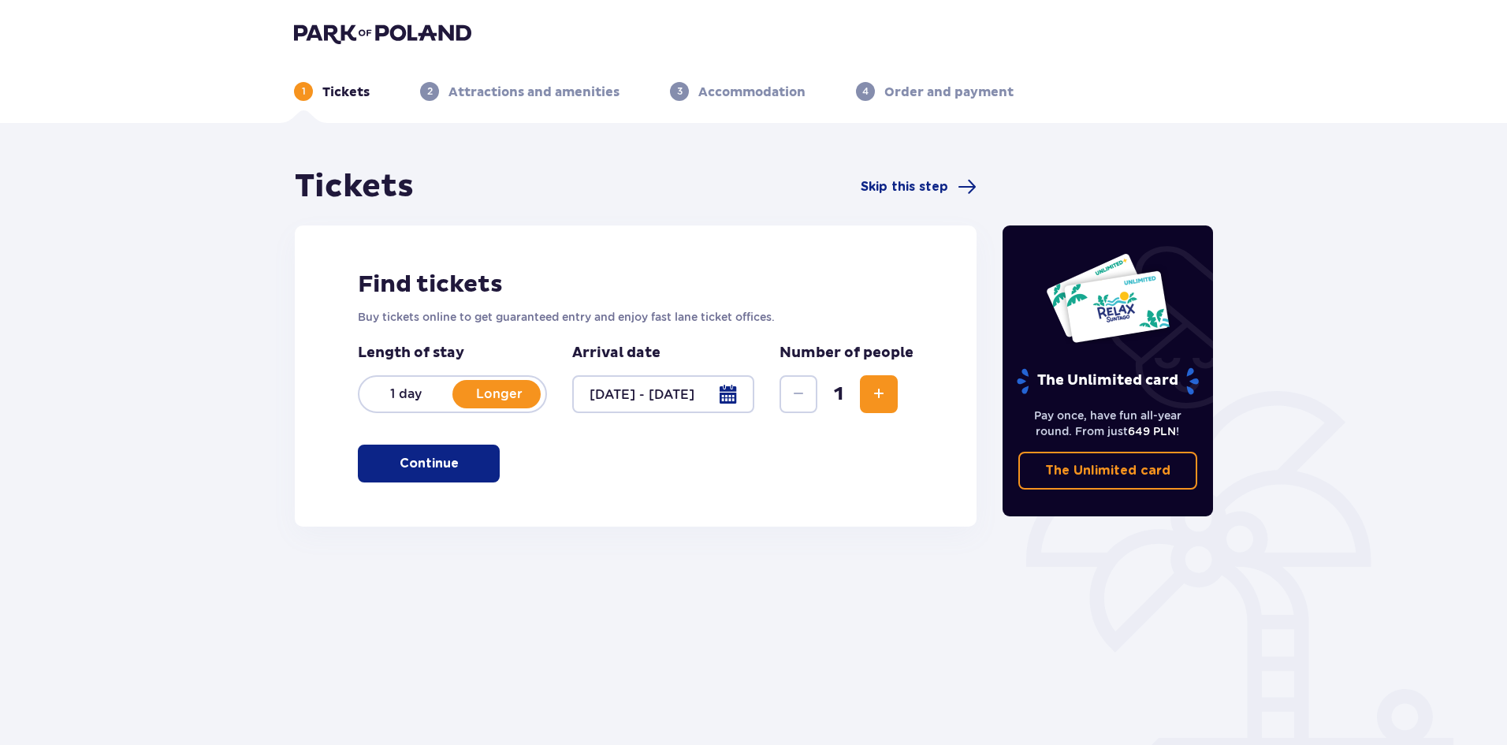
click at [867, 391] on button "Increase" at bounding box center [879, 394] width 38 height 38
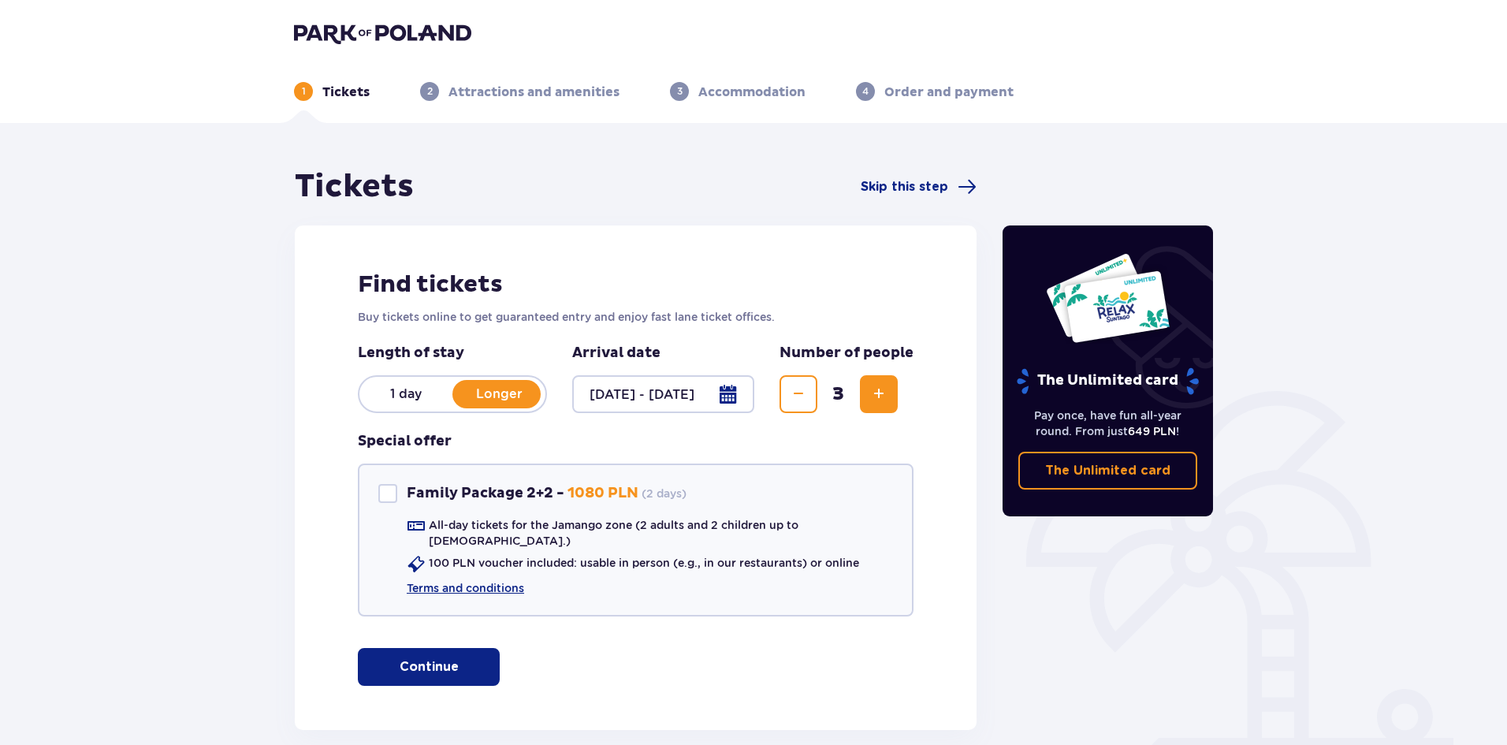
click at [867, 391] on button "Increase" at bounding box center [879, 394] width 38 height 38
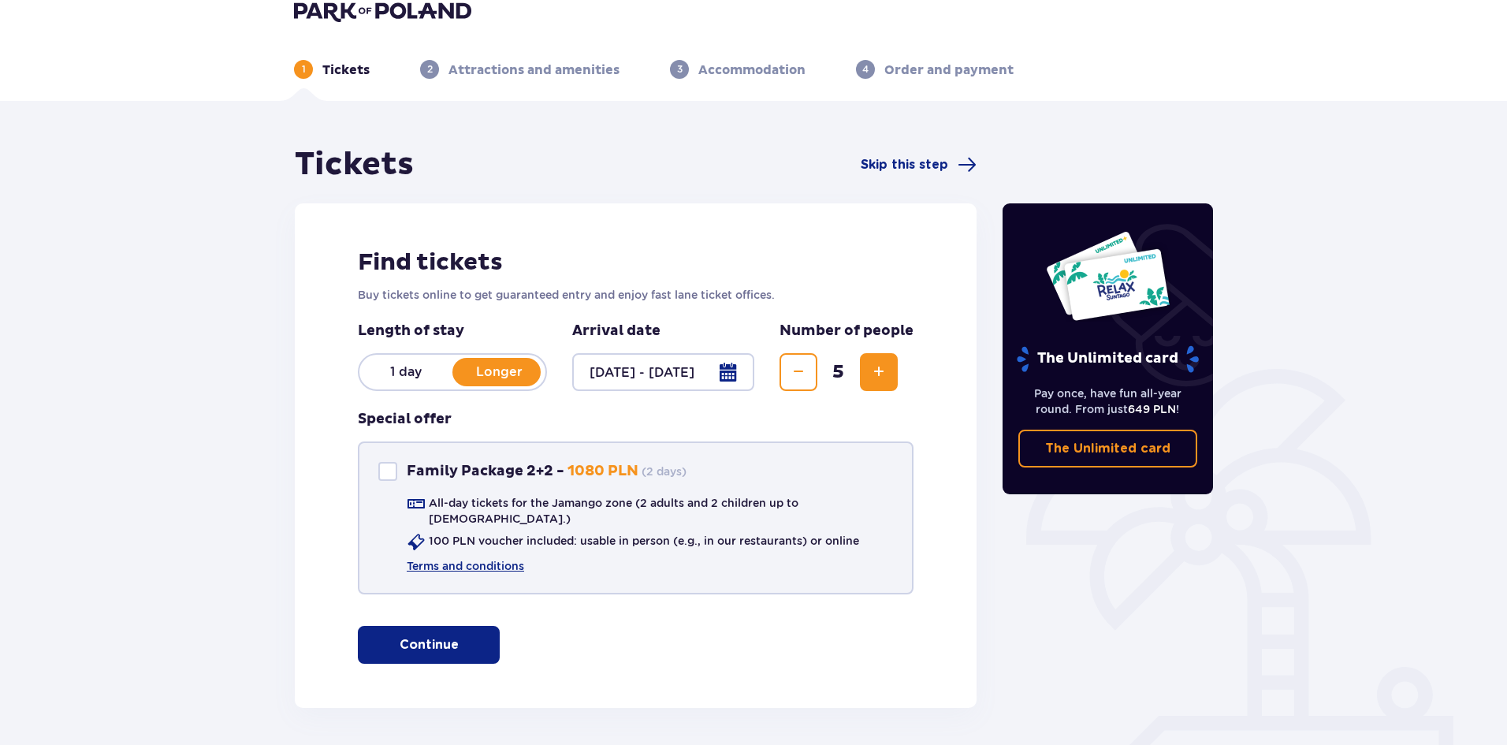
scroll to position [67, 0]
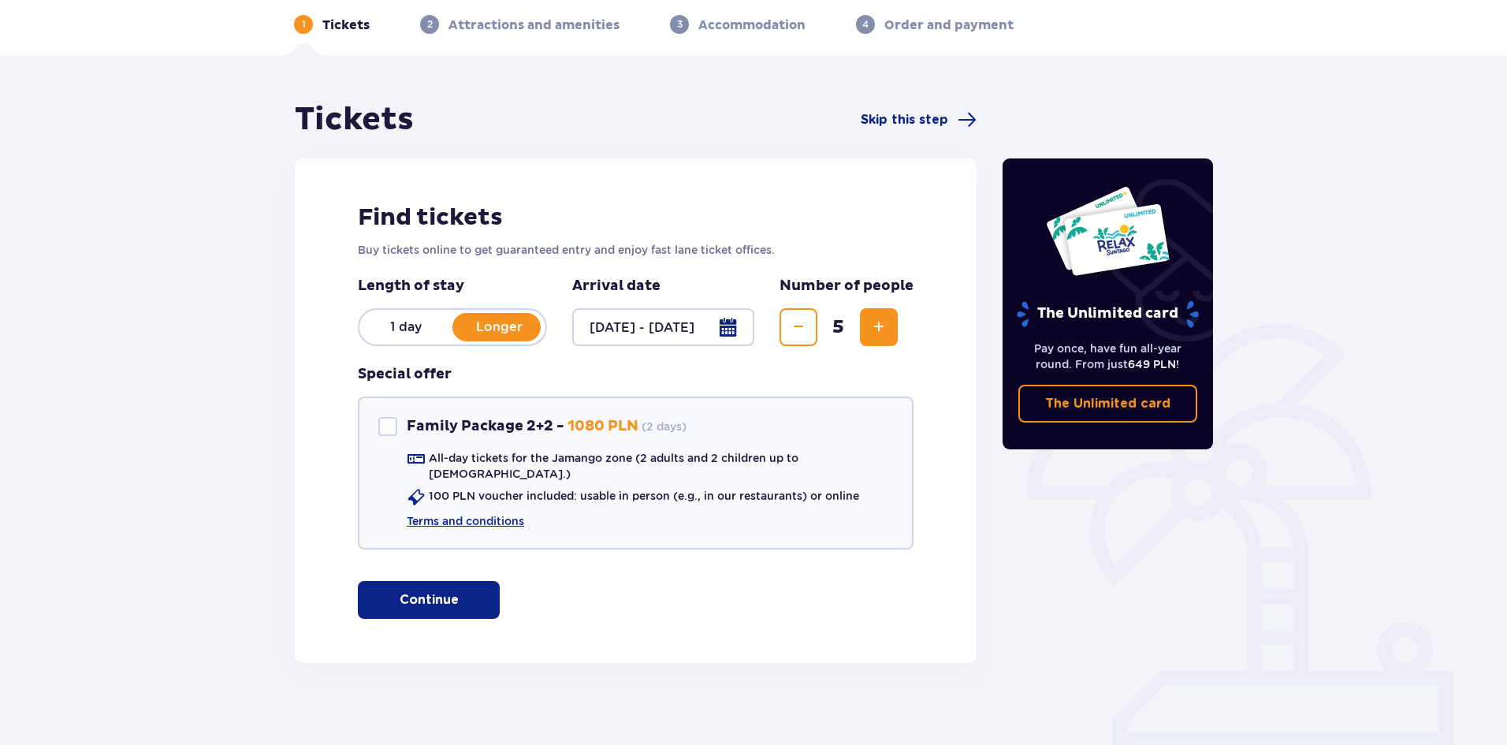
click at [456, 590] on span "button" at bounding box center [461, 599] width 19 height 19
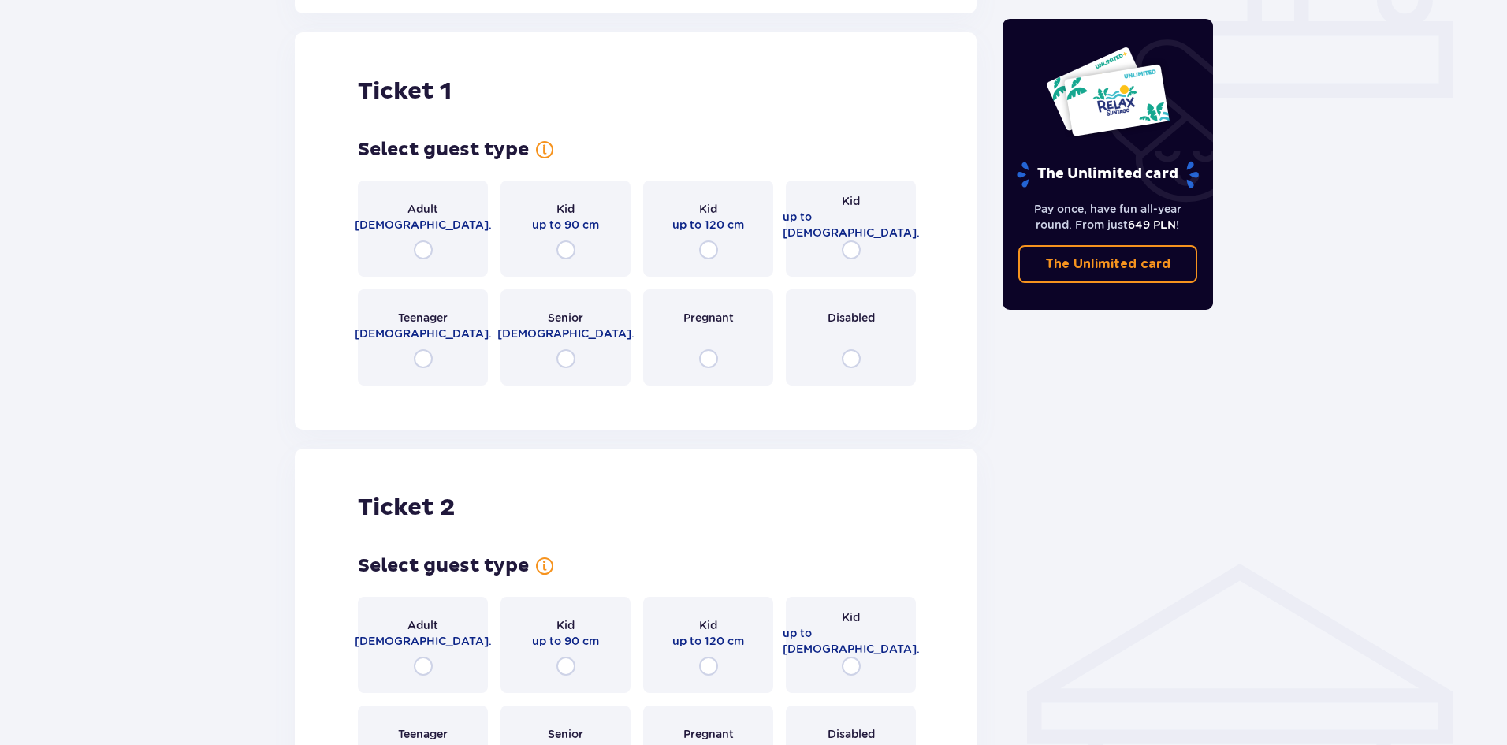
scroll to position [717, 0]
click at [426, 240] on input "radio" at bounding box center [423, 249] width 19 height 19
radio input "true"
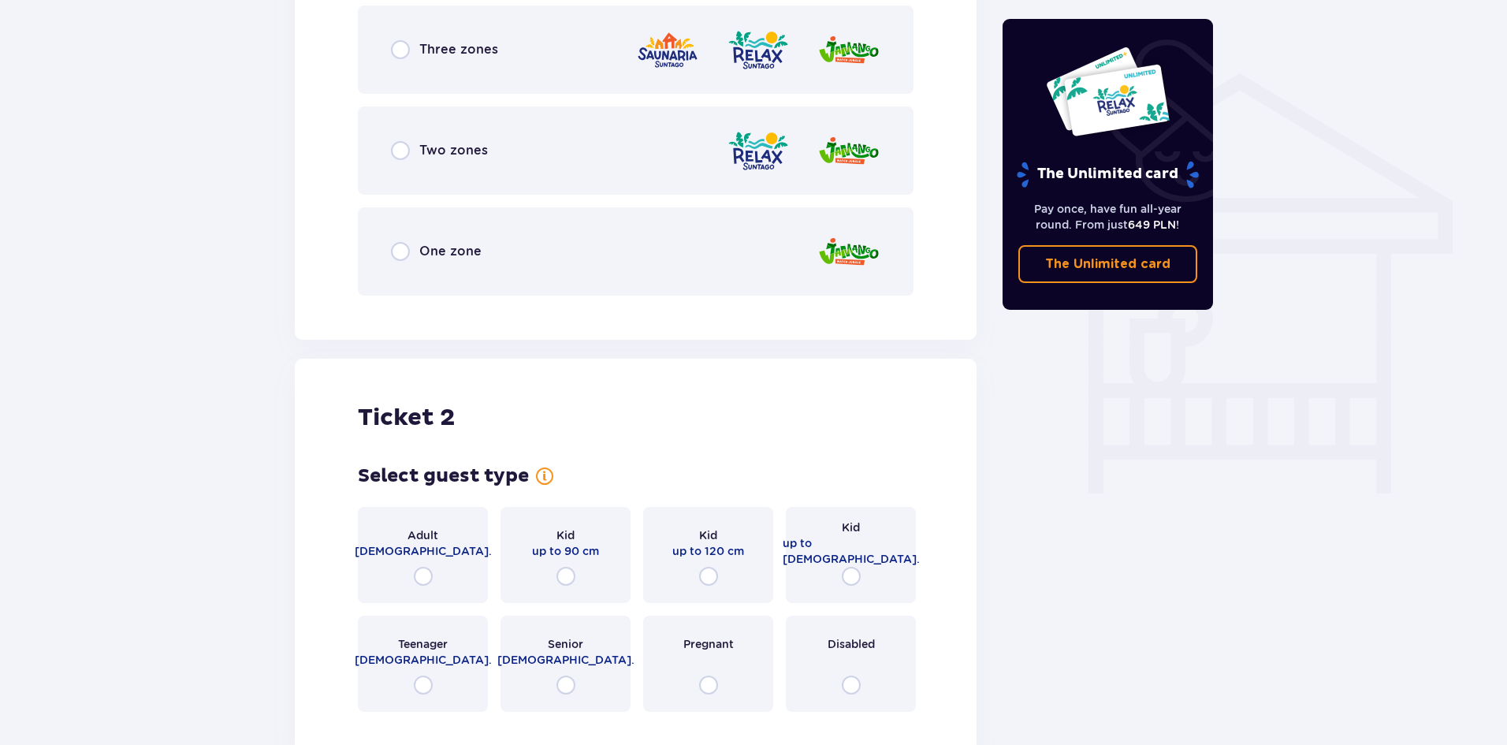
click at [430, 567] on input "radio" at bounding box center [423, 576] width 19 height 19
radio input "true"
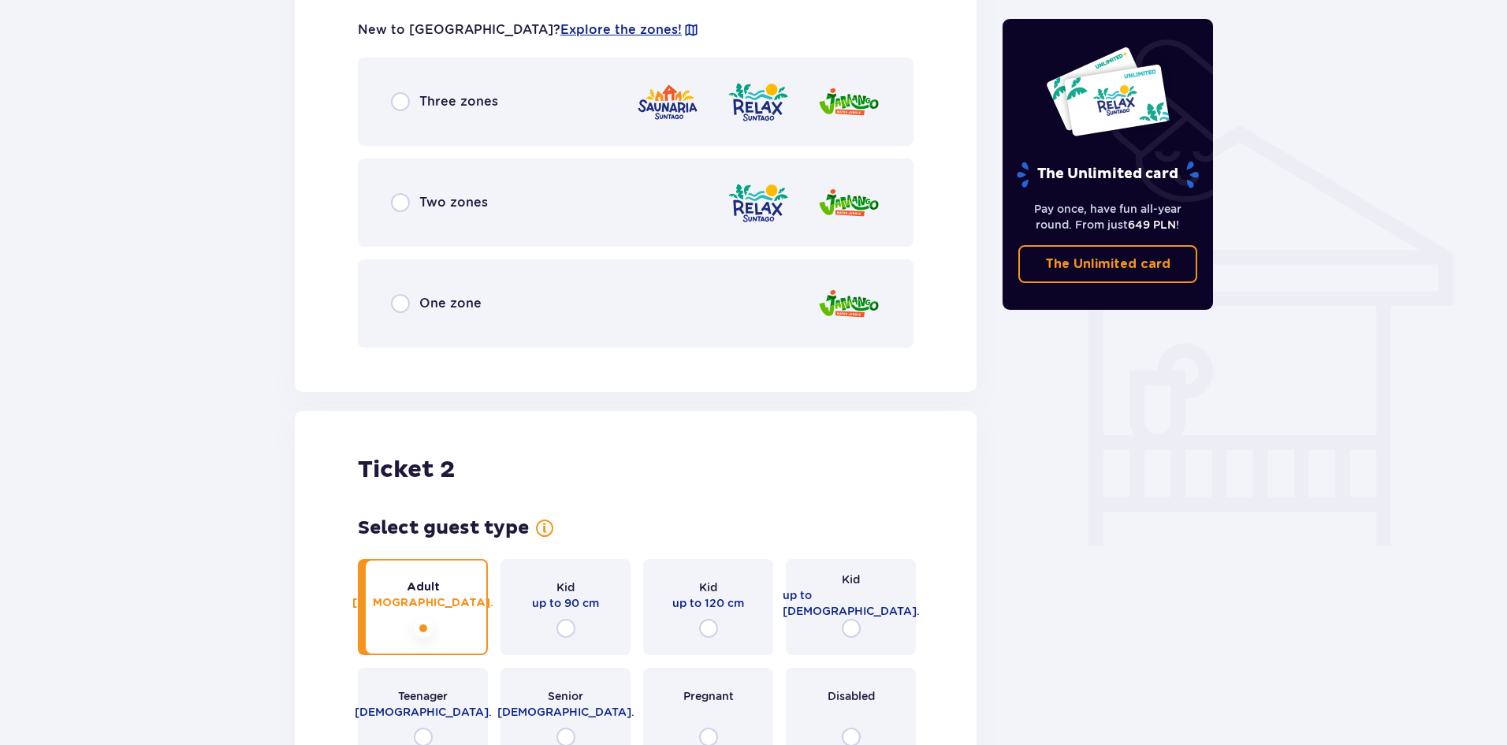
scroll to position [1130, 0]
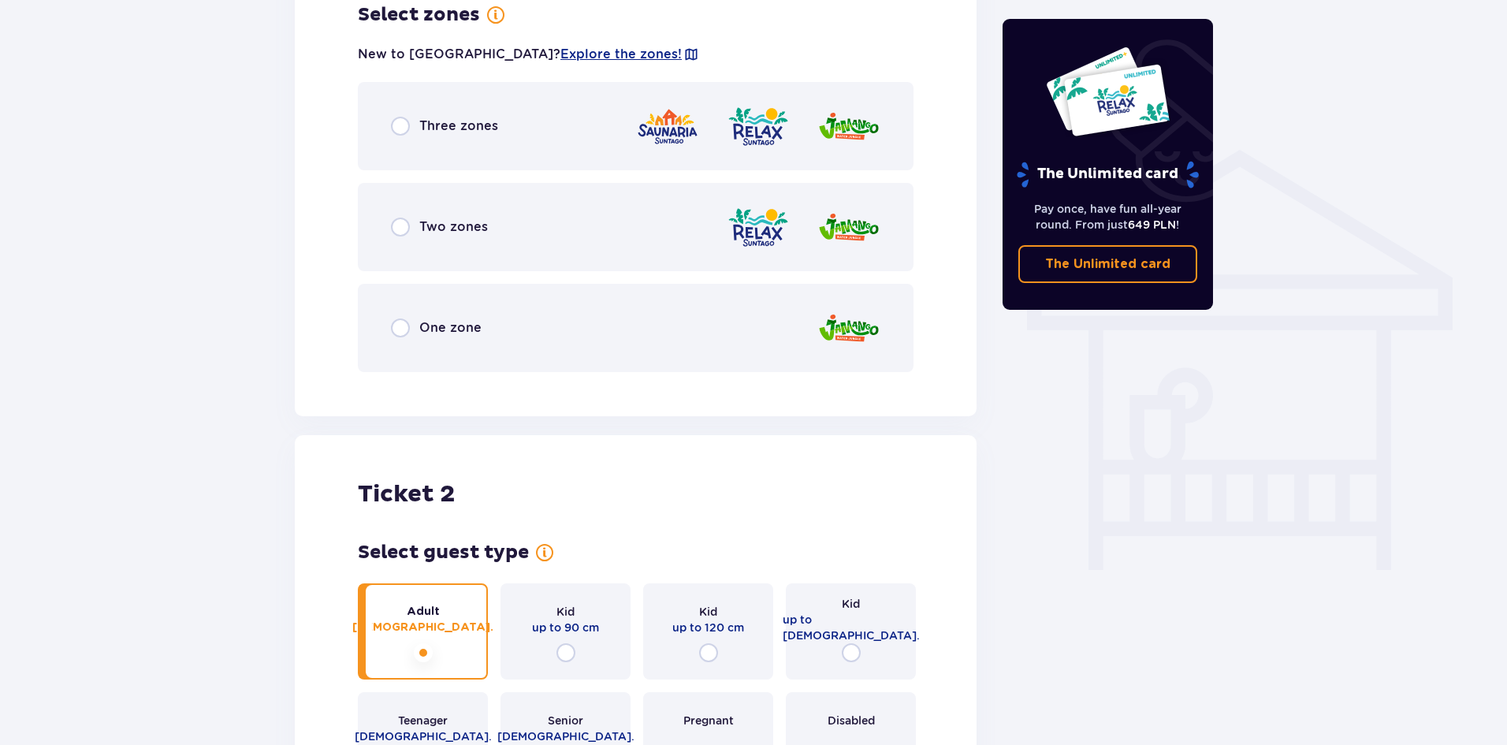
click at [423, 218] on span "Two zones" at bounding box center [453, 226] width 69 height 17
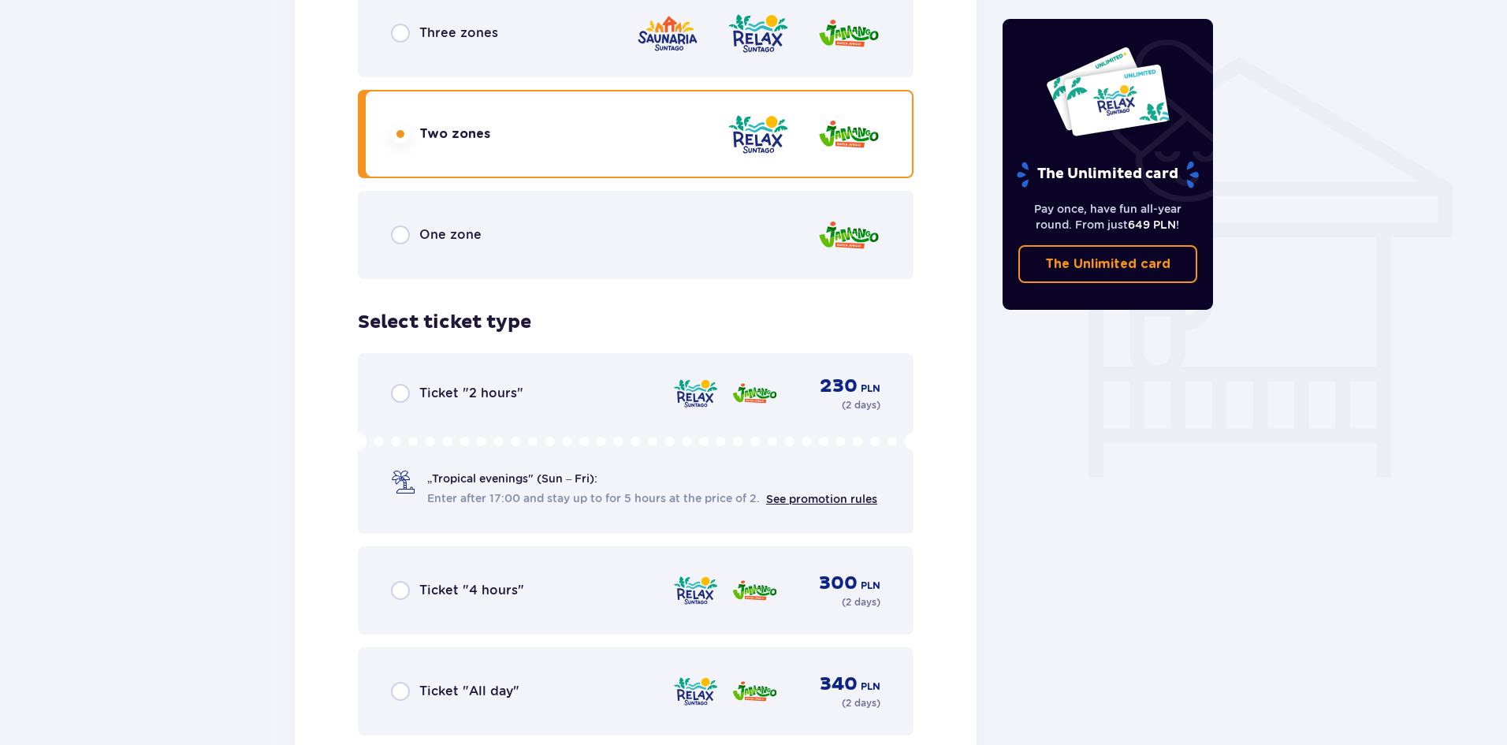
scroll to position [1204, 0]
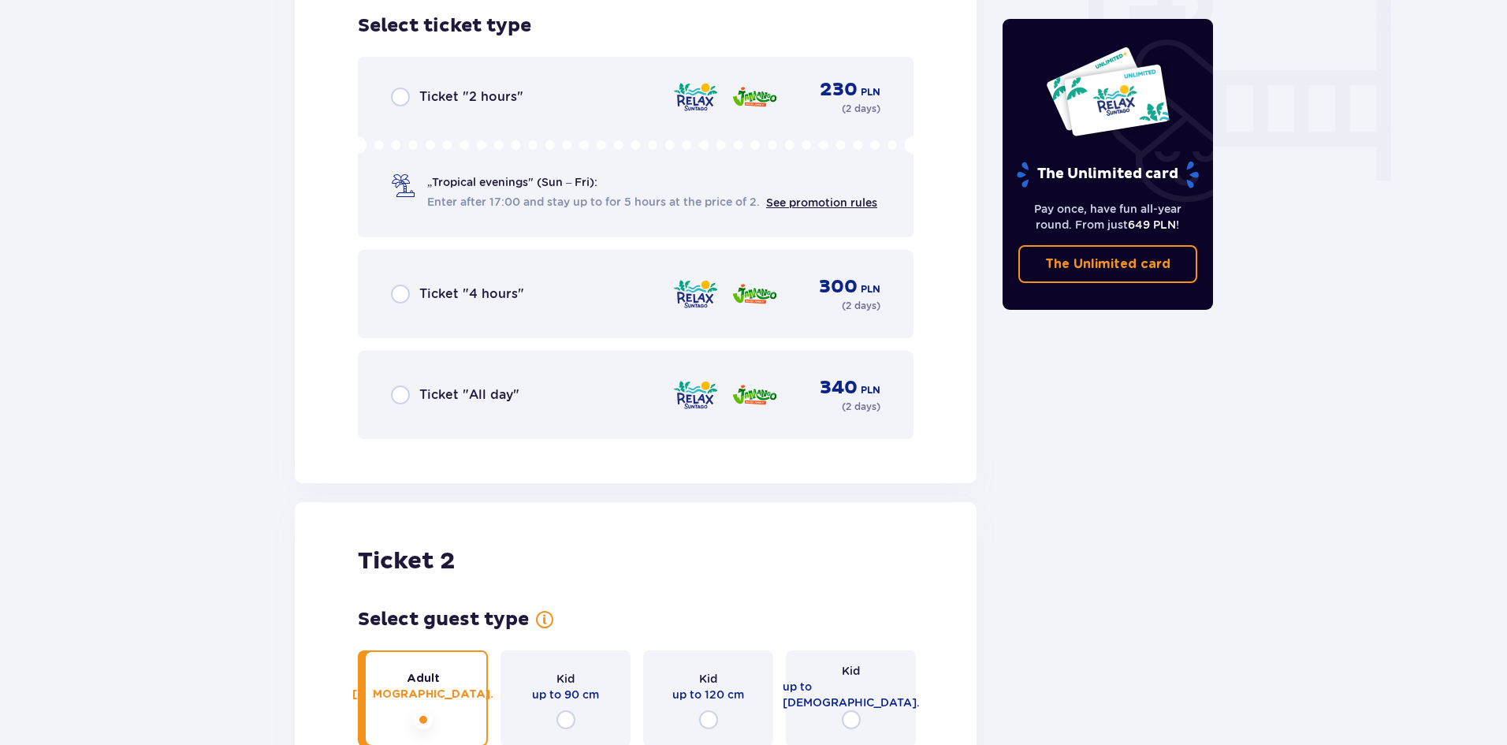
click at [397, 386] on input "radio" at bounding box center [400, 394] width 19 height 19
radio input "true"
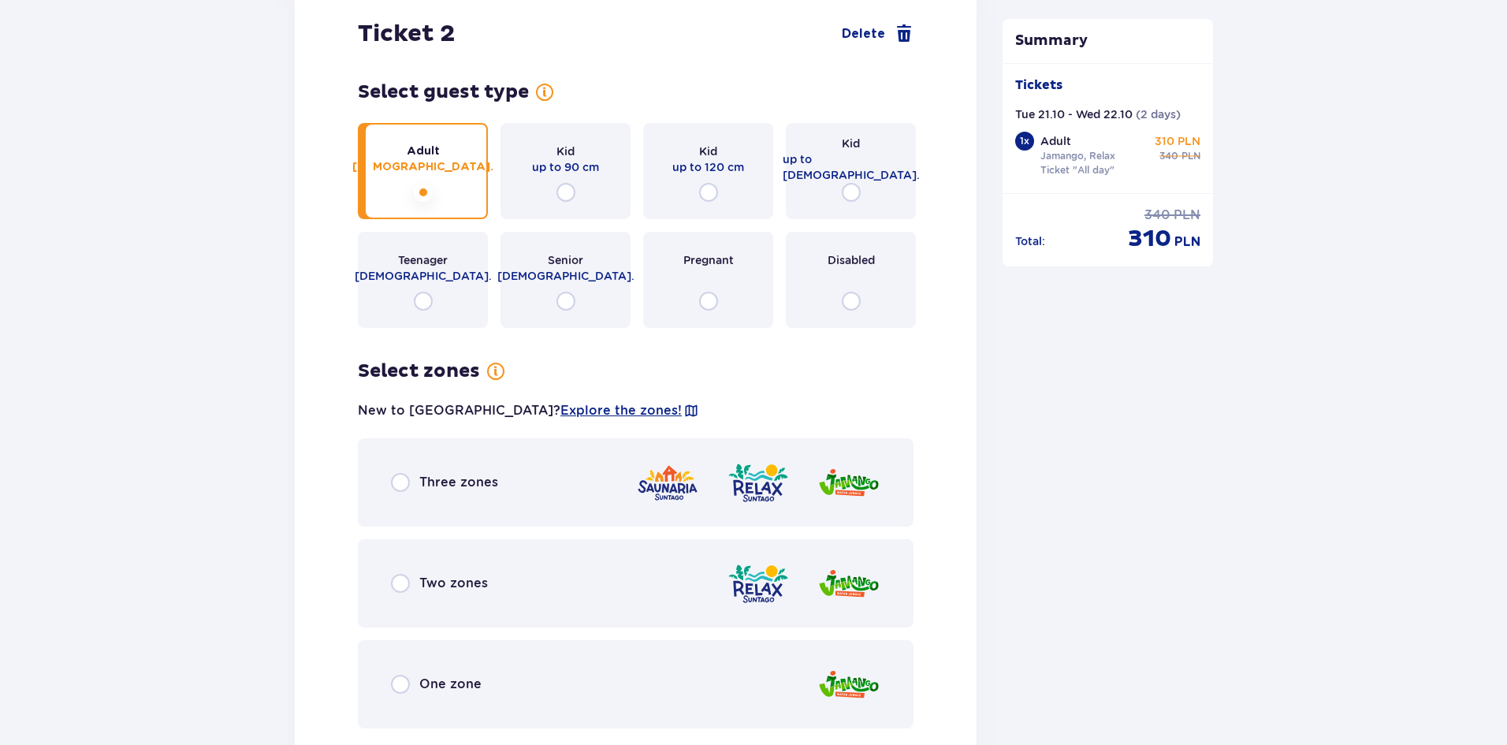
scroll to position [2289, 0]
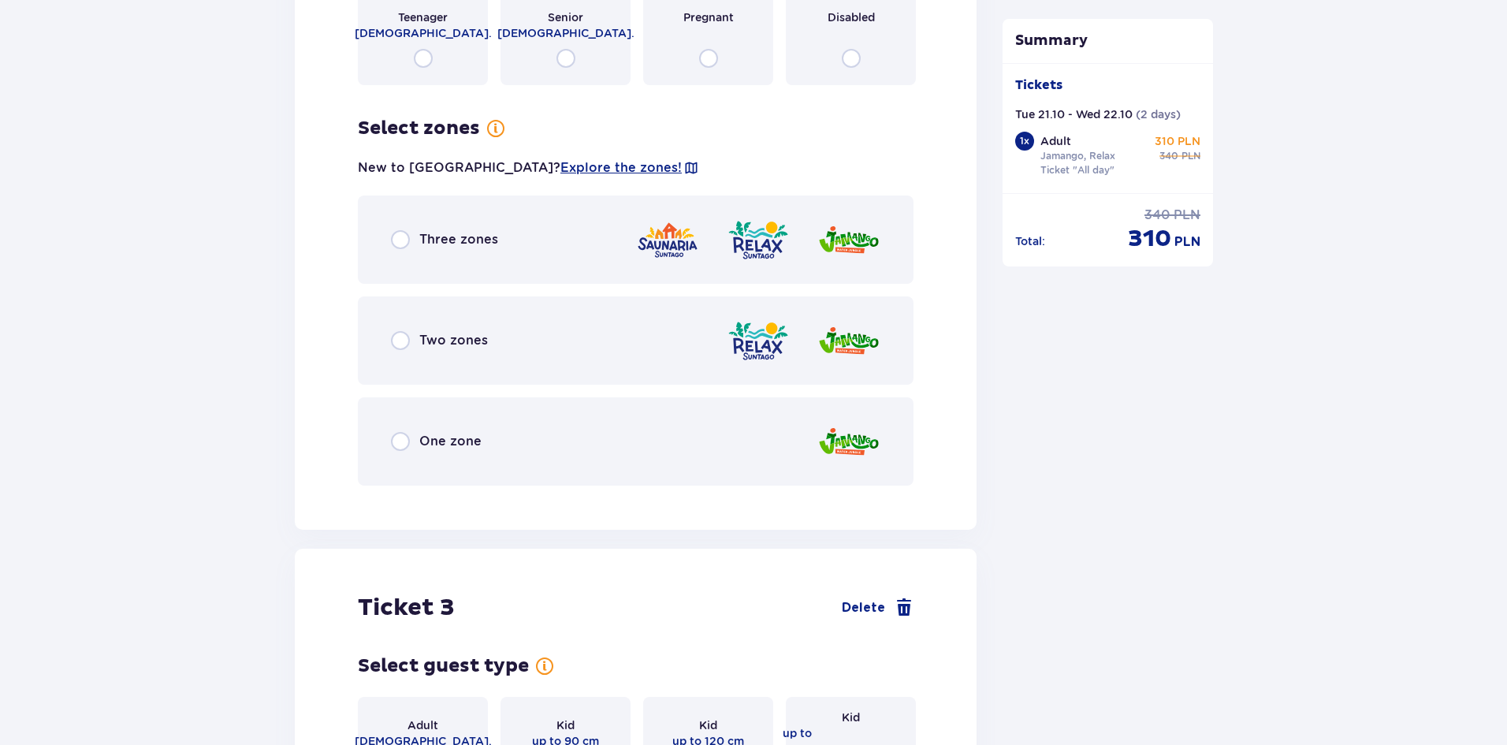
click at [400, 331] on input "radio" at bounding box center [400, 340] width 19 height 19
radio input "true"
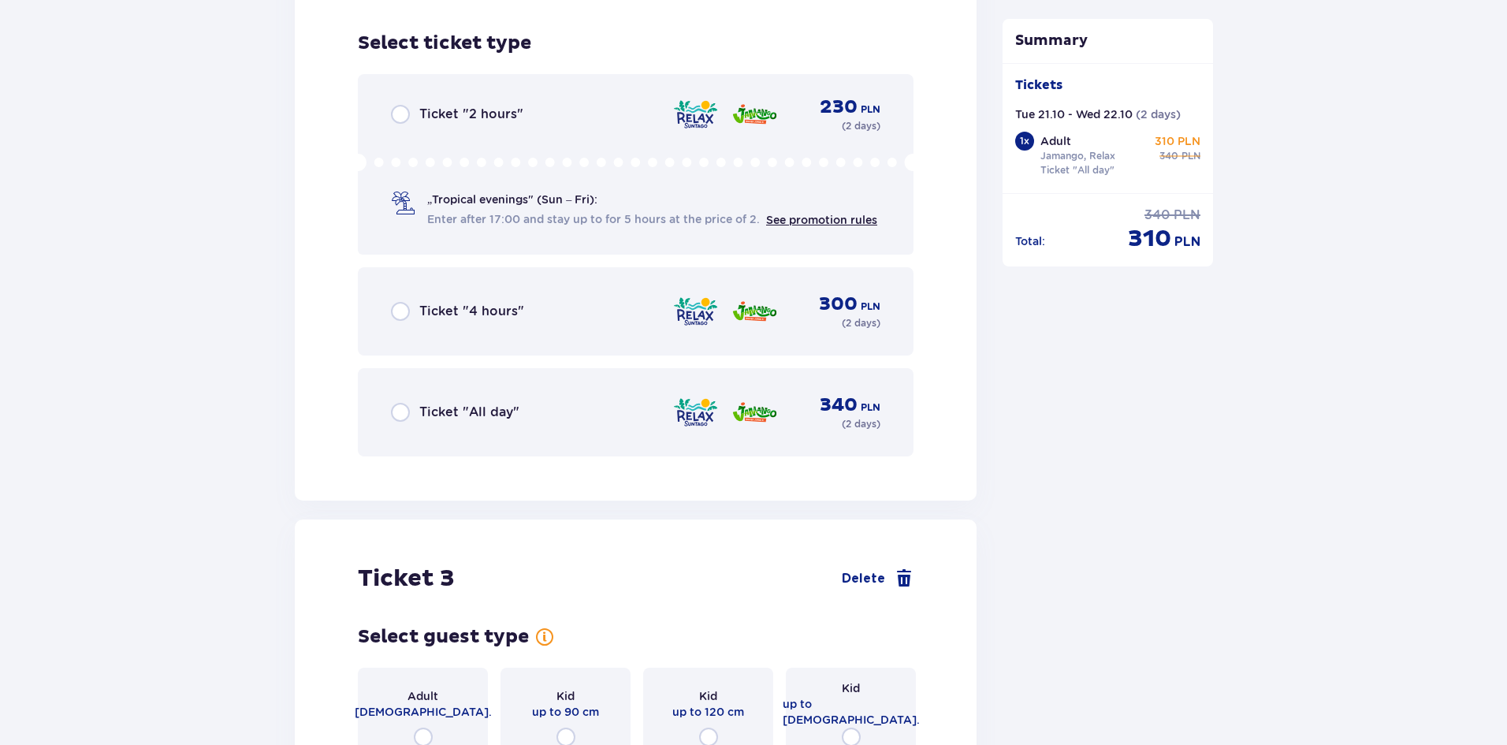
click at [406, 393] on div "Ticket "All day" 340 PLN ( 2 days )" at bounding box center [635, 412] width 489 height 38
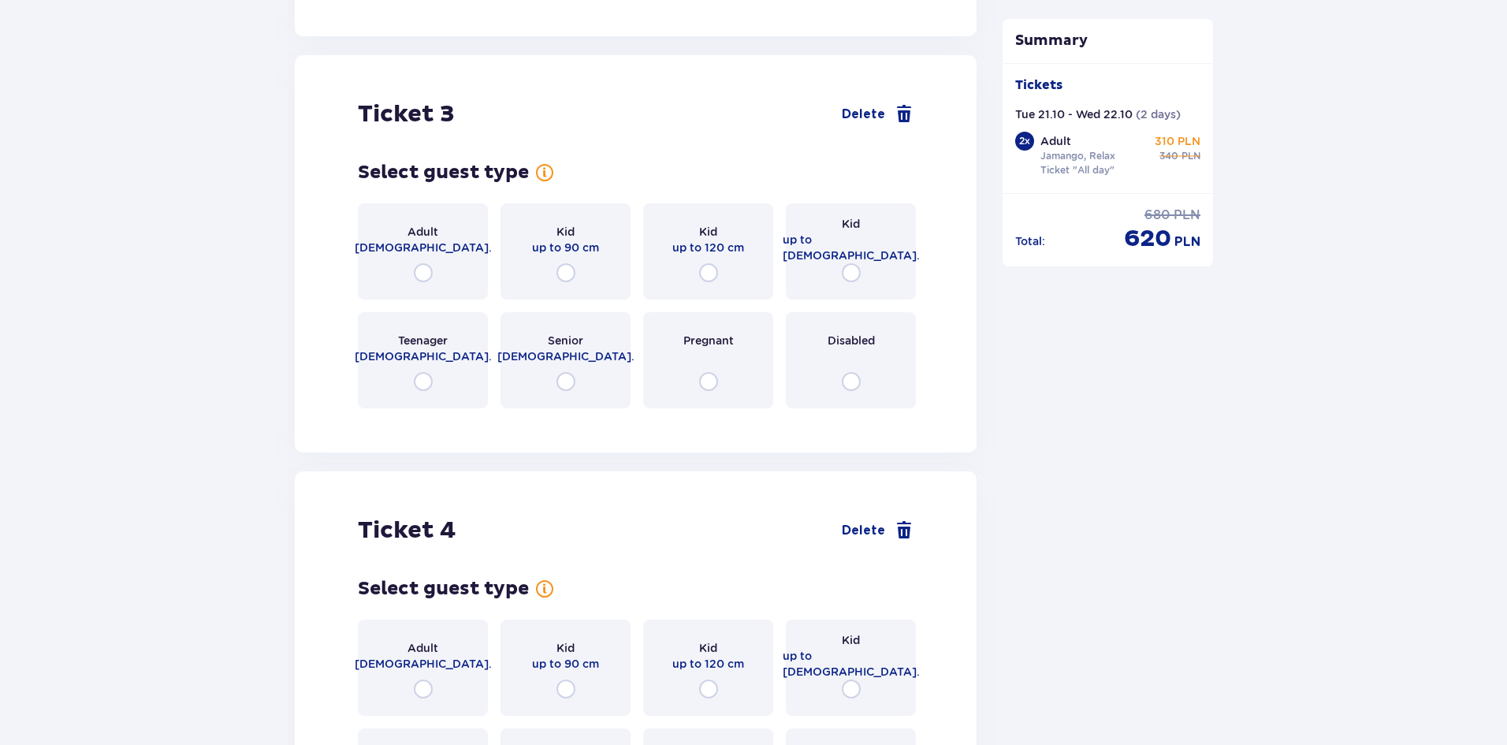
scroll to position [3263, 0]
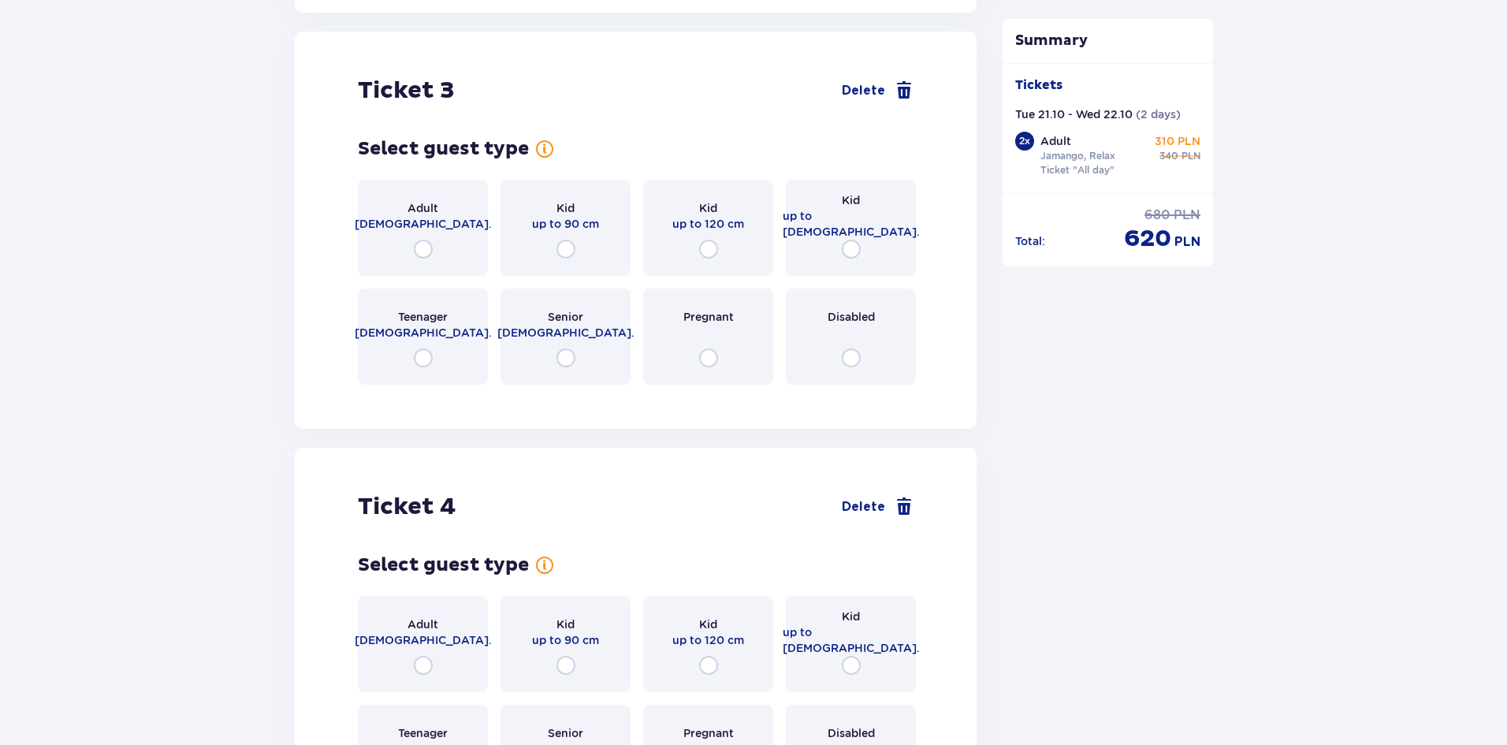
click at [422, 350] on input "radio" at bounding box center [423, 357] width 19 height 19
radio input "true"
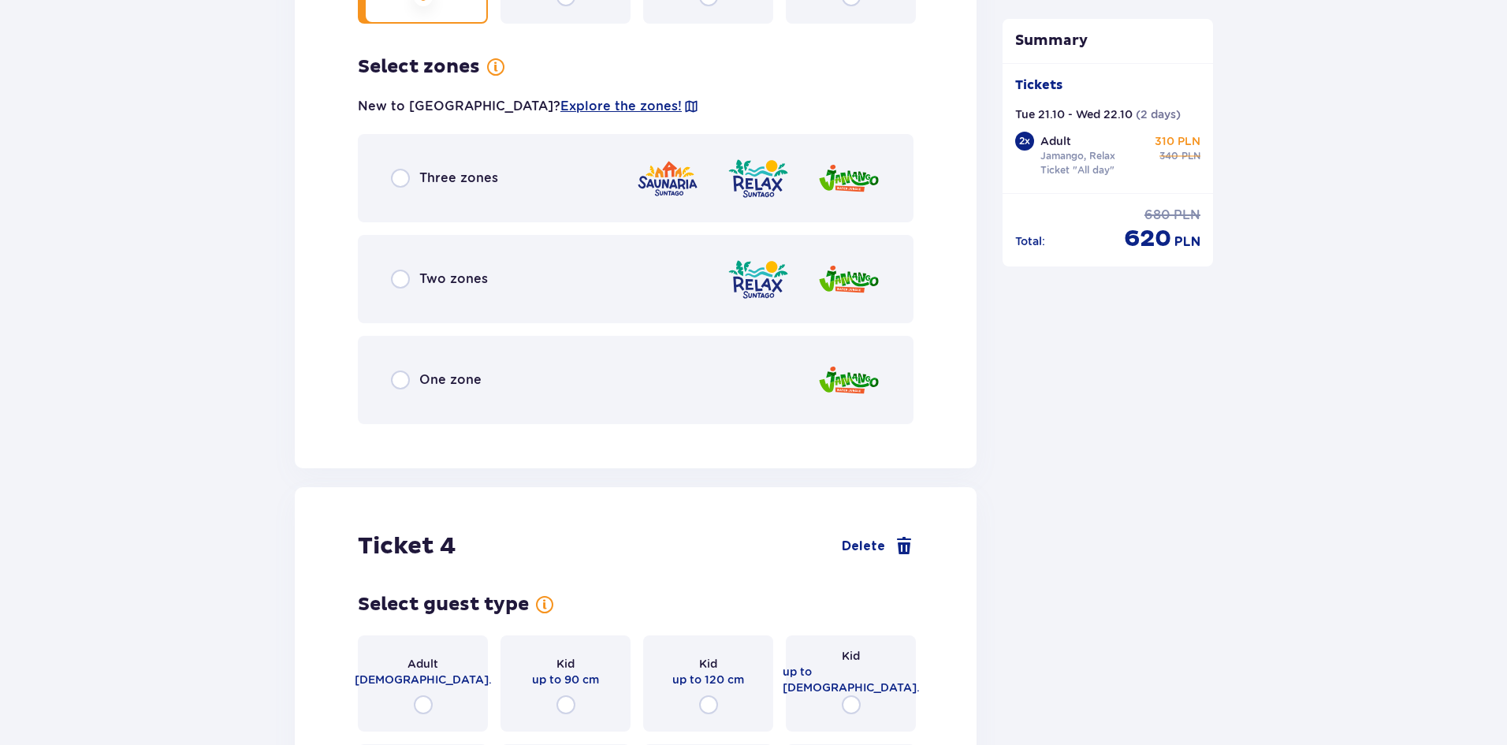
scroll to position [3647, 0]
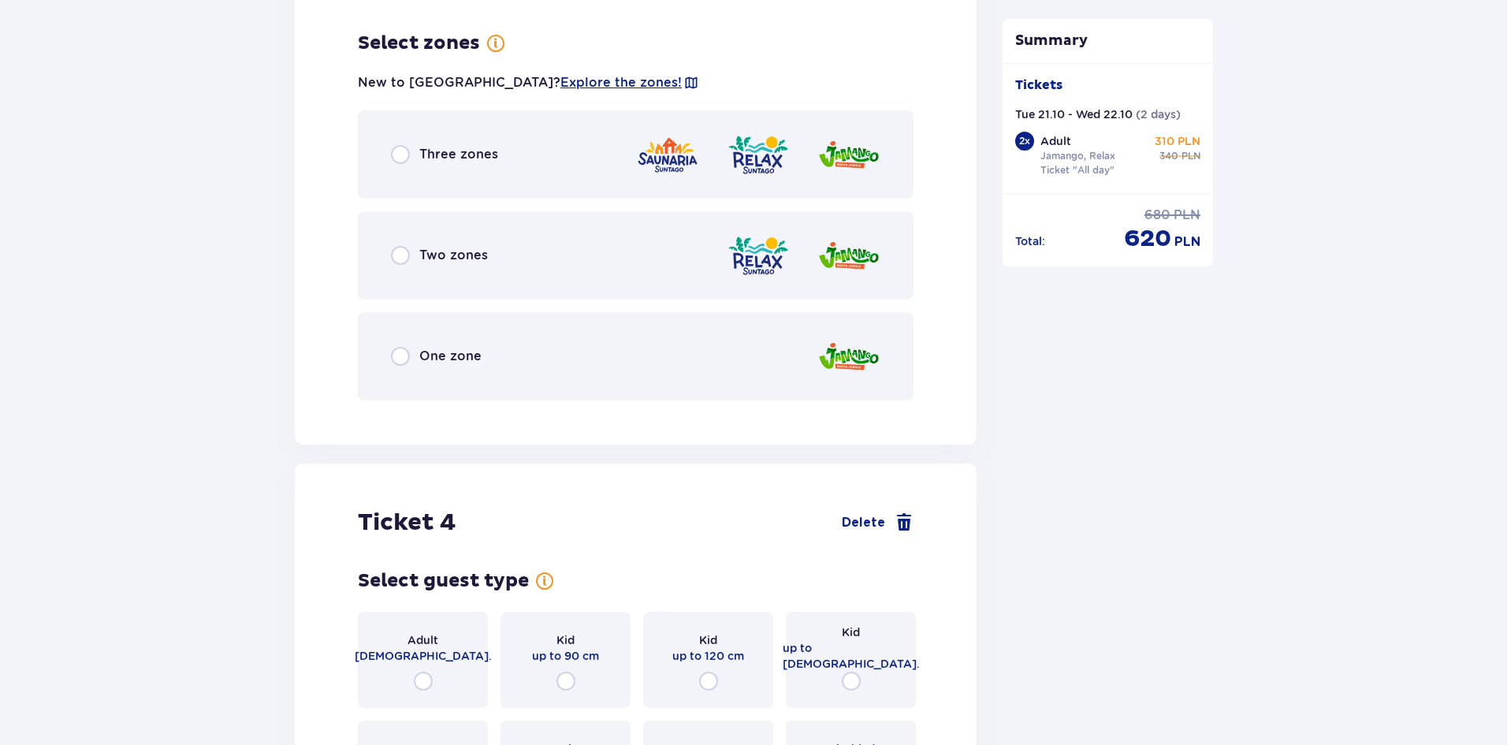
click at [403, 246] on input "radio" at bounding box center [400, 255] width 19 height 19
radio input "true"
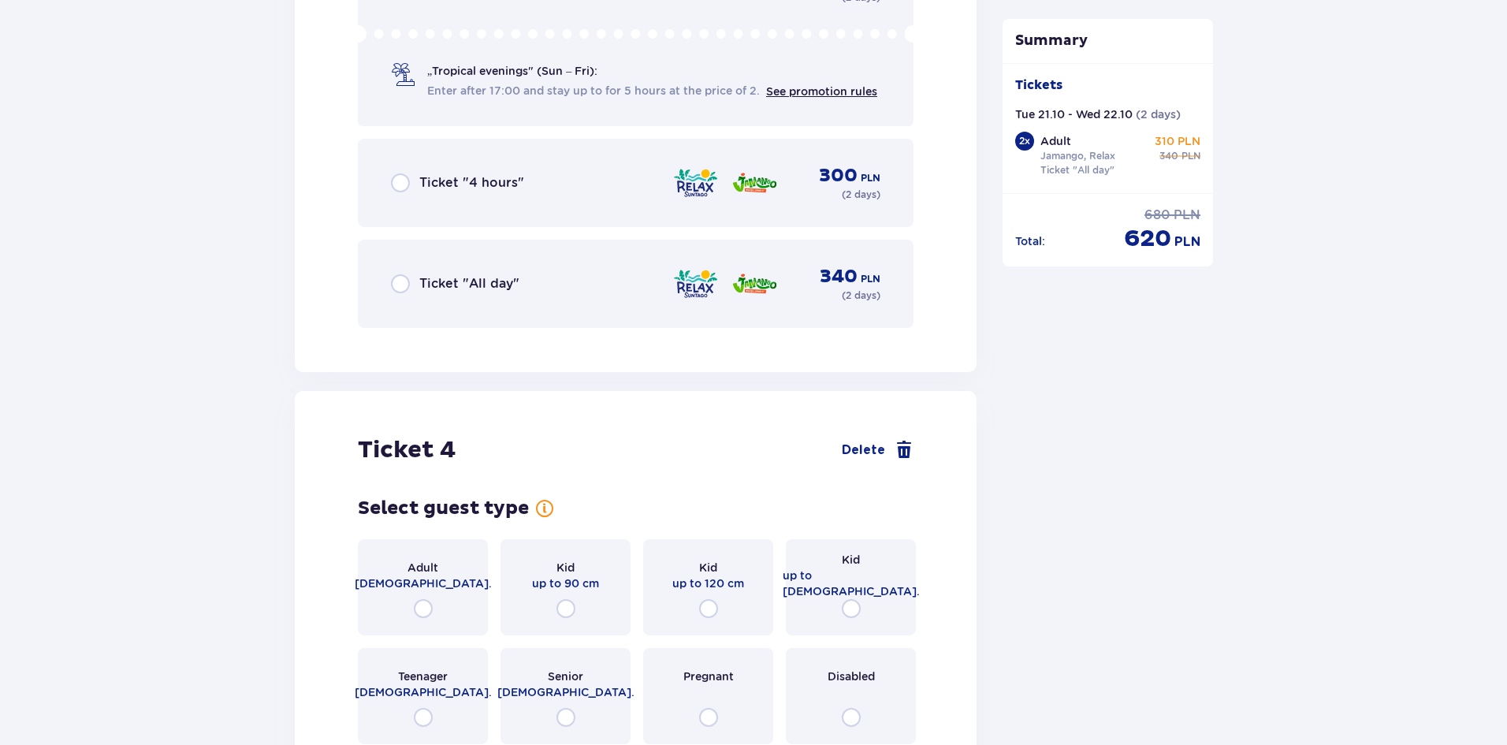
scroll to position [4210, 0]
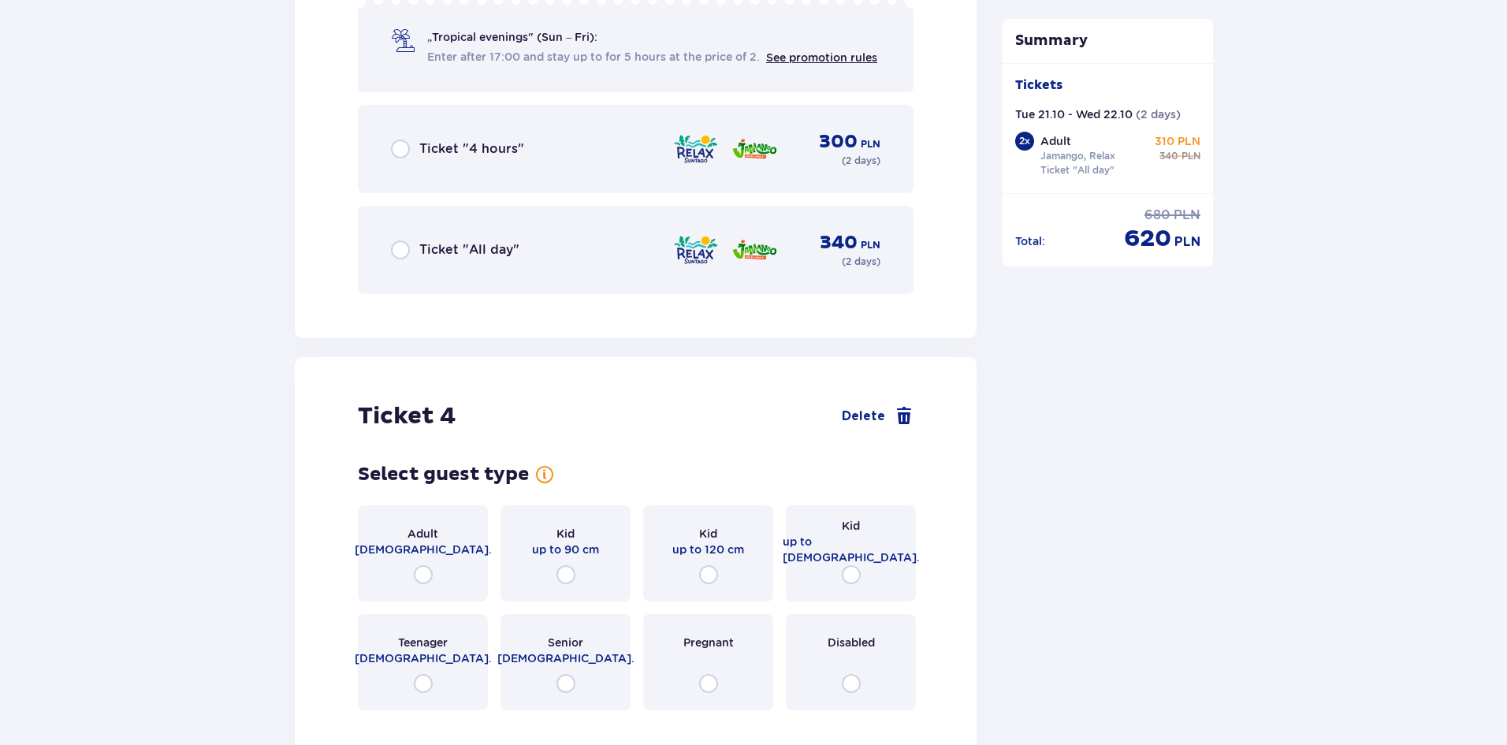
click at [407, 240] on input "radio" at bounding box center [400, 249] width 19 height 19
radio input "true"
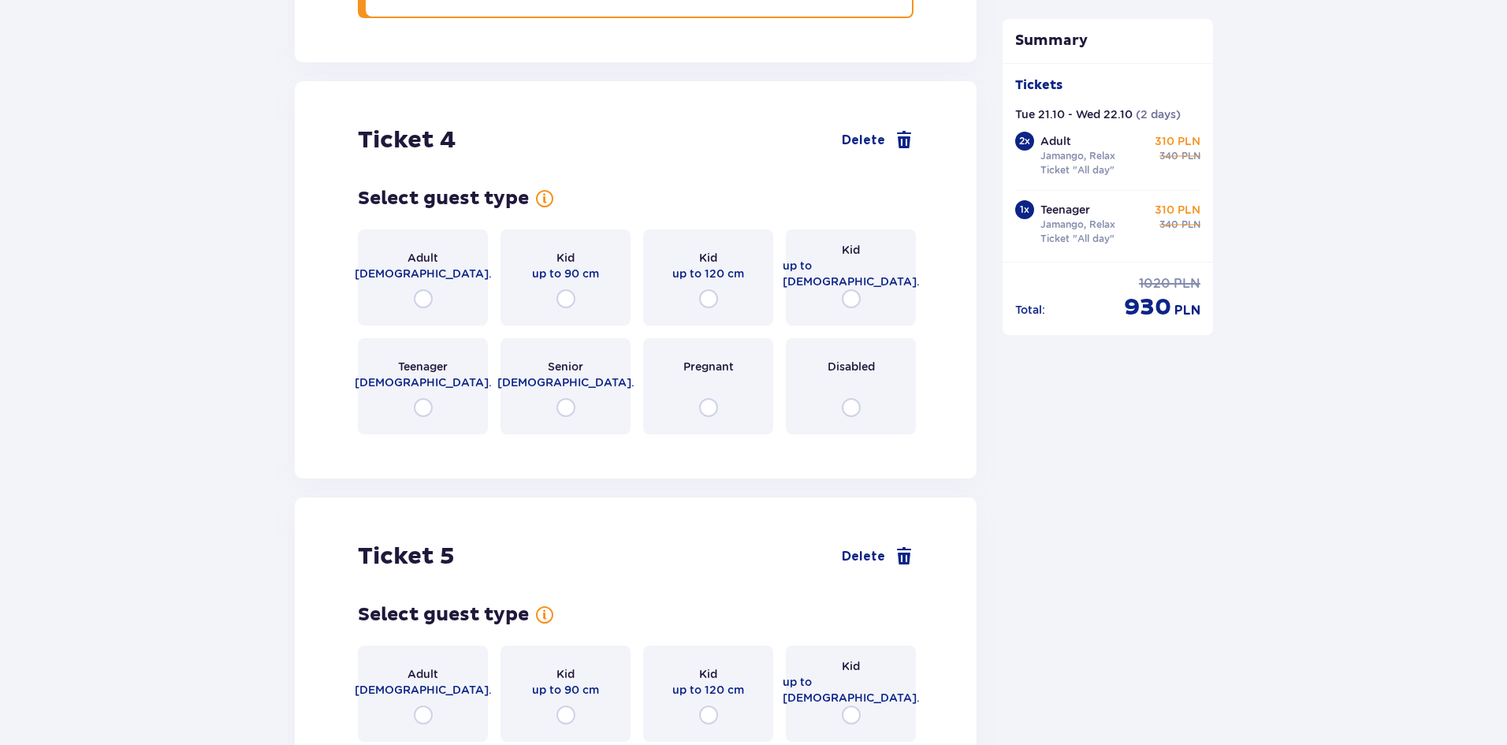
scroll to position [4536, 0]
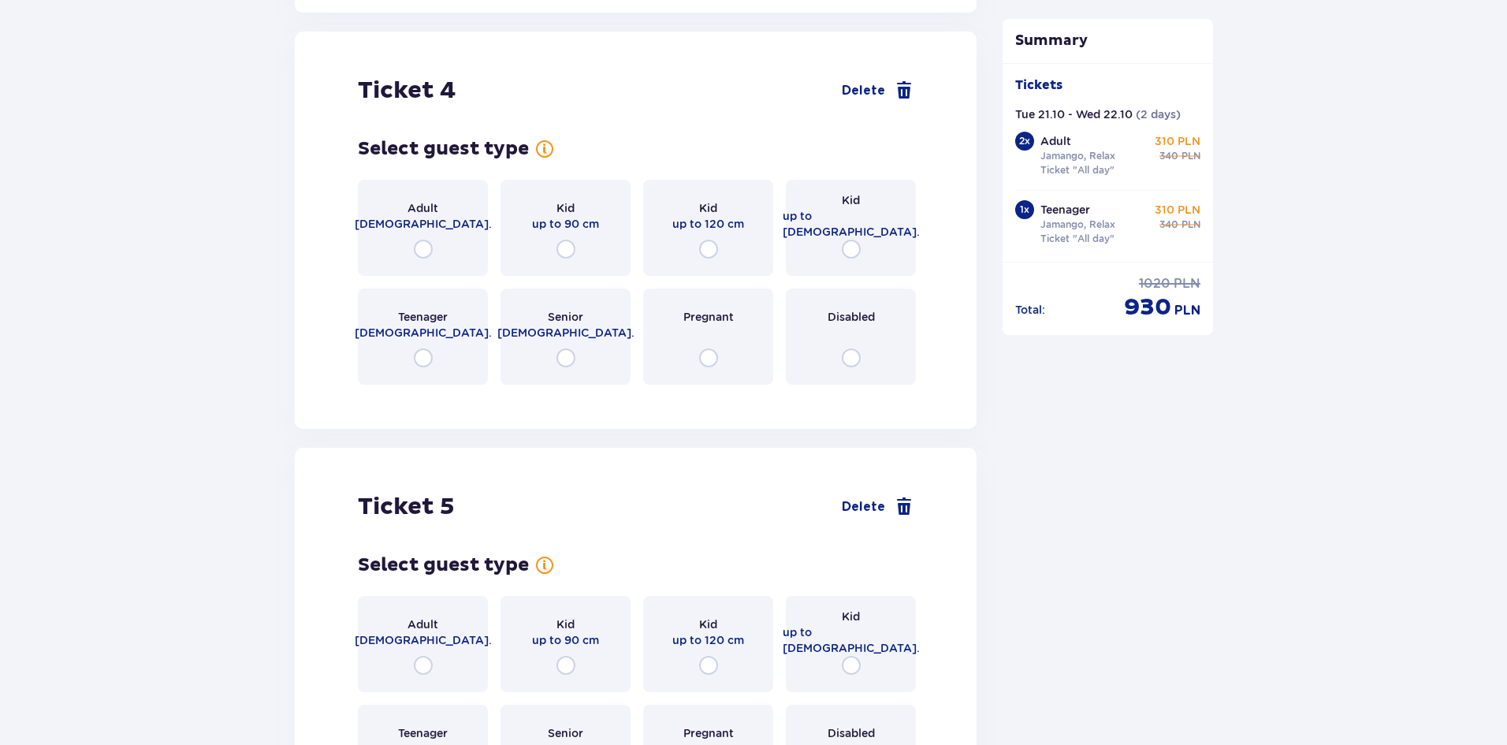
click at [850, 240] on input "radio" at bounding box center [851, 249] width 19 height 19
radio input "true"
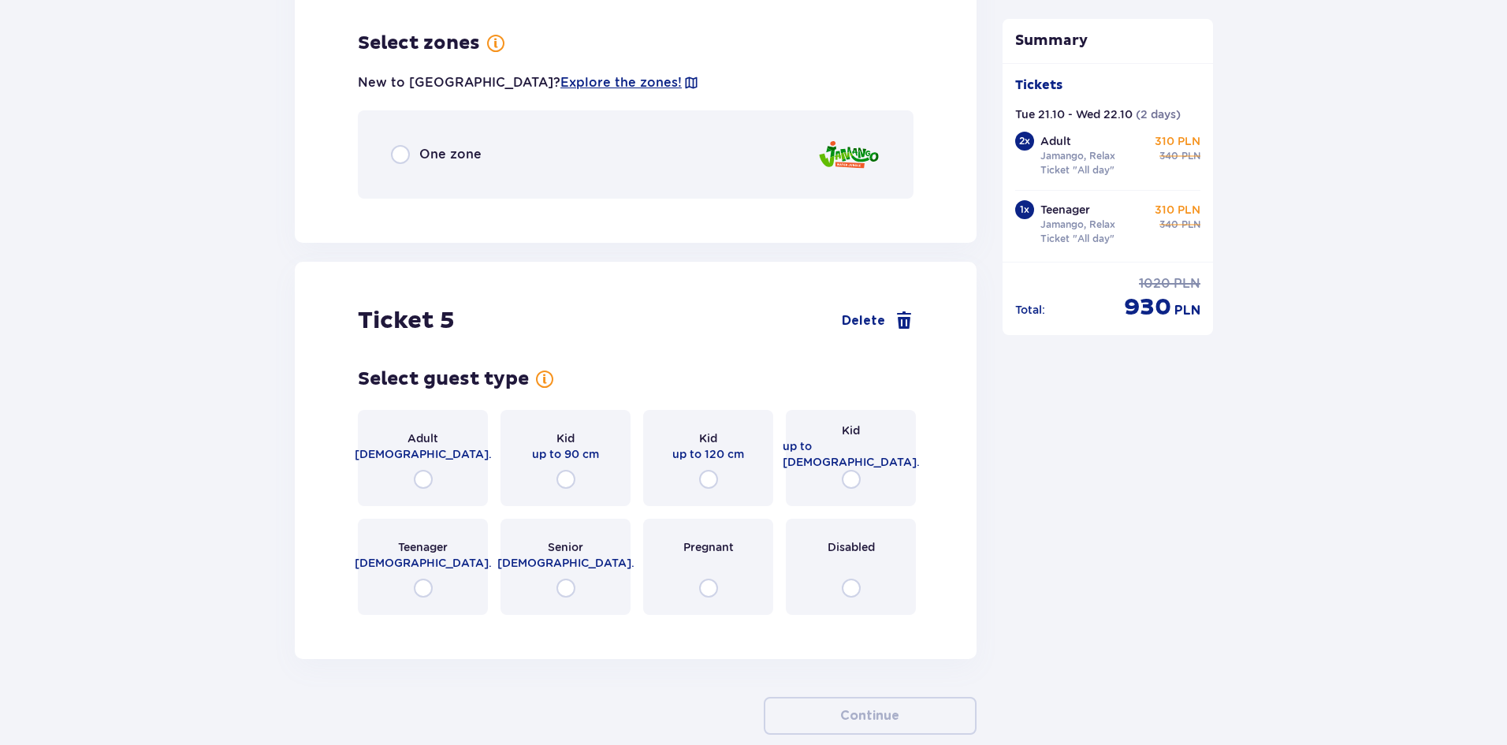
click at [405, 145] on input "radio" at bounding box center [400, 154] width 19 height 19
radio input "true"
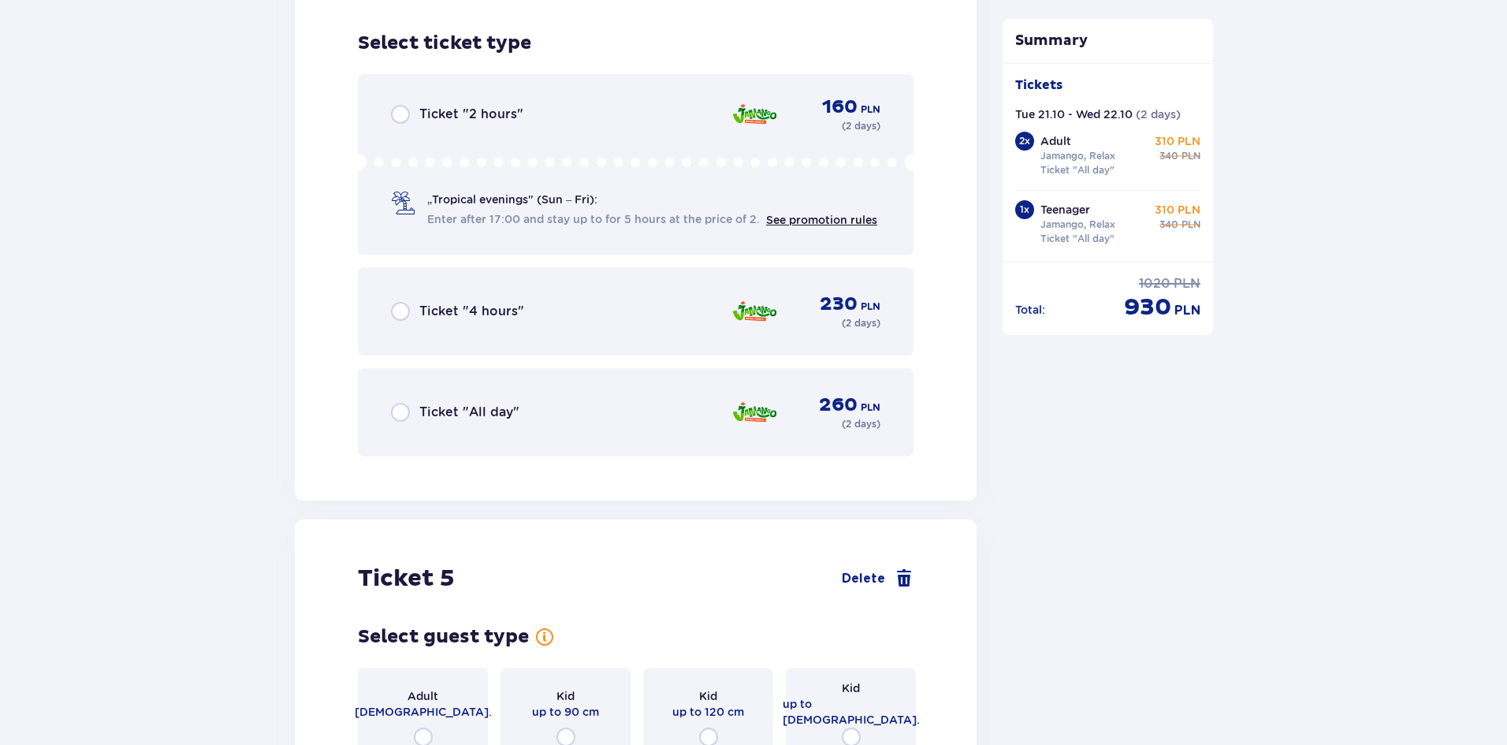
click at [398, 404] on input "radio" at bounding box center [400, 412] width 19 height 19
radio input "true"
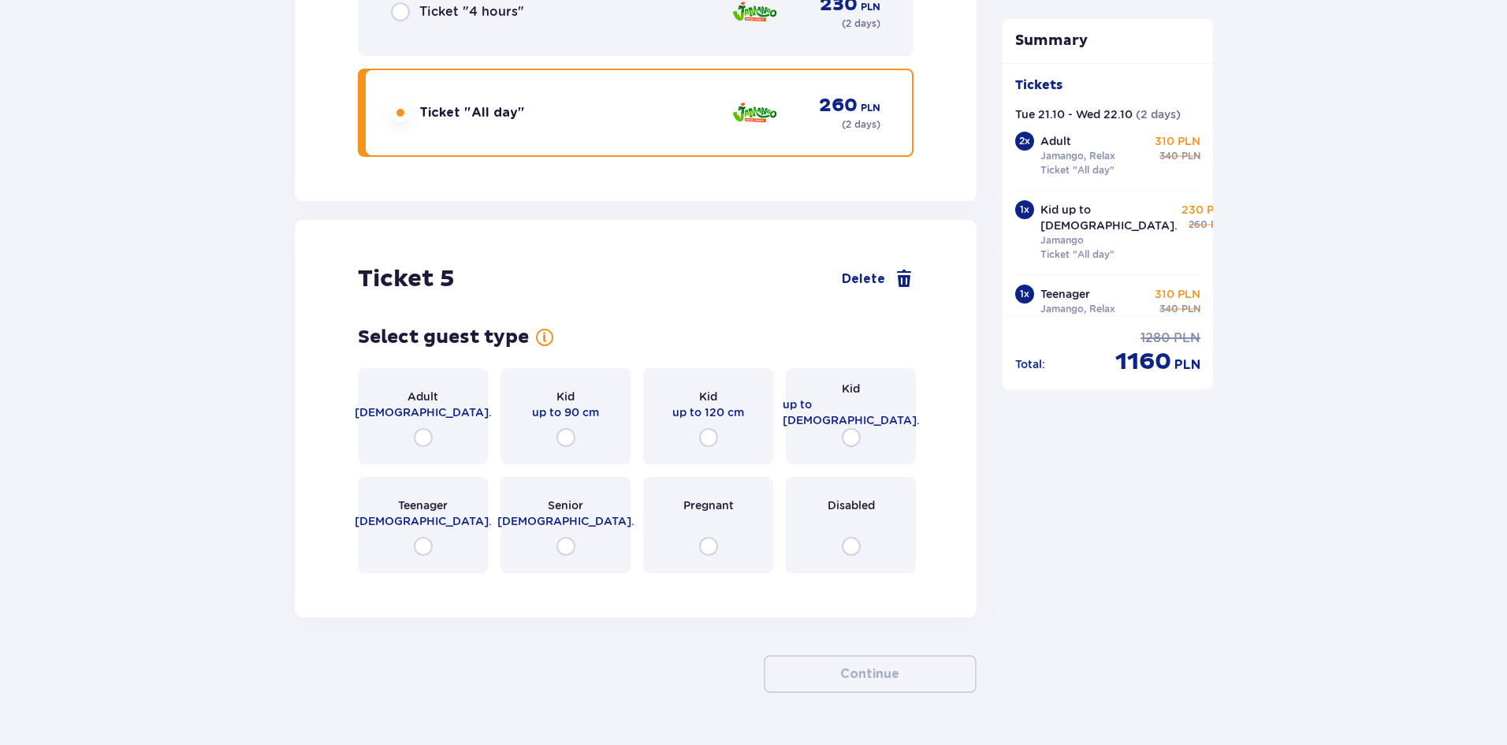
scroll to position [5448, 0]
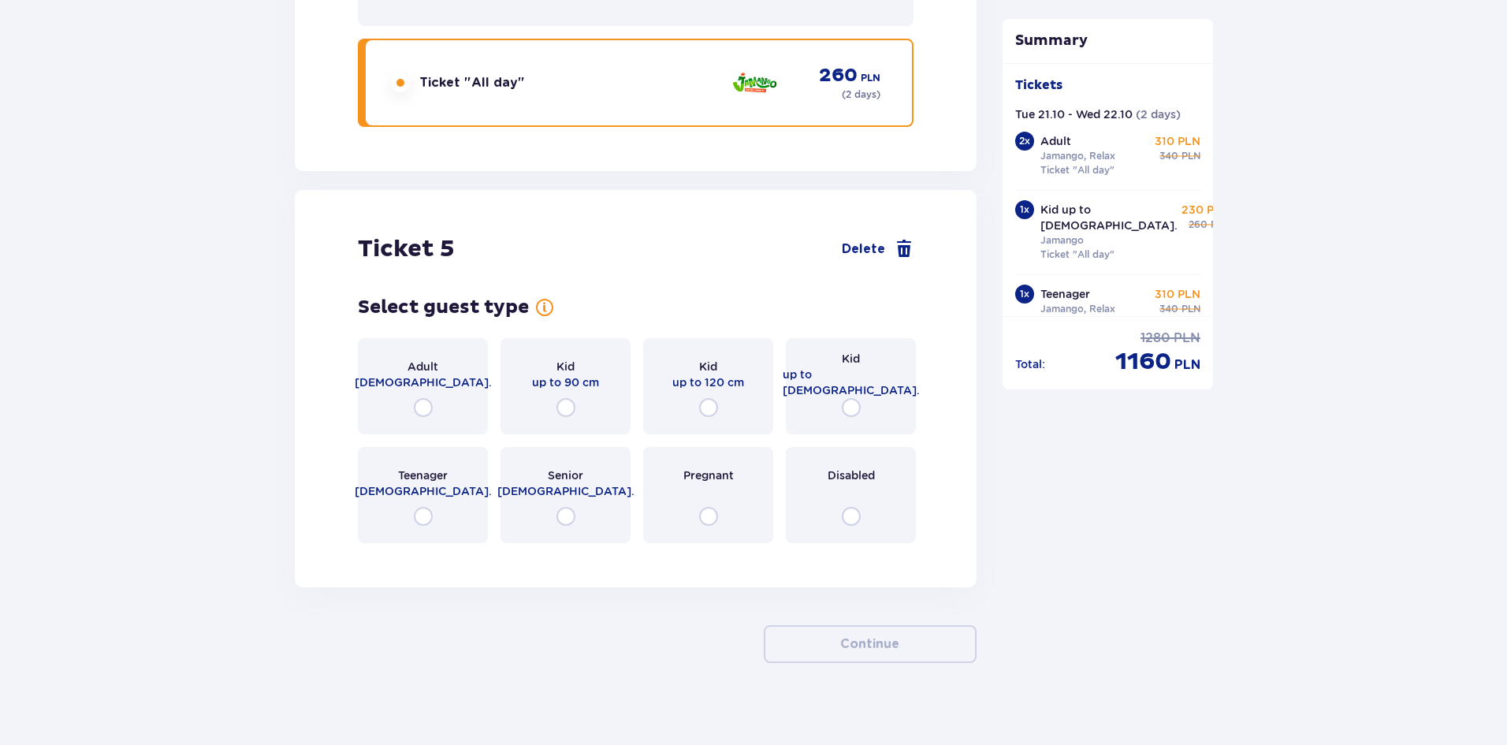
click at [842, 398] on input "radio" at bounding box center [851, 407] width 19 height 19
radio input "true"
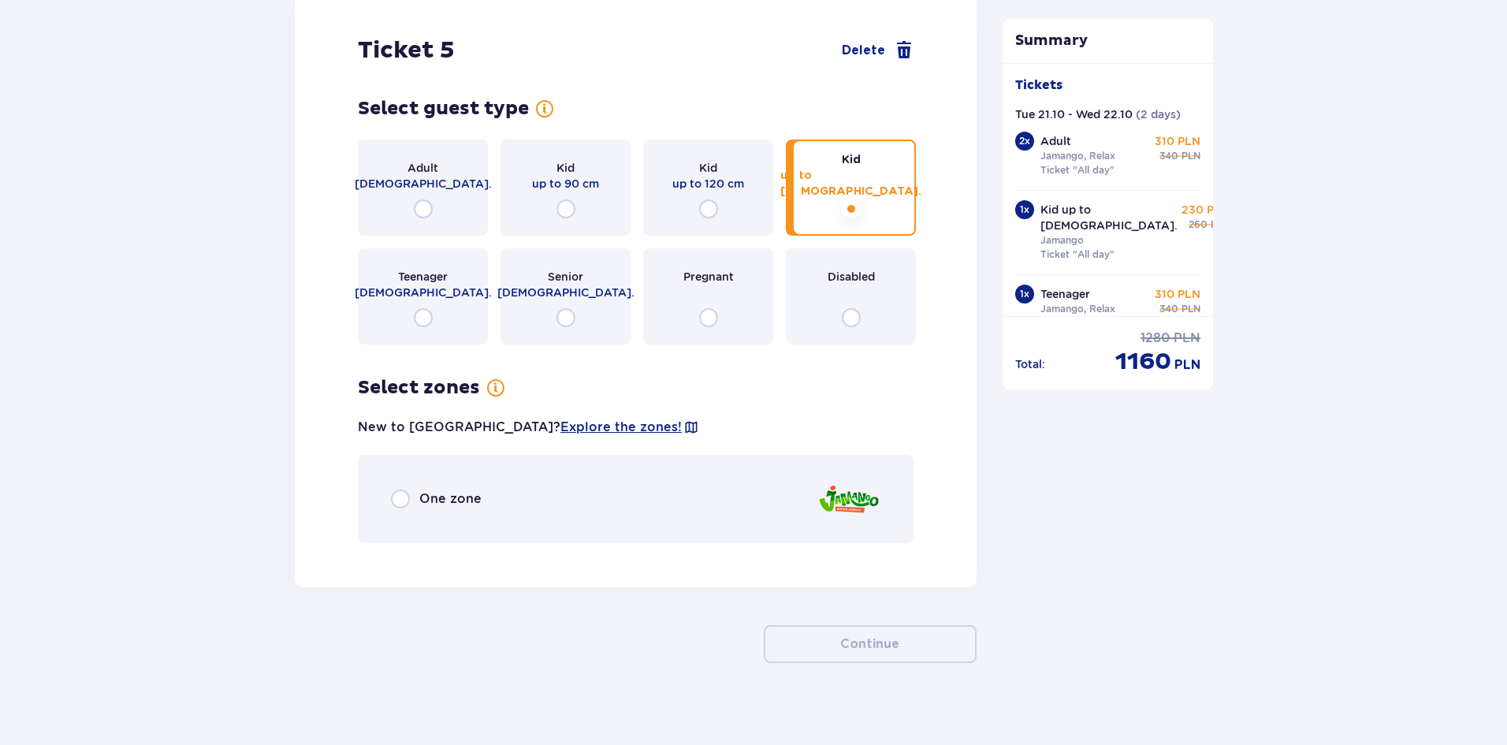
click at [404, 494] on input "radio" at bounding box center [400, 498] width 19 height 19
radio input "true"
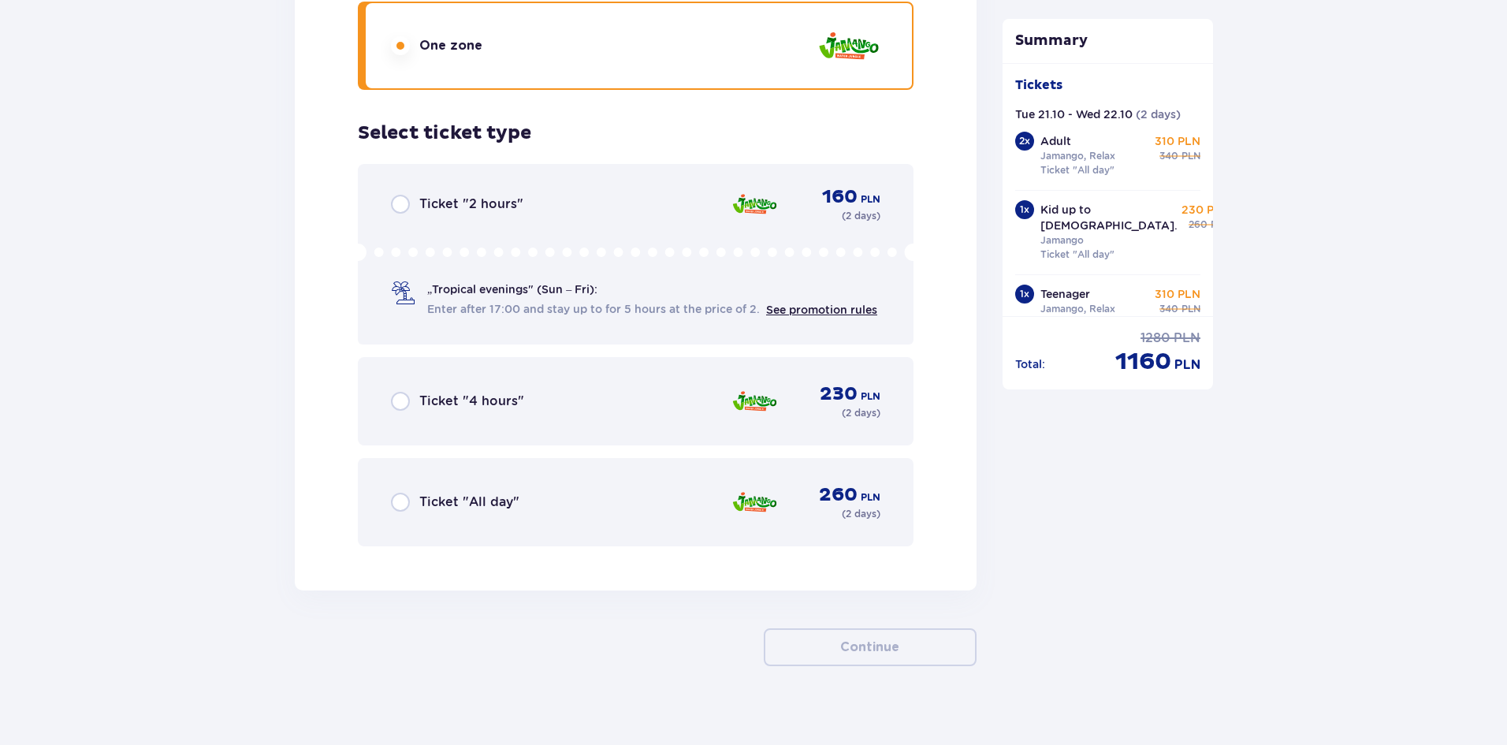
scroll to position [6103, 0]
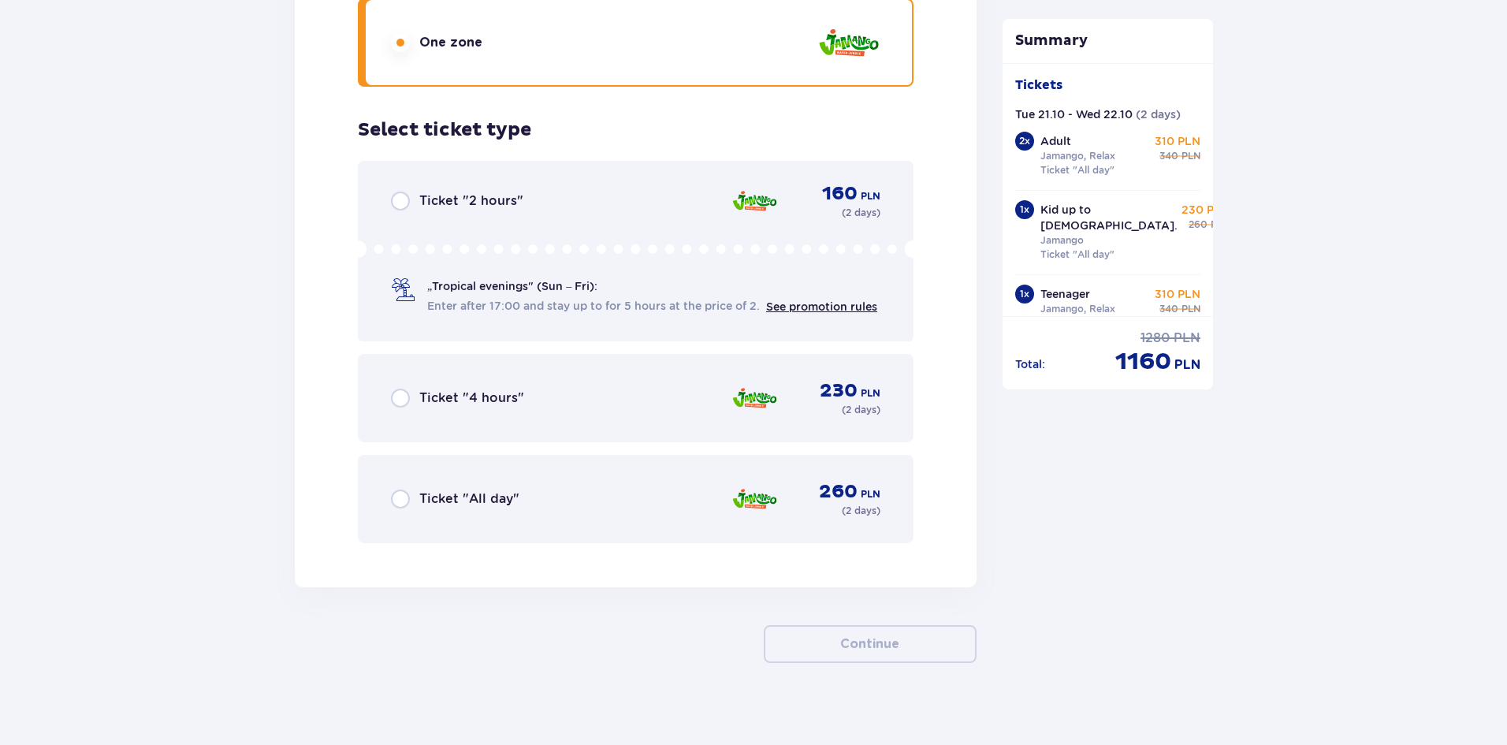
click at [403, 489] on input "radio" at bounding box center [400, 498] width 19 height 19
radio input "true"
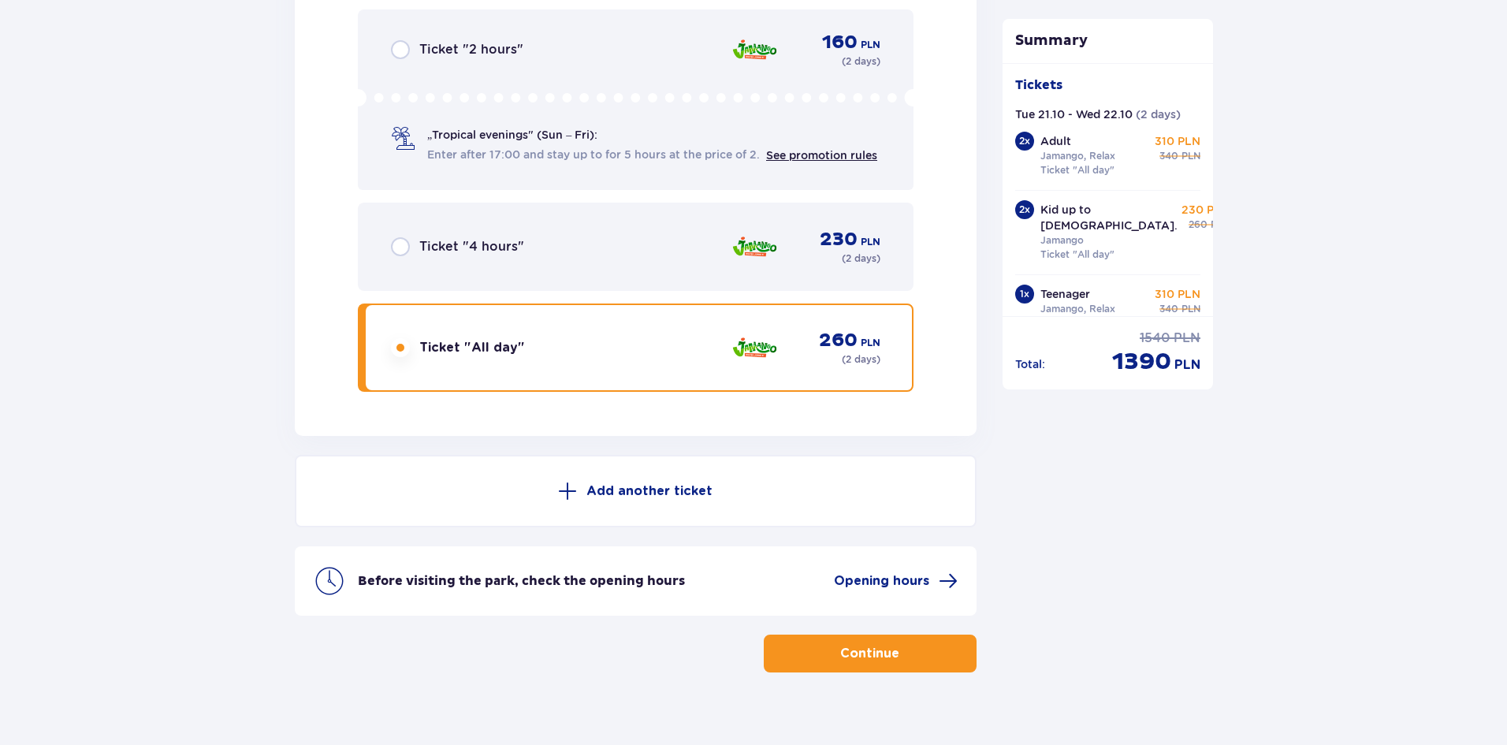
scroll to position [6264, 0]
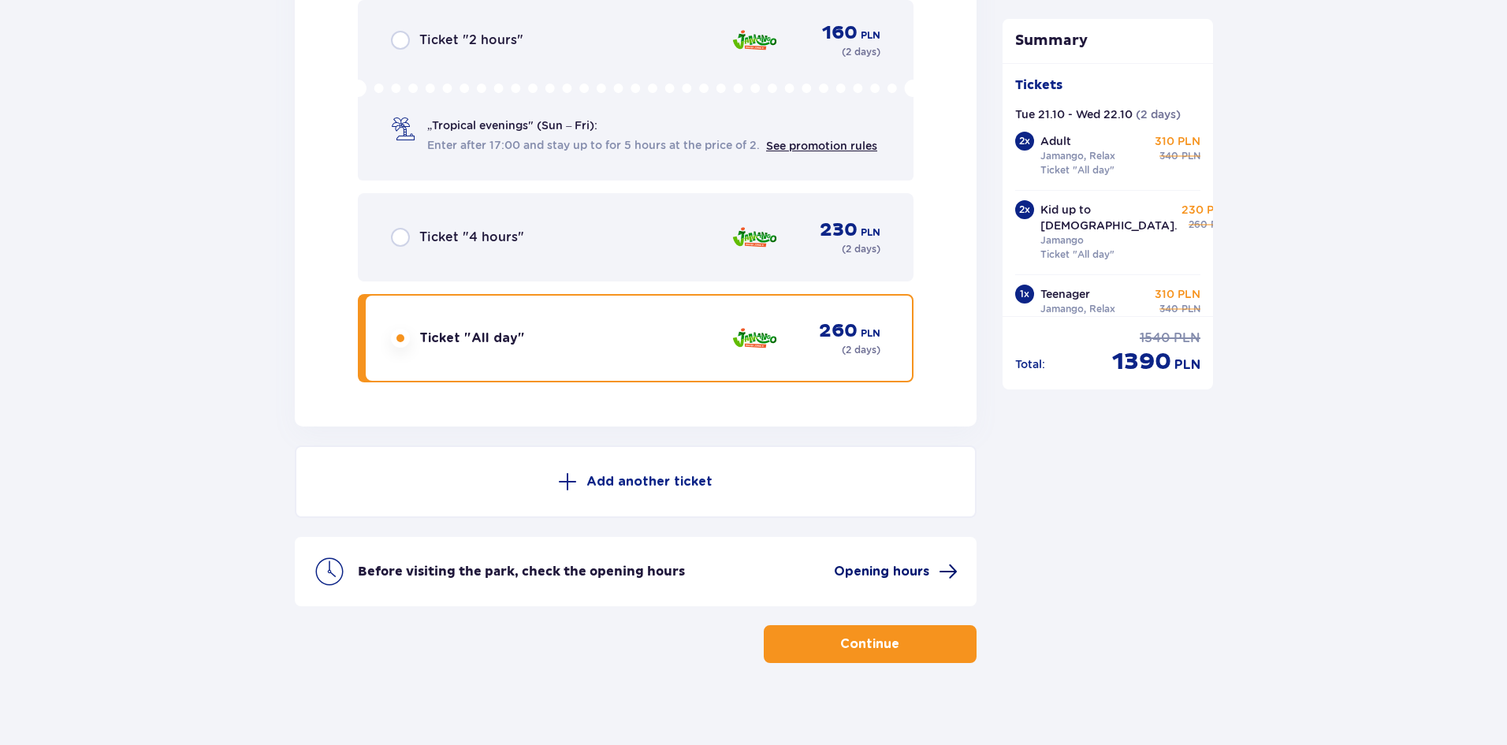
click at [860, 563] on span "Opening hours" at bounding box center [881, 571] width 95 height 17
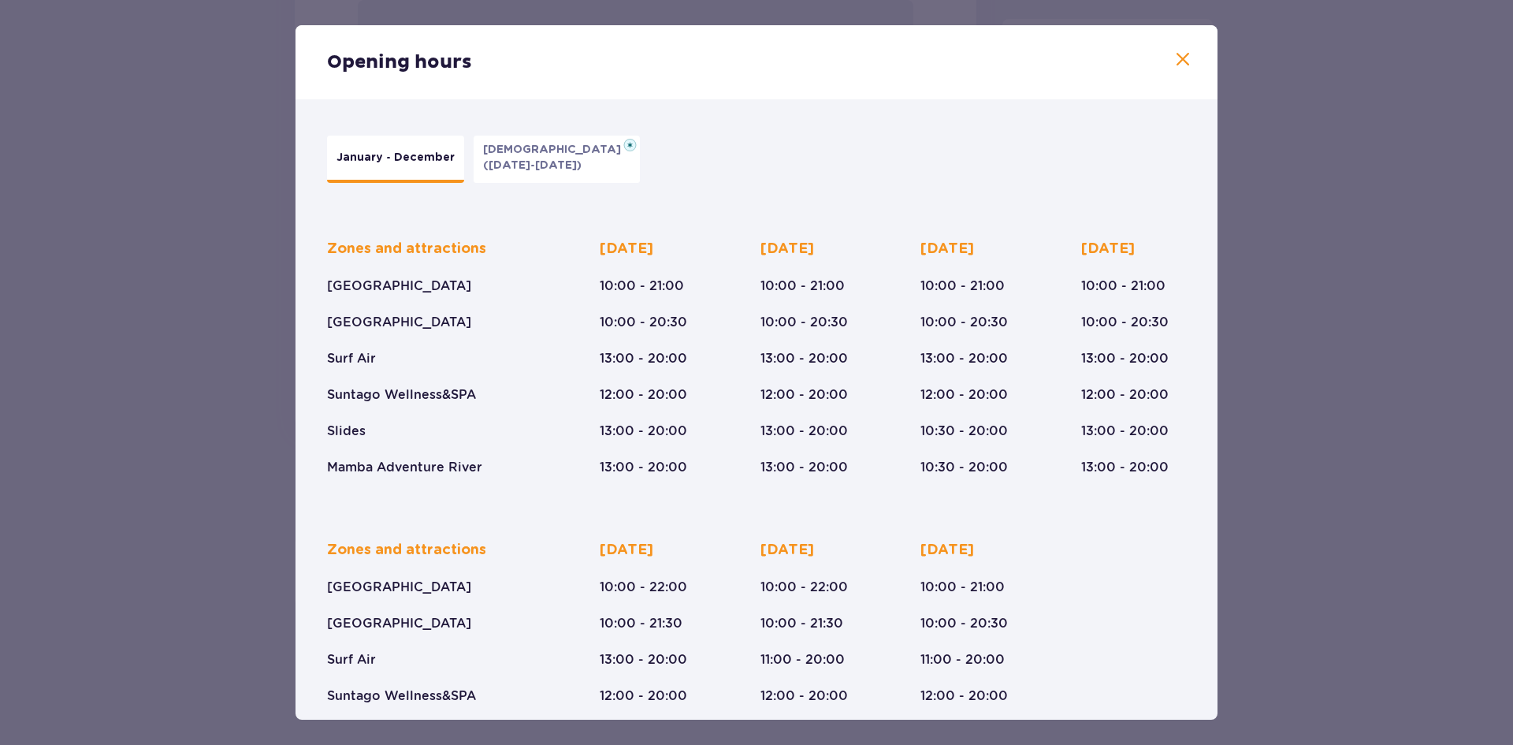
click at [1178, 58] on span at bounding box center [1182, 59] width 19 height 19
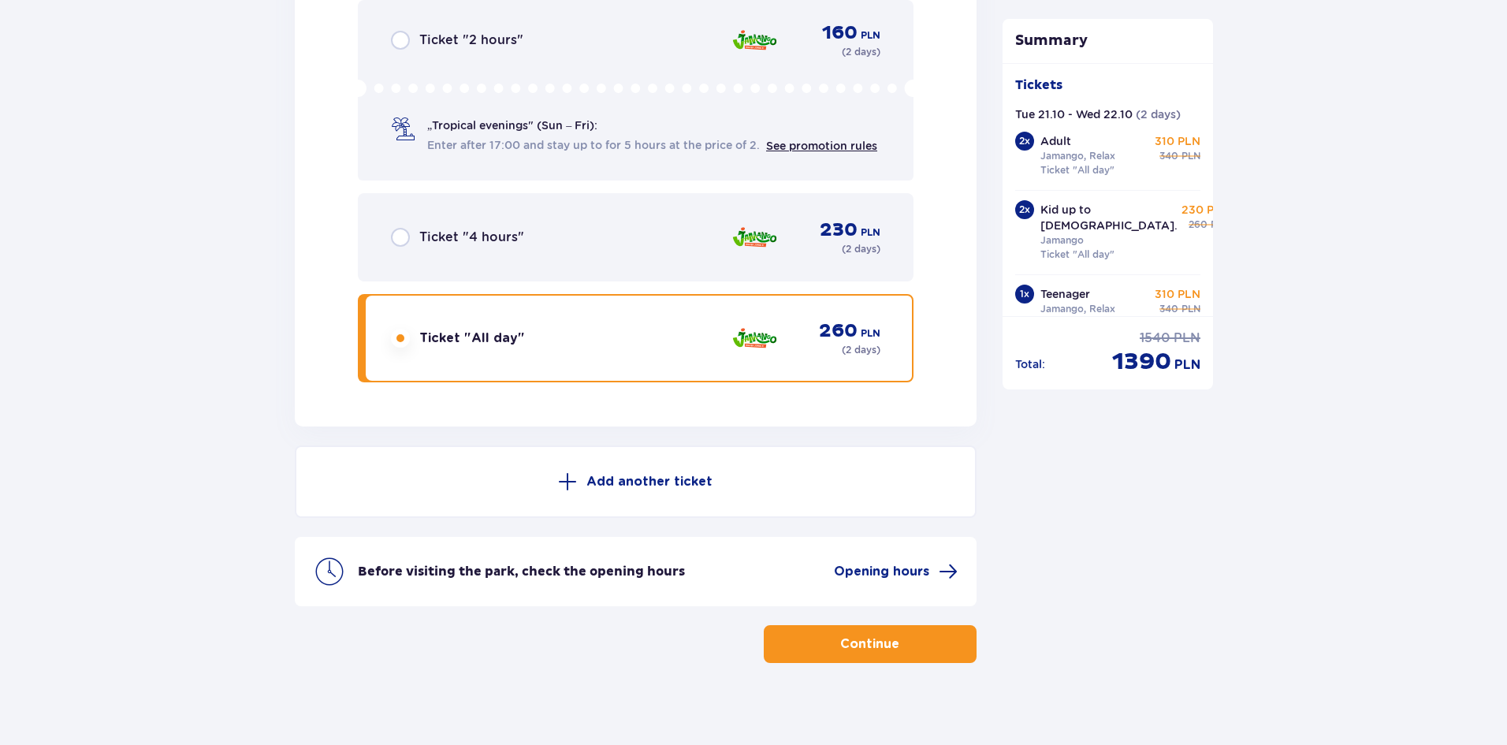
click at [842, 635] on p "Continue" at bounding box center [869, 643] width 59 height 17
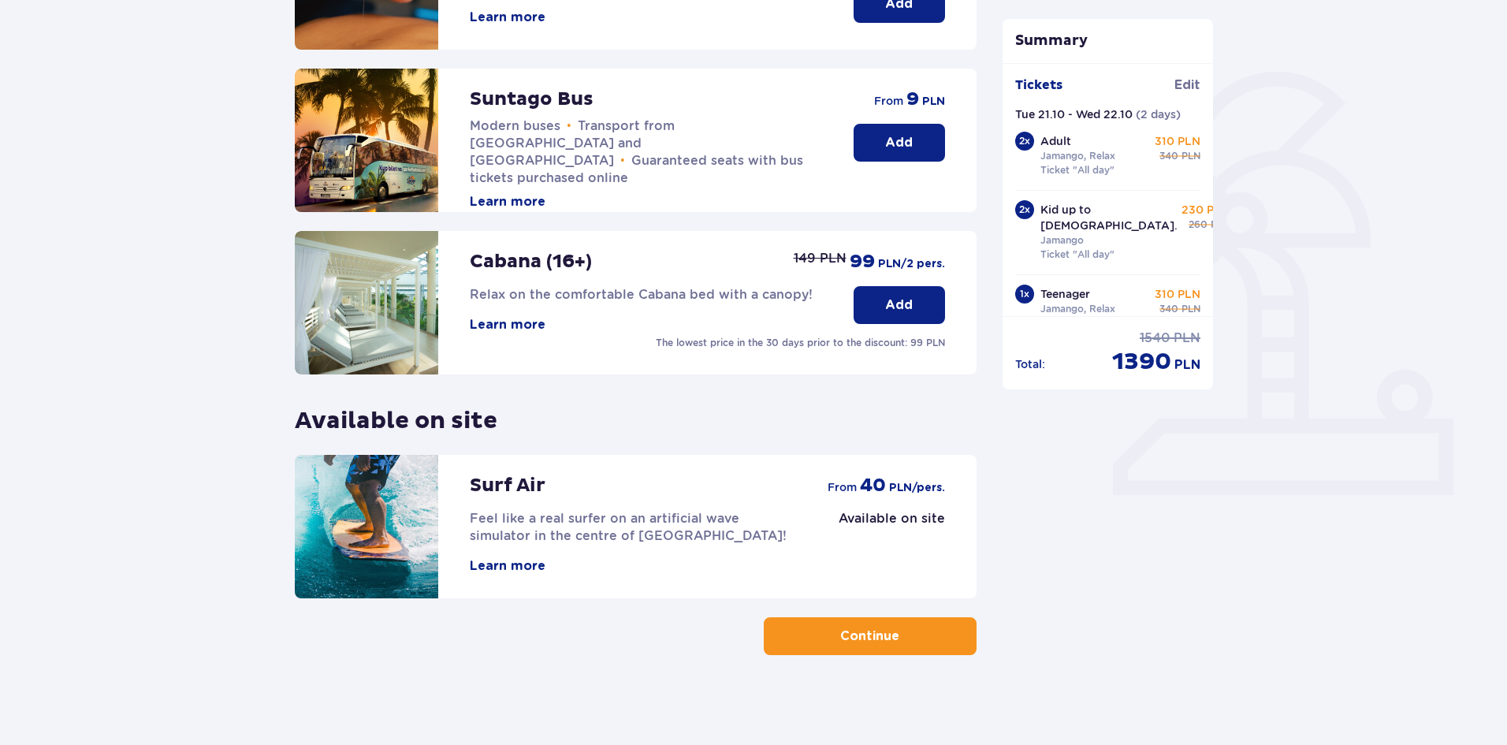
scroll to position [324, 0]
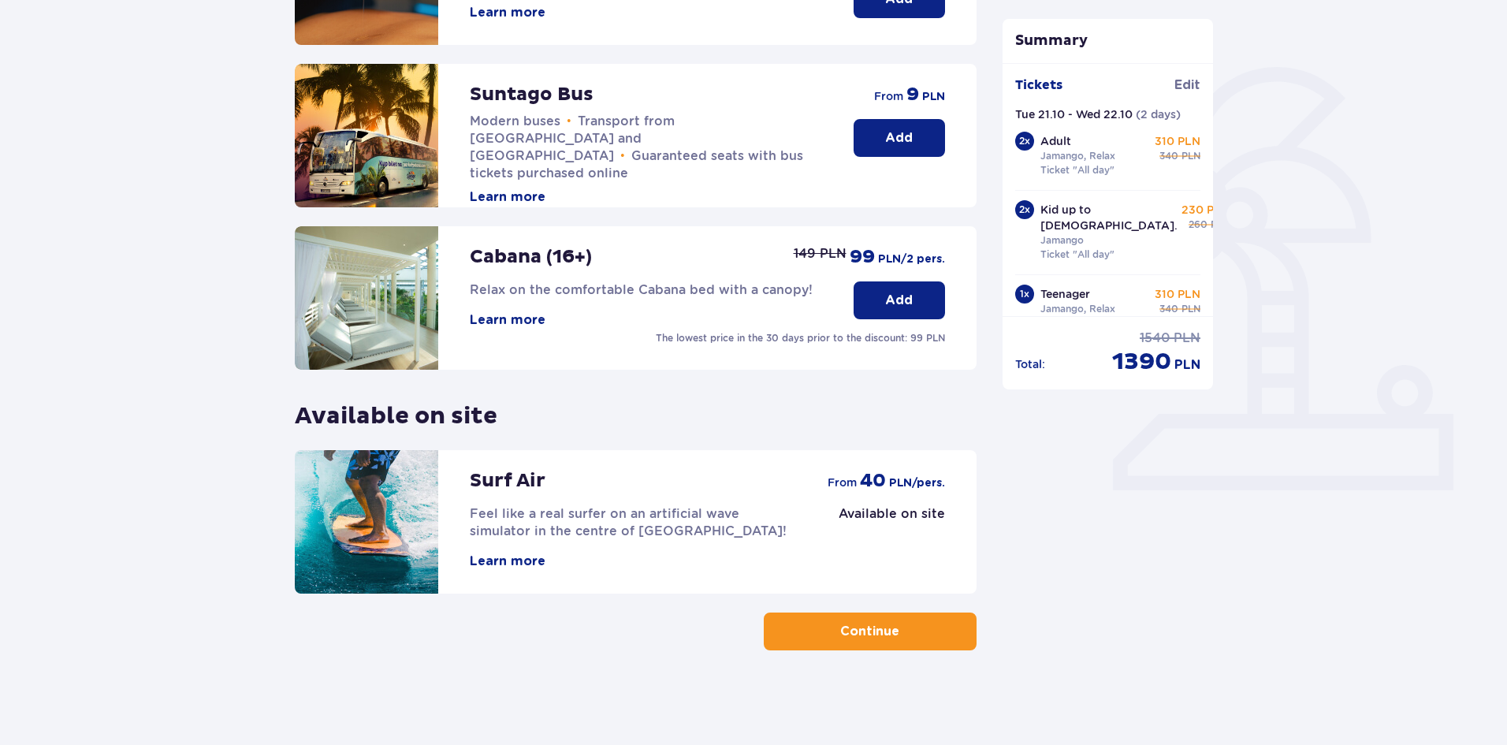
click at [930, 634] on button "Continue" at bounding box center [870, 631] width 213 height 38
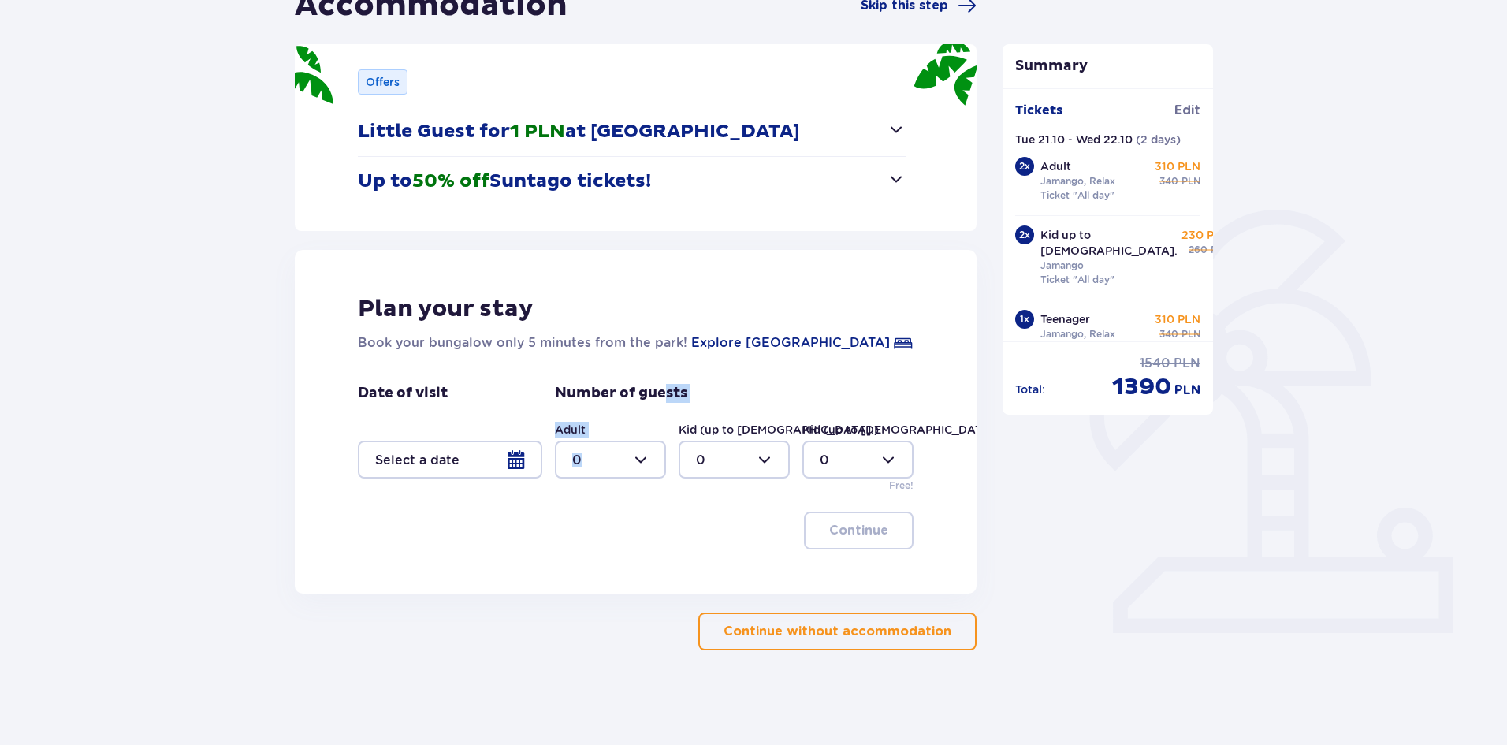
drag, startPoint x: 649, startPoint y: 463, endPoint x: 642, endPoint y: 386, distance: 77.6
click at [656, 395] on div "Number of guests Adult 0 Kid (up to [DEMOGRAPHIC_DATA].) 0 Kid (up to [DEMOGRAP…" at bounding box center [734, 438] width 359 height 109
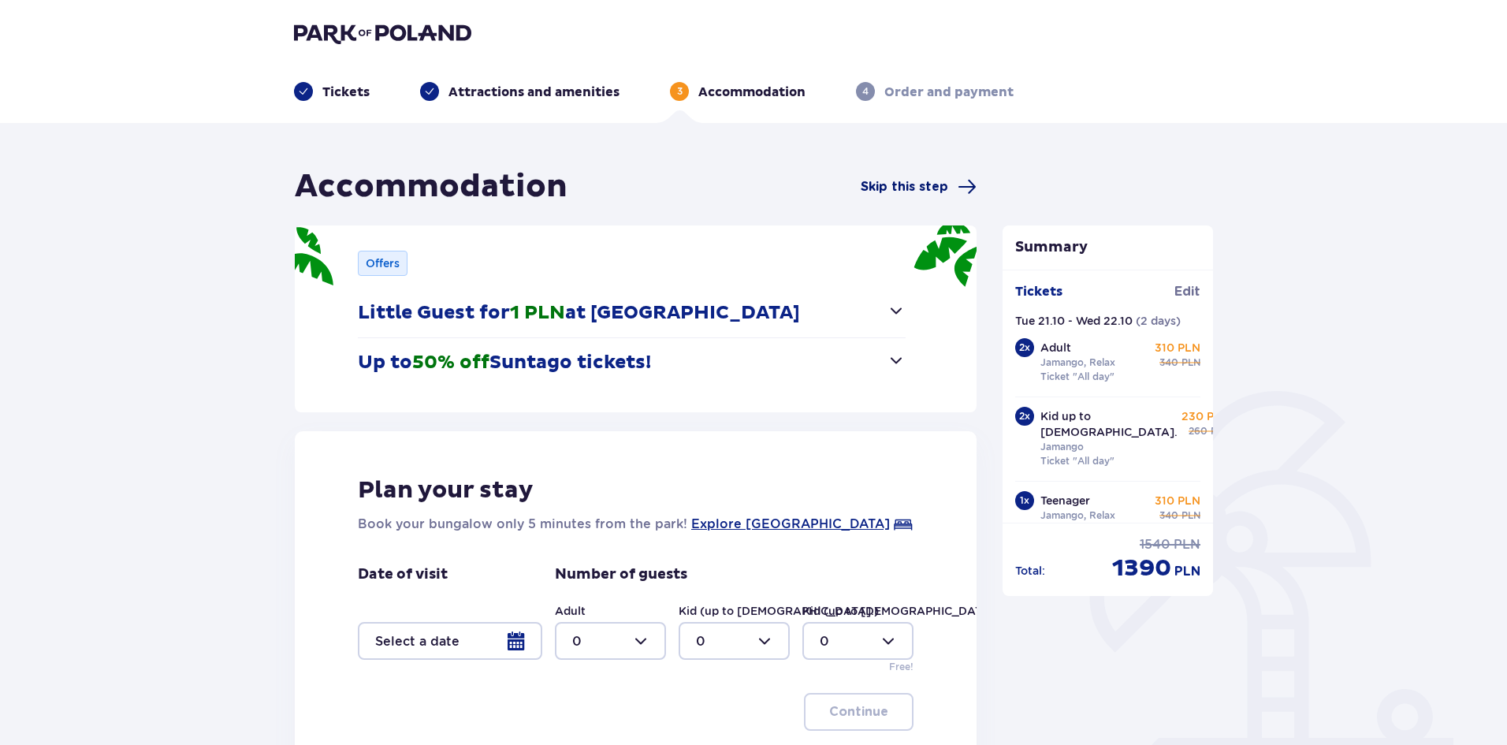
click at [893, 184] on span "Skip this step" at bounding box center [904, 186] width 87 height 17
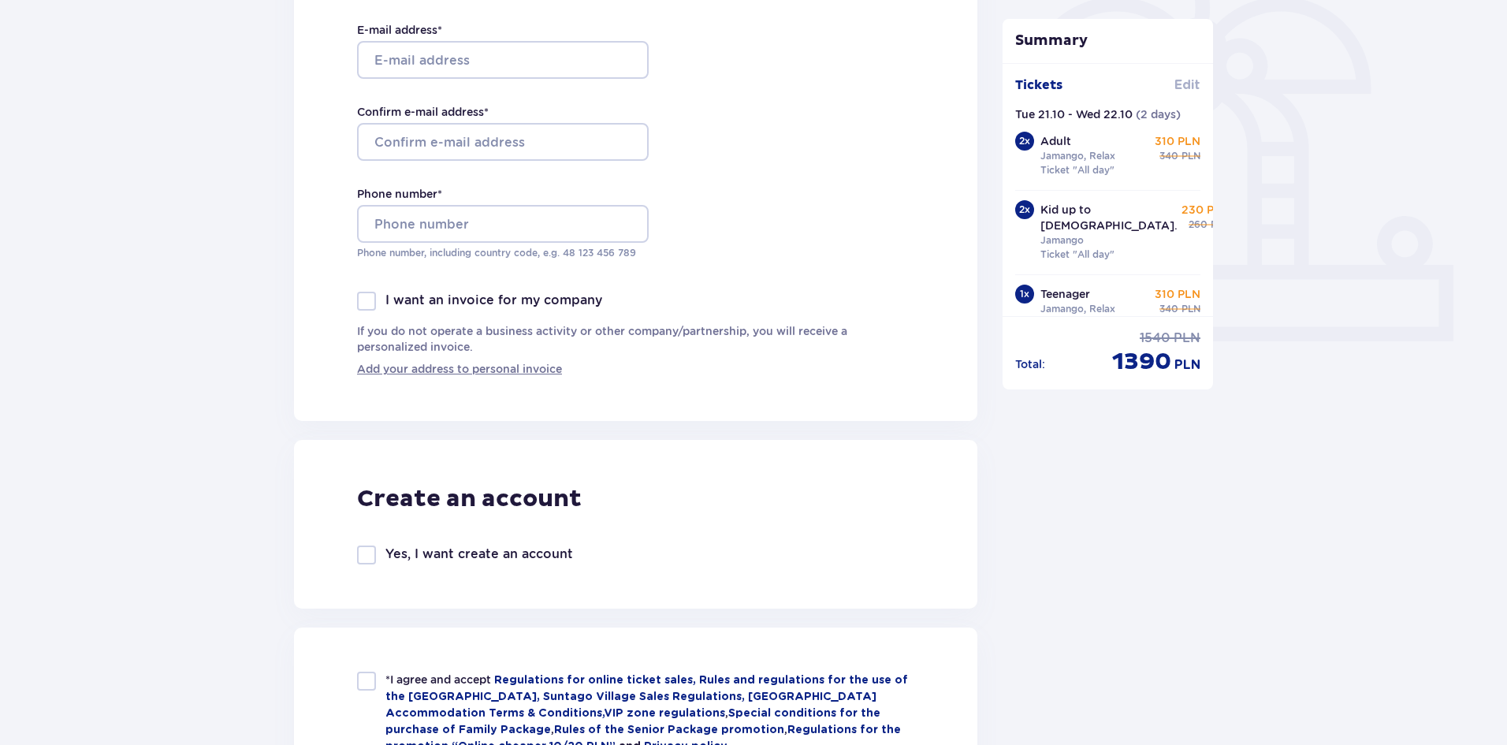
click at [1174, 80] on span "Edit" at bounding box center [1187, 84] width 26 height 17
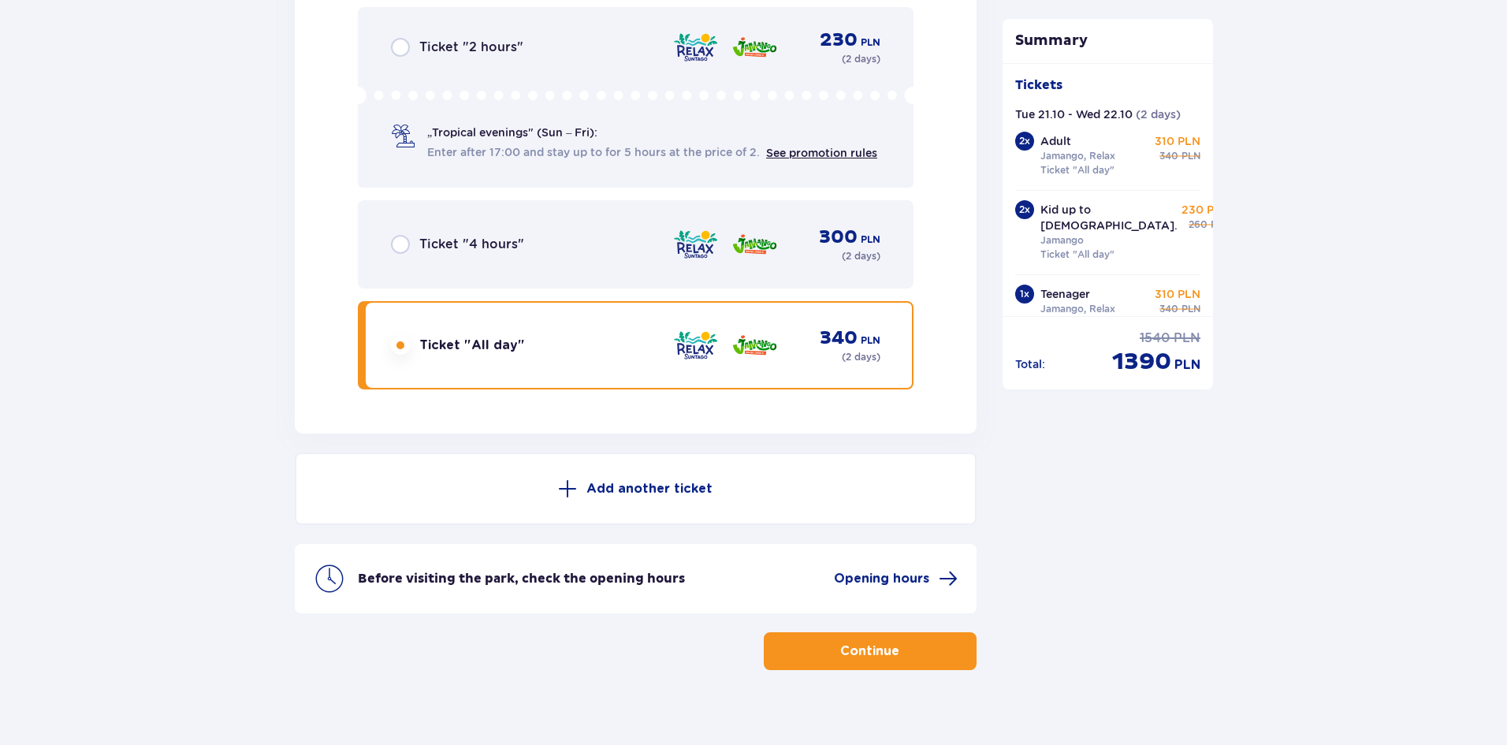
scroll to position [6264, 0]
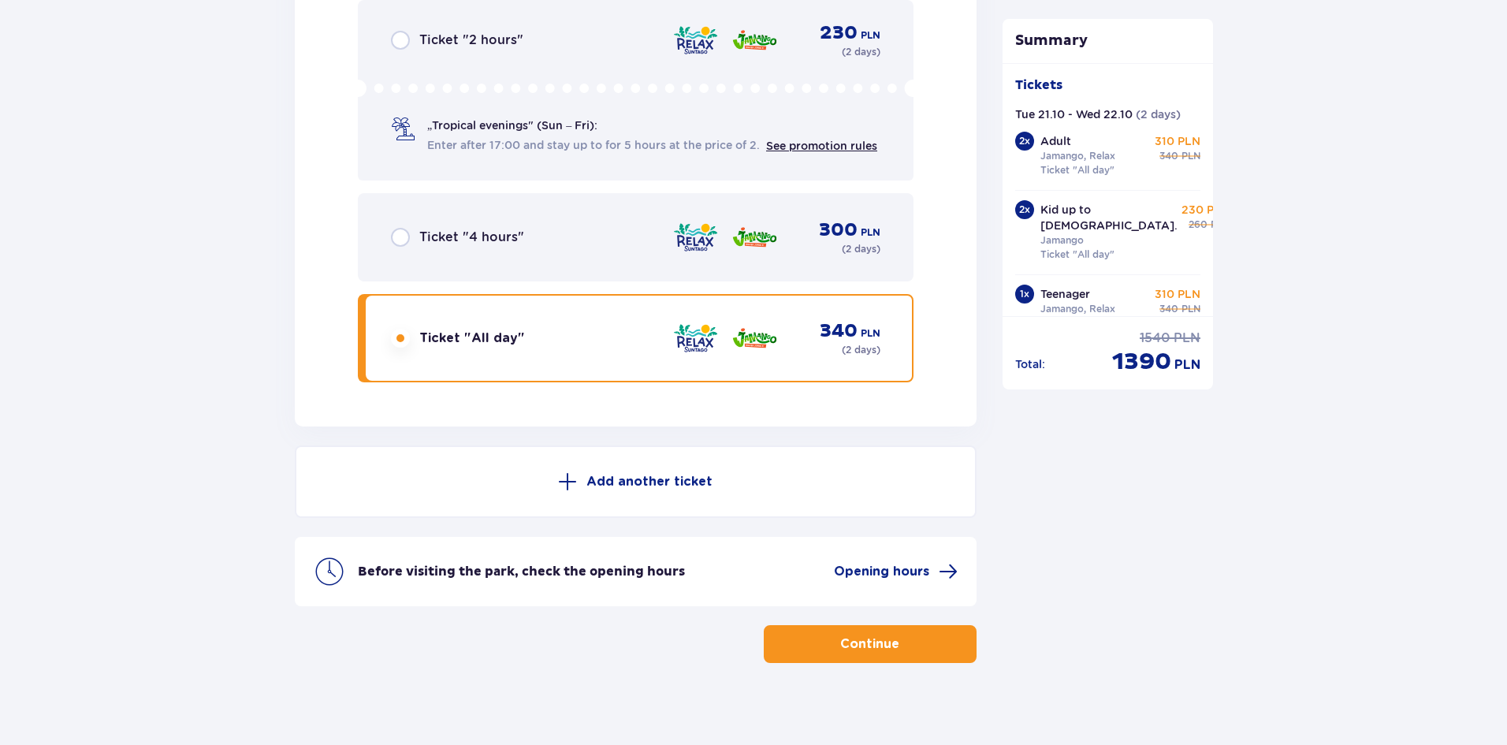
click at [883, 635] on p "Continue" at bounding box center [869, 643] width 59 height 17
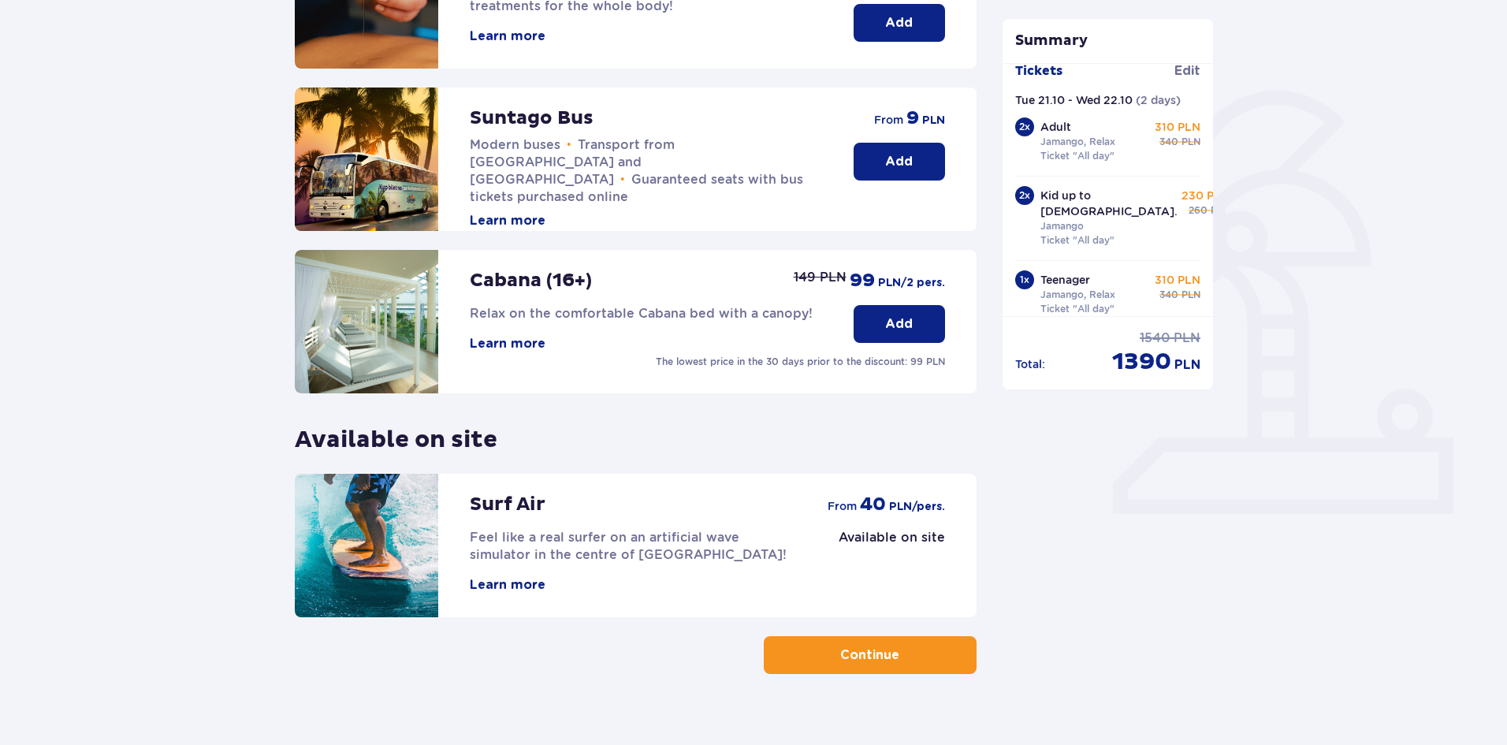
scroll to position [324, 0]
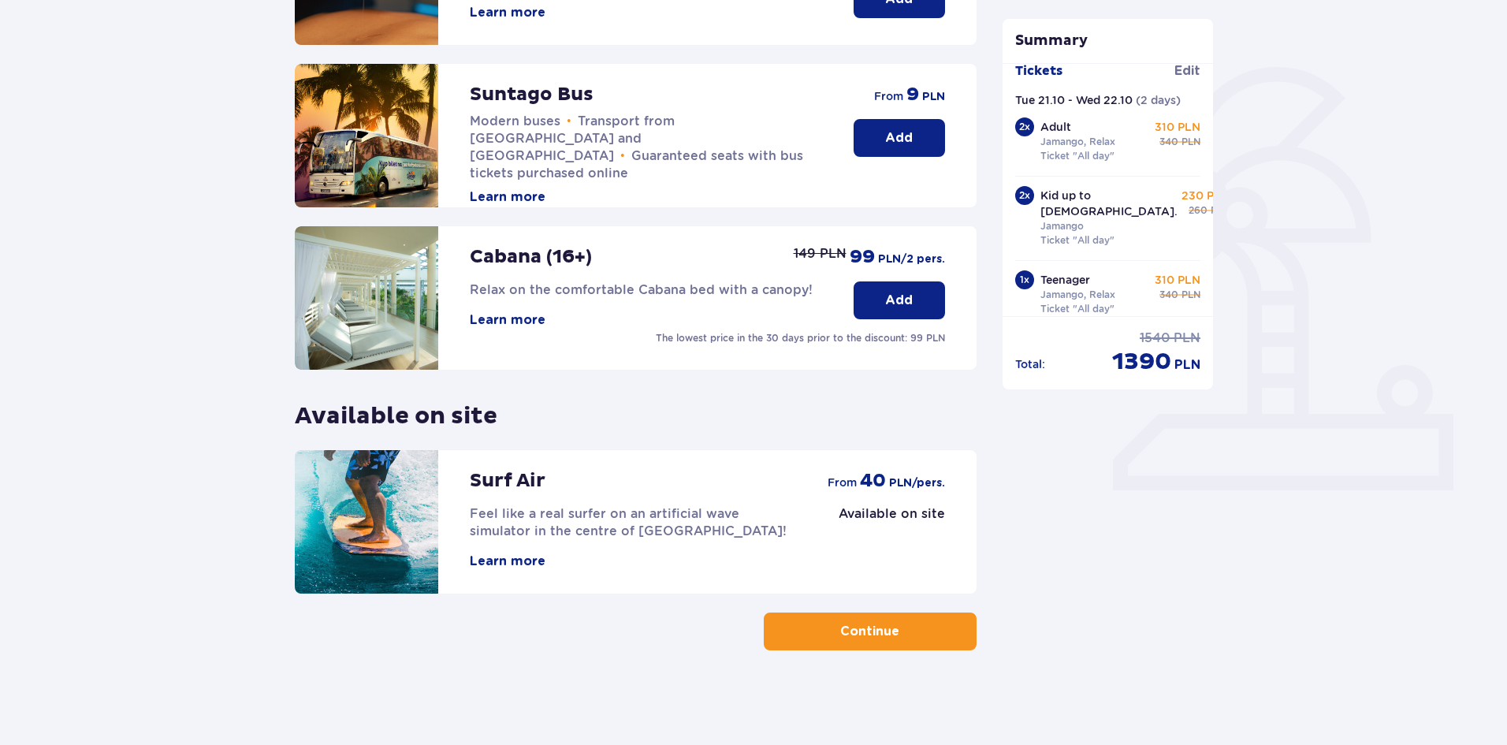
click at [916, 634] on button "Continue" at bounding box center [870, 631] width 213 height 38
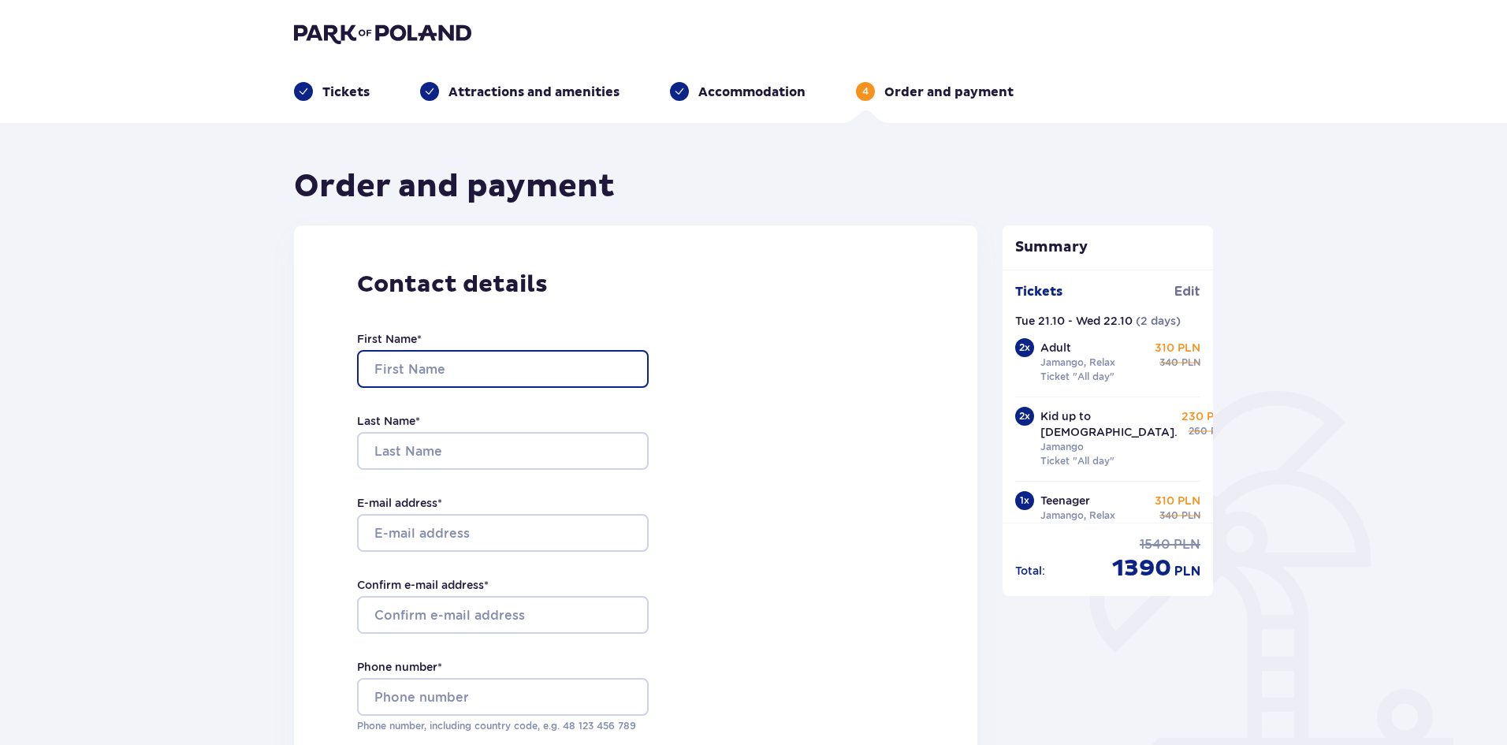
click at [605, 352] on input "First Name *" at bounding box center [503, 369] width 292 height 38
type input "[PERSON_NAME]"
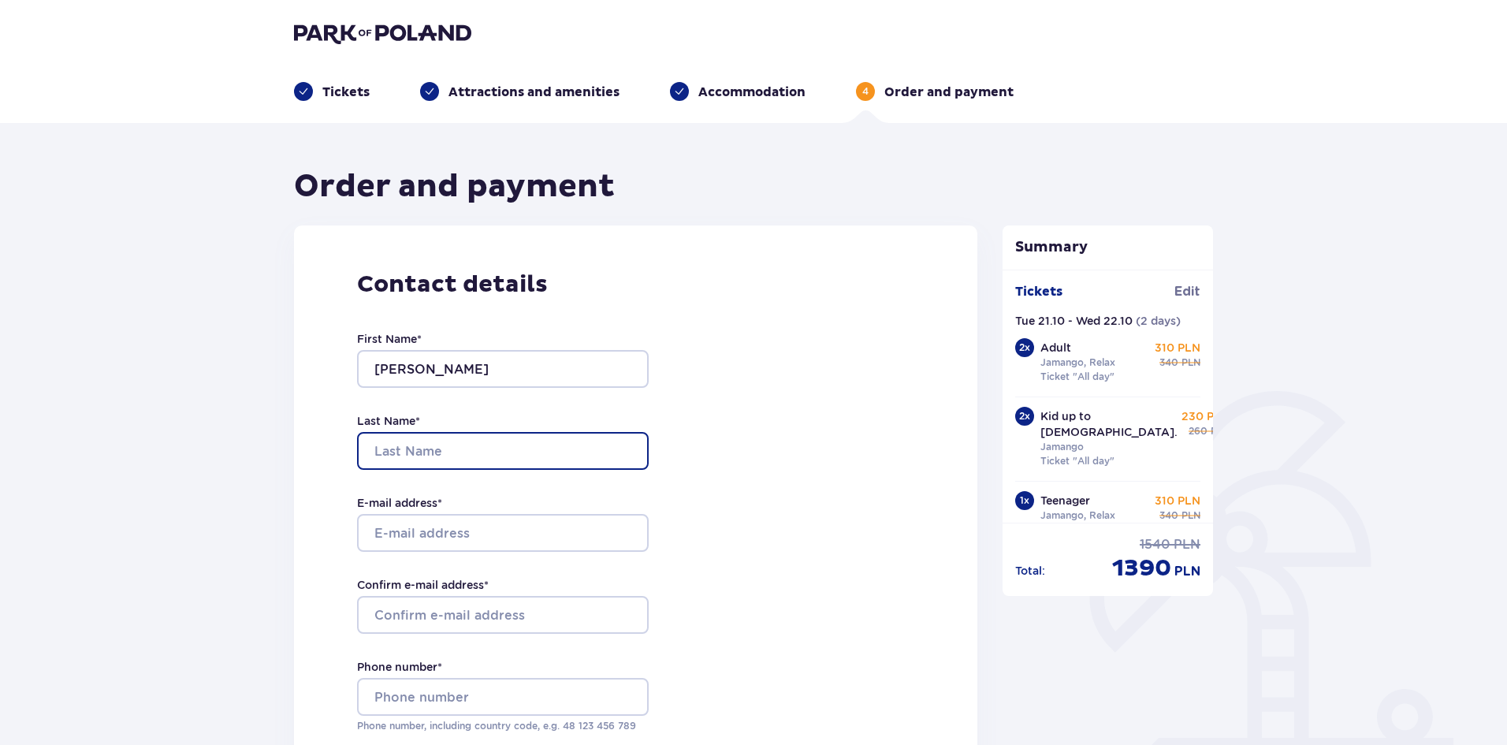
click at [549, 446] on input "Last Name *" at bounding box center [503, 451] width 292 height 38
type input "Ansone"
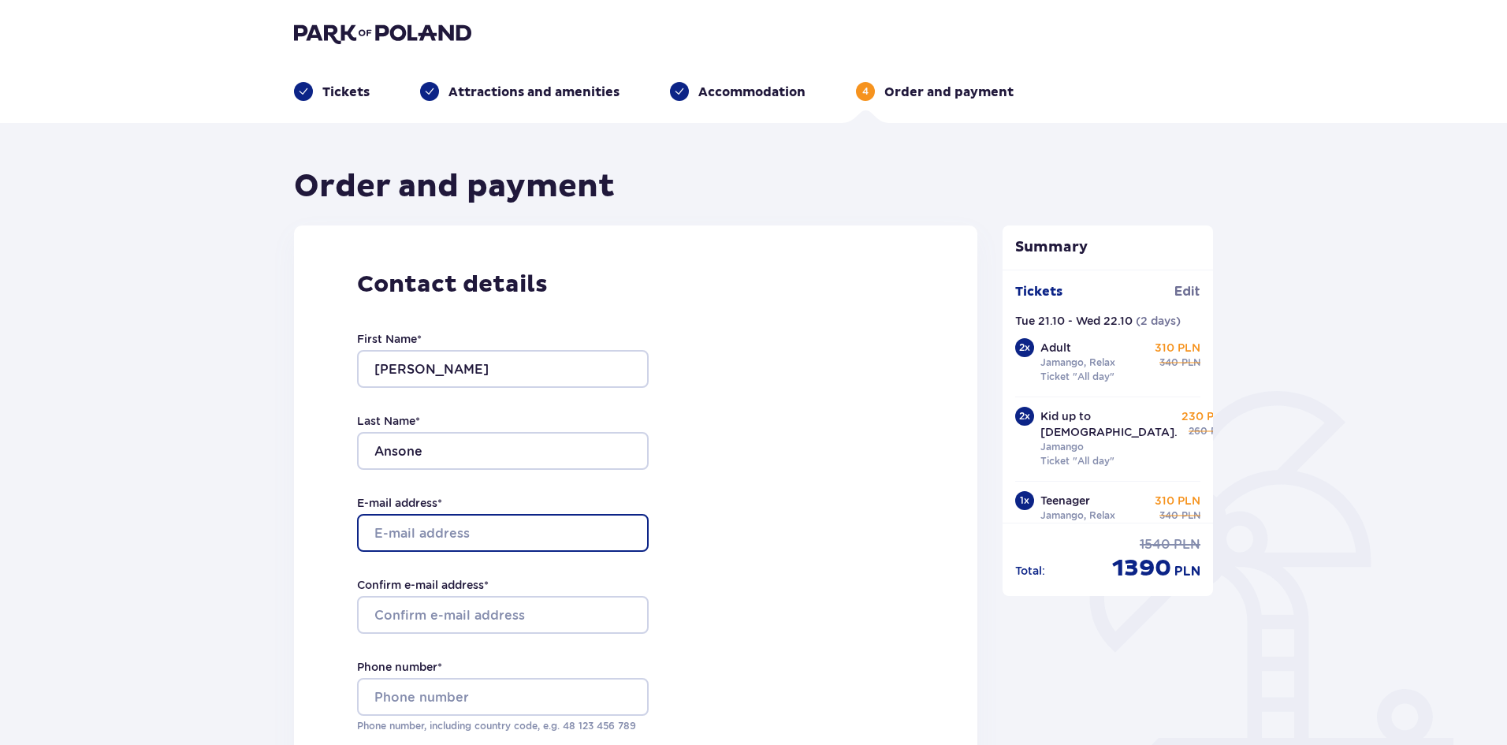
click at [521, 519] on input "E-mail address *" at bounding box center [503, 533] width 292 height 38
type input "[PERSON_NAME][EMAIL_ADDRESS][DOMAIN_NAME]"
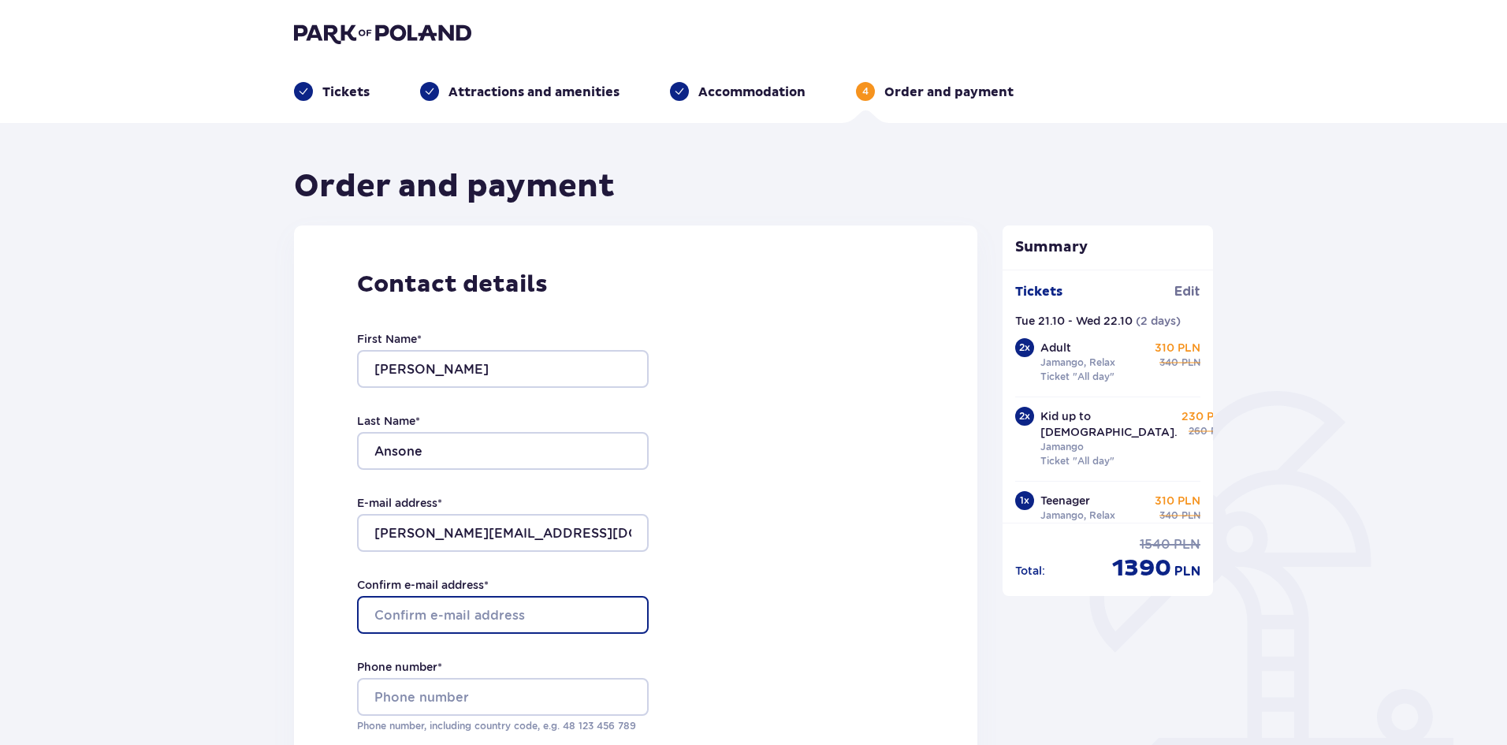
click at [501, 602] on input "Confirm e-mail address *" at bounding box center [503, 615] width 292 height 38
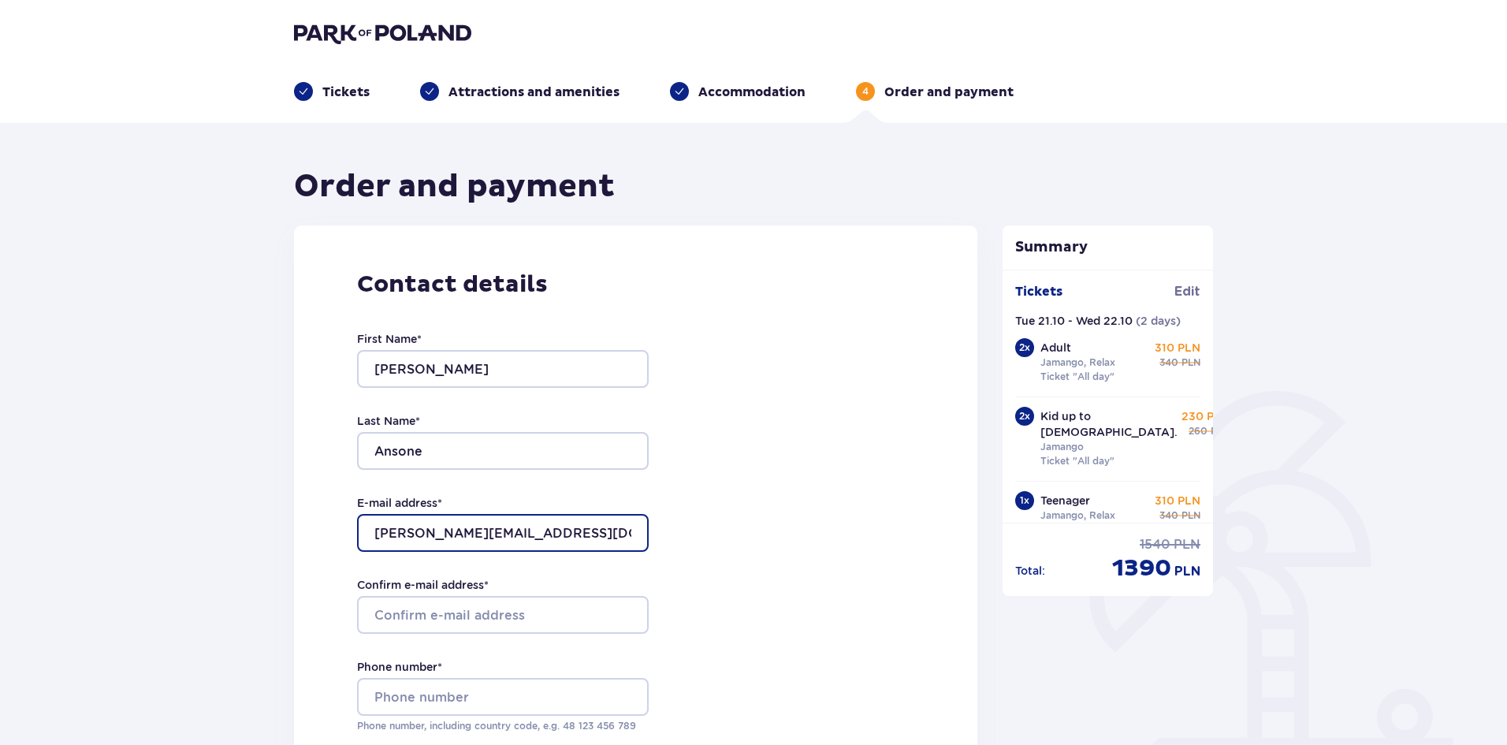
drag, startPoint x: 528, startPoint y: 531, endPoint x: 369, endPoint y: 528, distance: 159.2
click at [369, 528] on input "[PERSON_NAME][EMAIL_ADDRESS][DOMAIN_NAME]" at bounding box center [503, 533] width 292 height 38
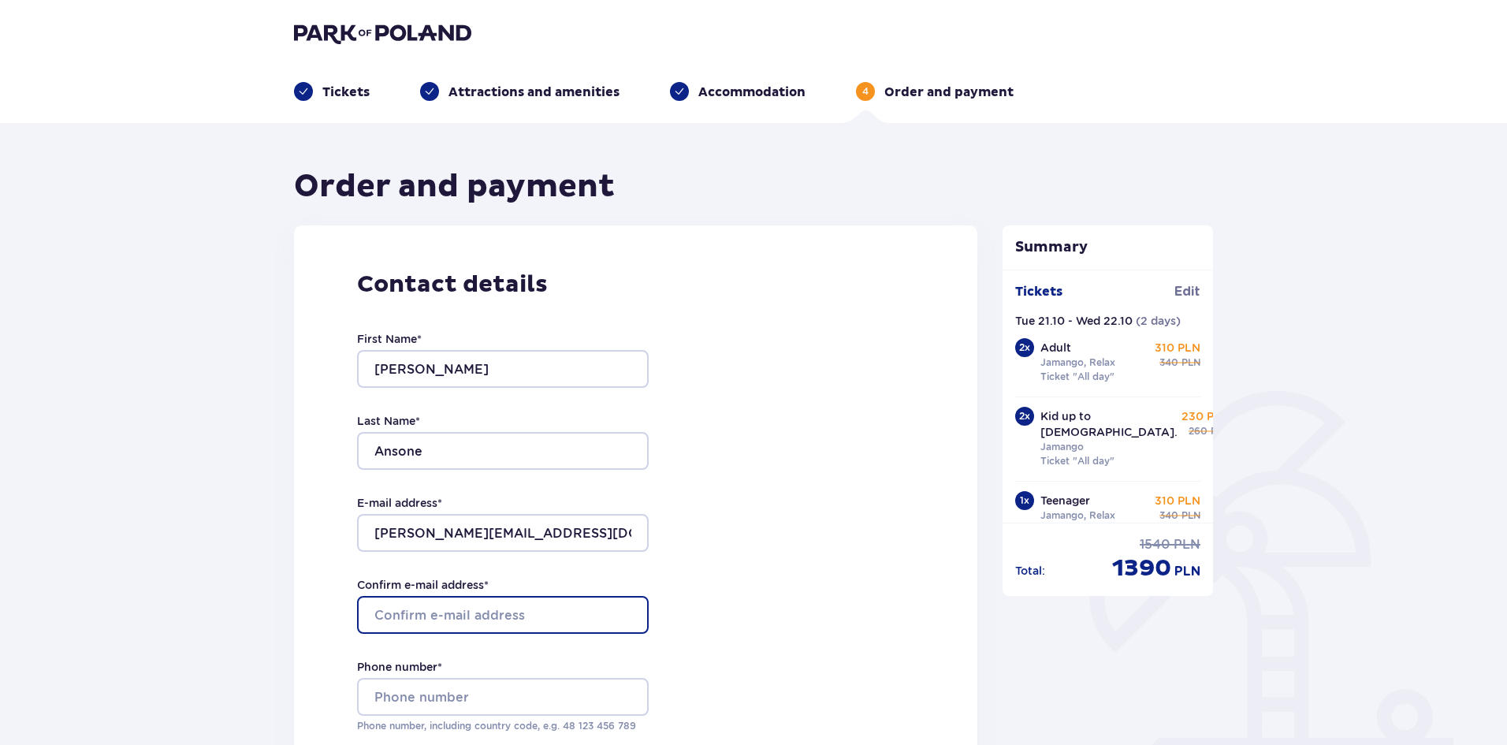
click at [471, 613] on input "Confirm e-mail address *" at bounding box center [503, 615] width 292 height 38
paste input "[PERSON_NAME][EMAIL_ADDRESS][DOMAIN_NAME]"
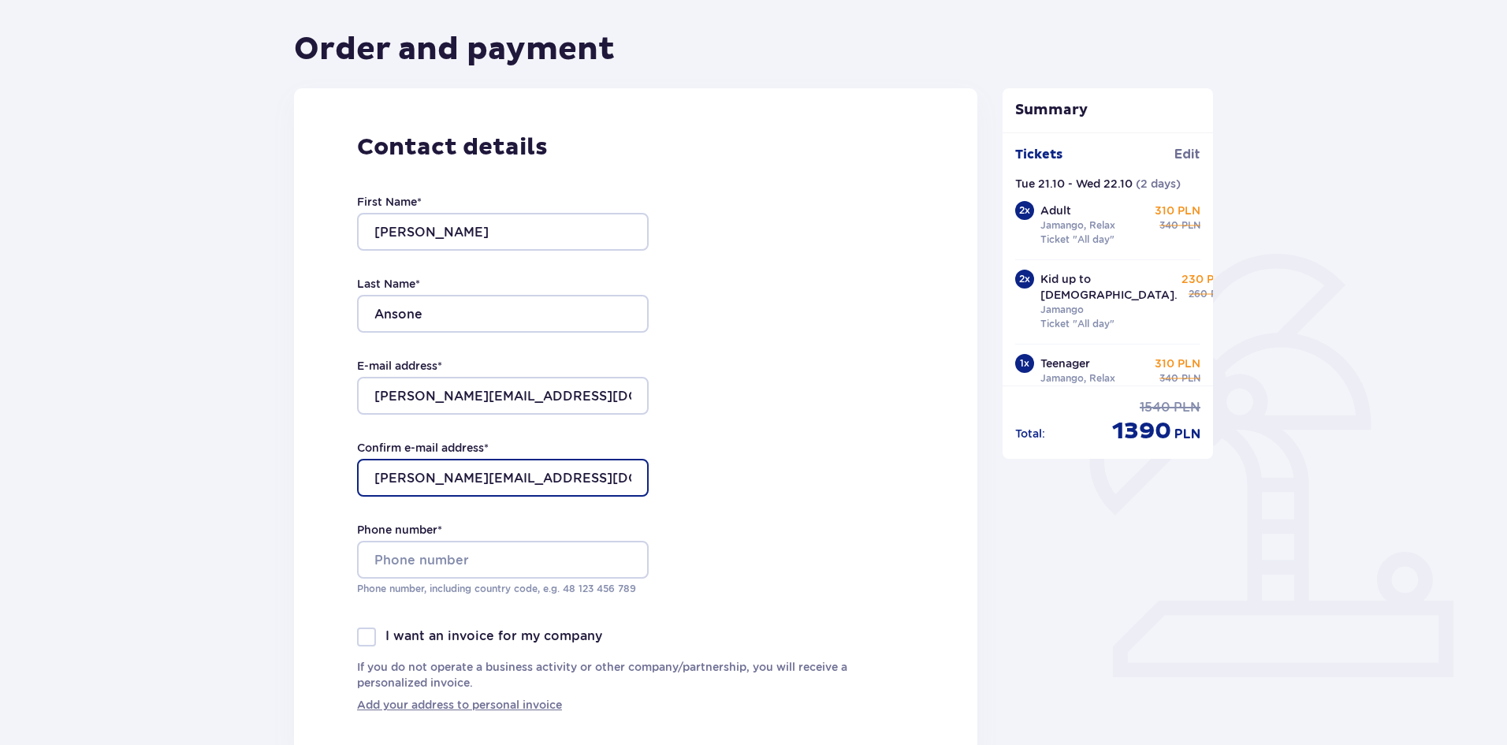
scroll to position [158, 0]
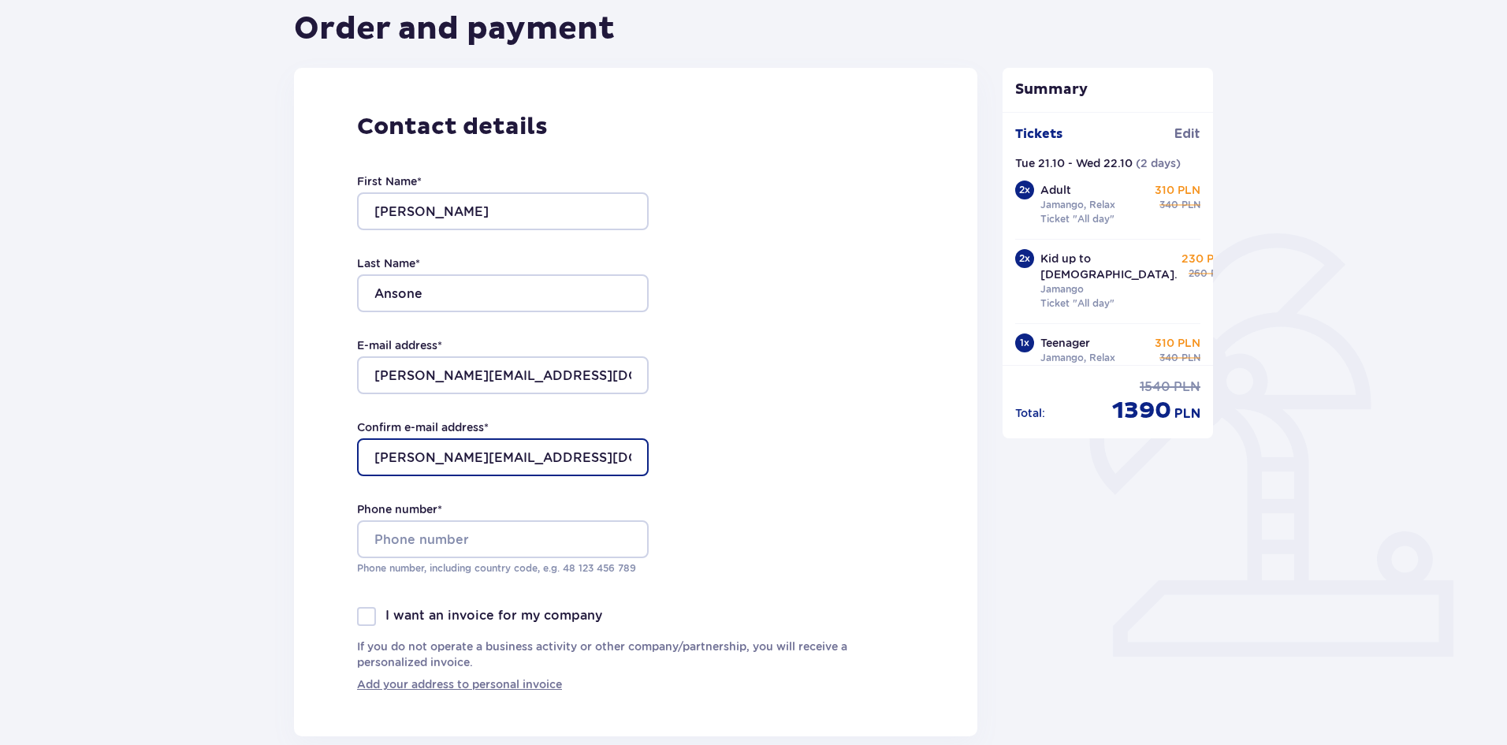
type input "[PERSON_NAME][EMAIL_ADDRESS][DOMAIN_NAME]"
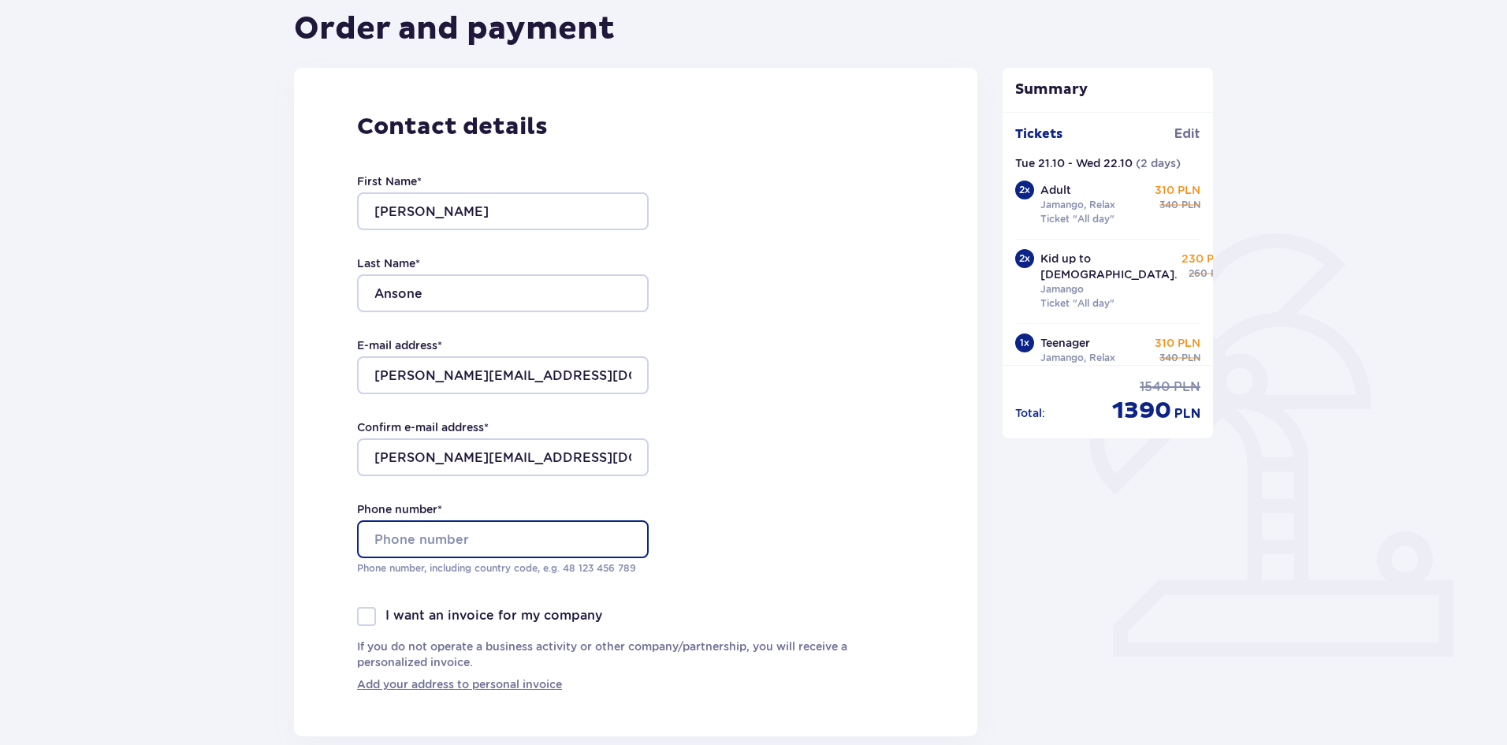
click at [444, 537] on input "Phone number *" at bounding box center [503, 539] width 292 height 38
type input "[PHONE_NUMBER]"
click at [519, 580] on div "First Name * [PERSON_NAME] Last Name * Ansone E-mail address * [PERSON_NAME][EM…" at bounding box center [503, 374] width 292 height 465
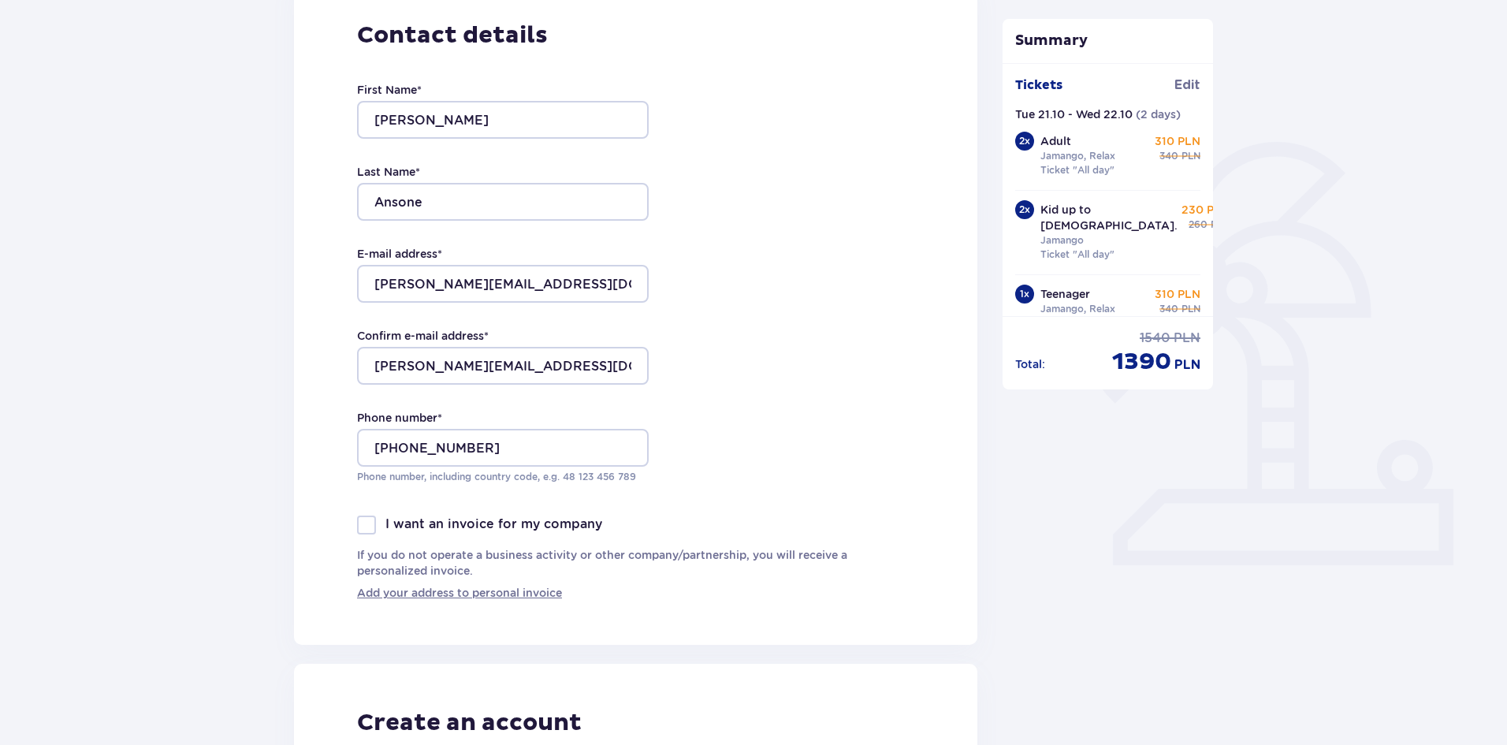
scroll to position [315, 0]
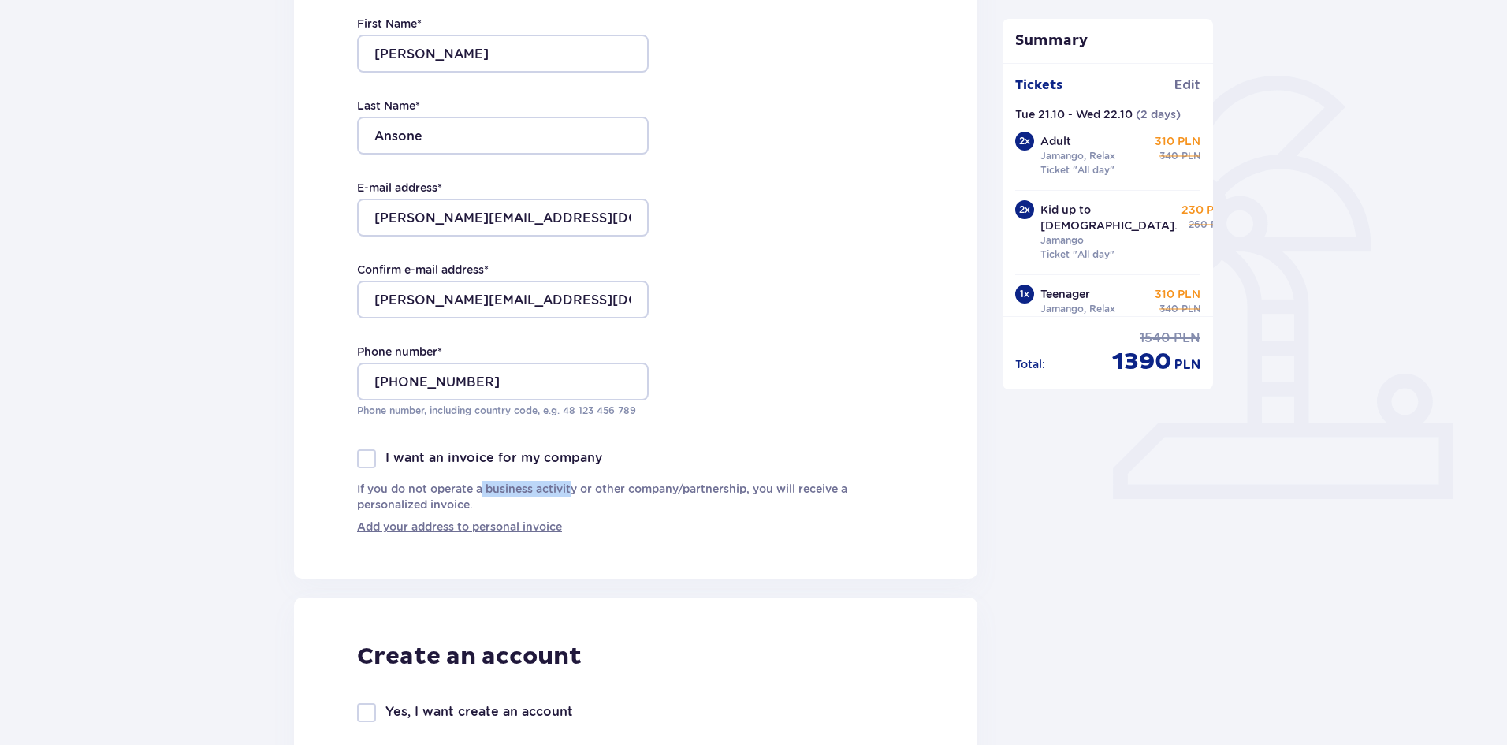
drag, startPoint x: 486, startPoint y: 491, endPoint x: 576, endPoint y: 485, distance: 90.0
click at [576, 485] on p "If you do not operate a business activity or other company/partnership, you wil…" at bounding box center [635, 497] width 557 height 32
drag, startPoint x: 779, startPoint y: 489, endPoint x: 788, endPoint y: 508, distance: 20.4
click at [788, 508] on p "If you do not operate a business activity or other company/partnership, you wil…" at bounding box center [635, 497] width 557 height 32
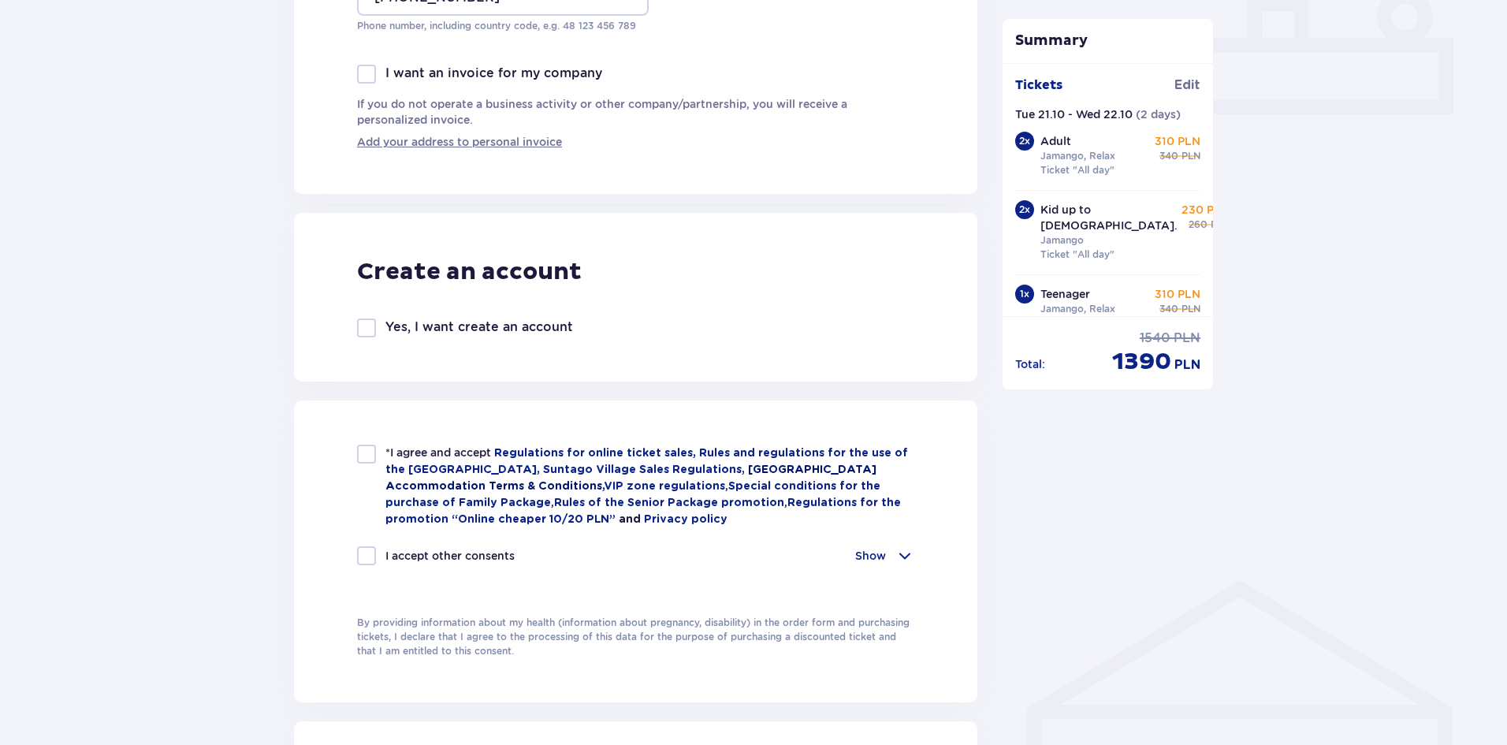
scroll to position [709, 0]
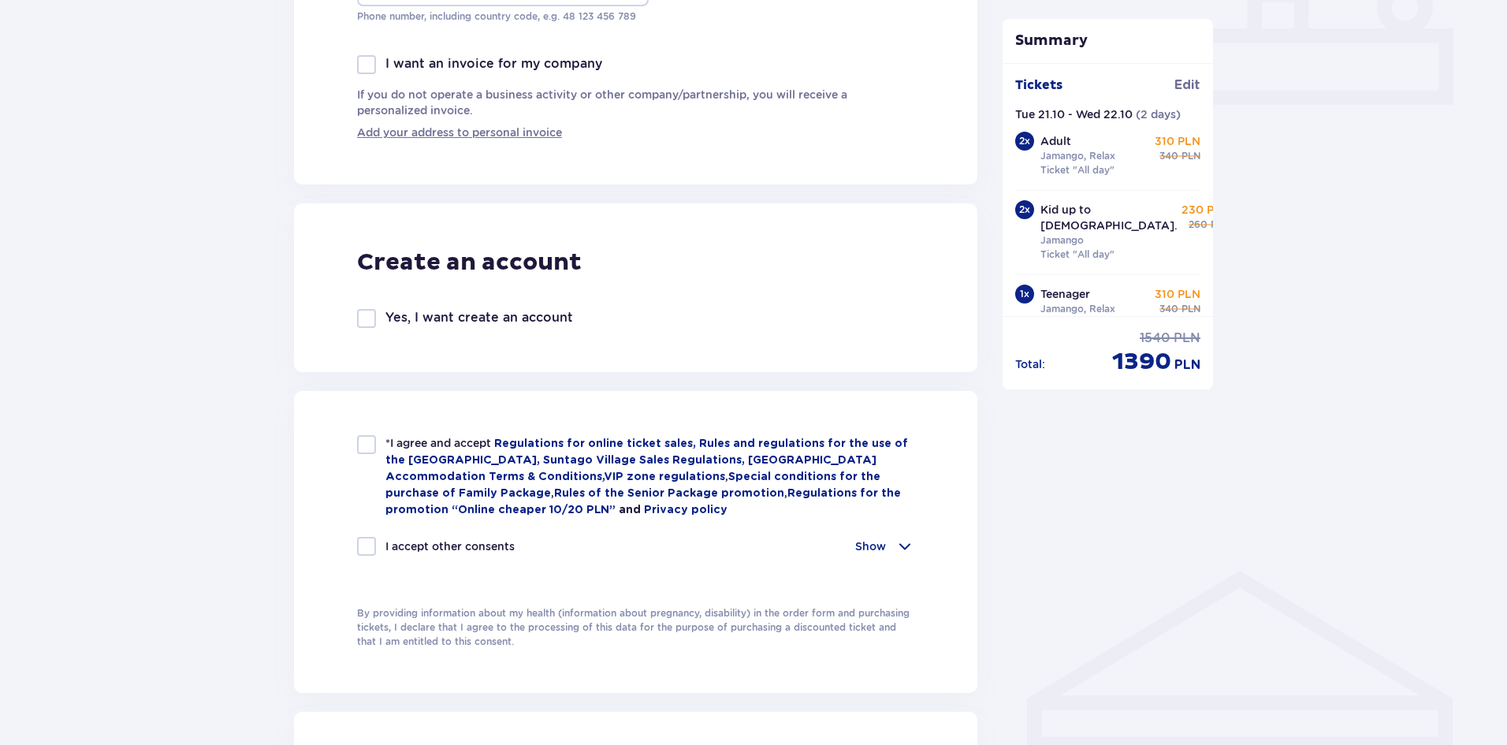
click at [370, 452] on div at bounding box center [366, 444] width 19 height 19
checkbox input "true"
click at [374, 544] on div at bounding box center [366, 546] width 19 height 19
checkbox input "true"
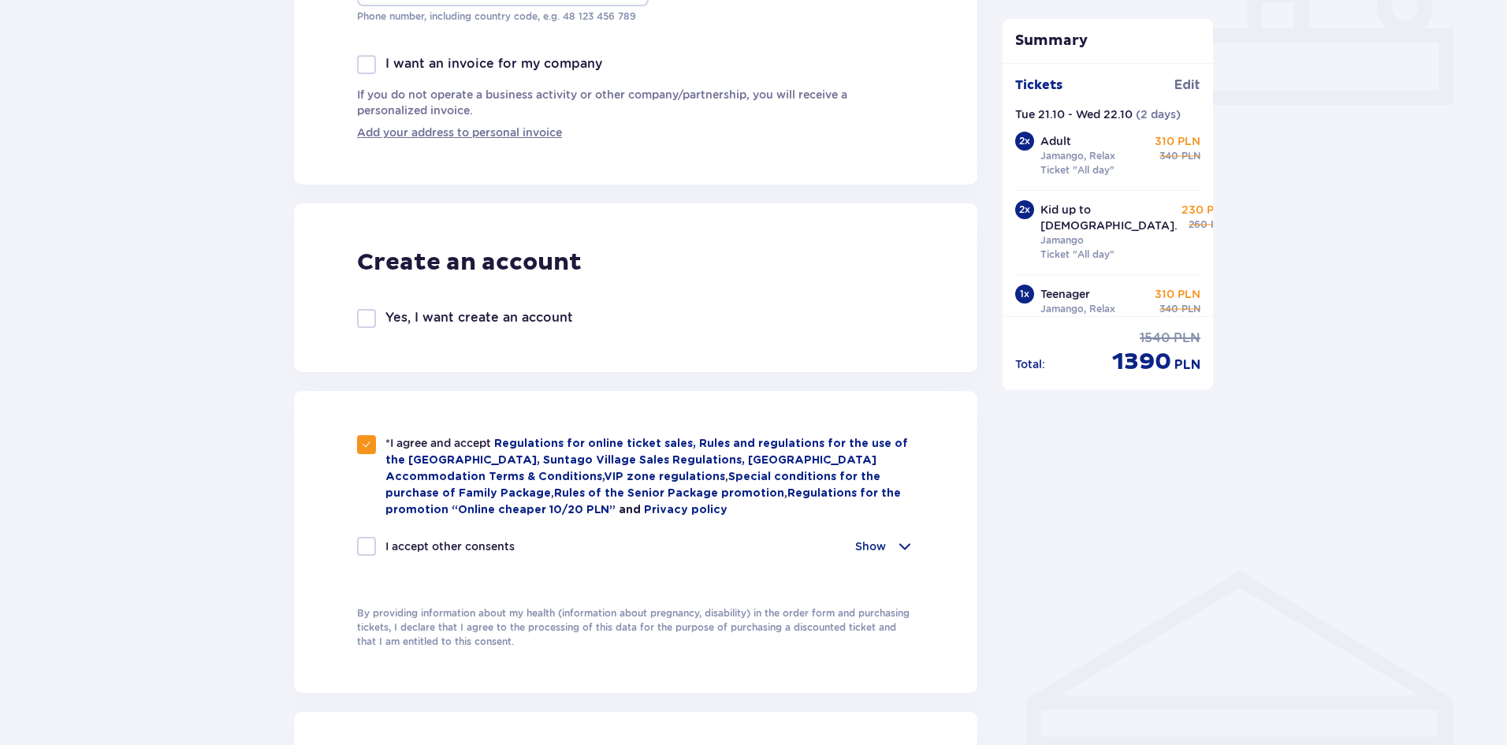
checkbox input "true"
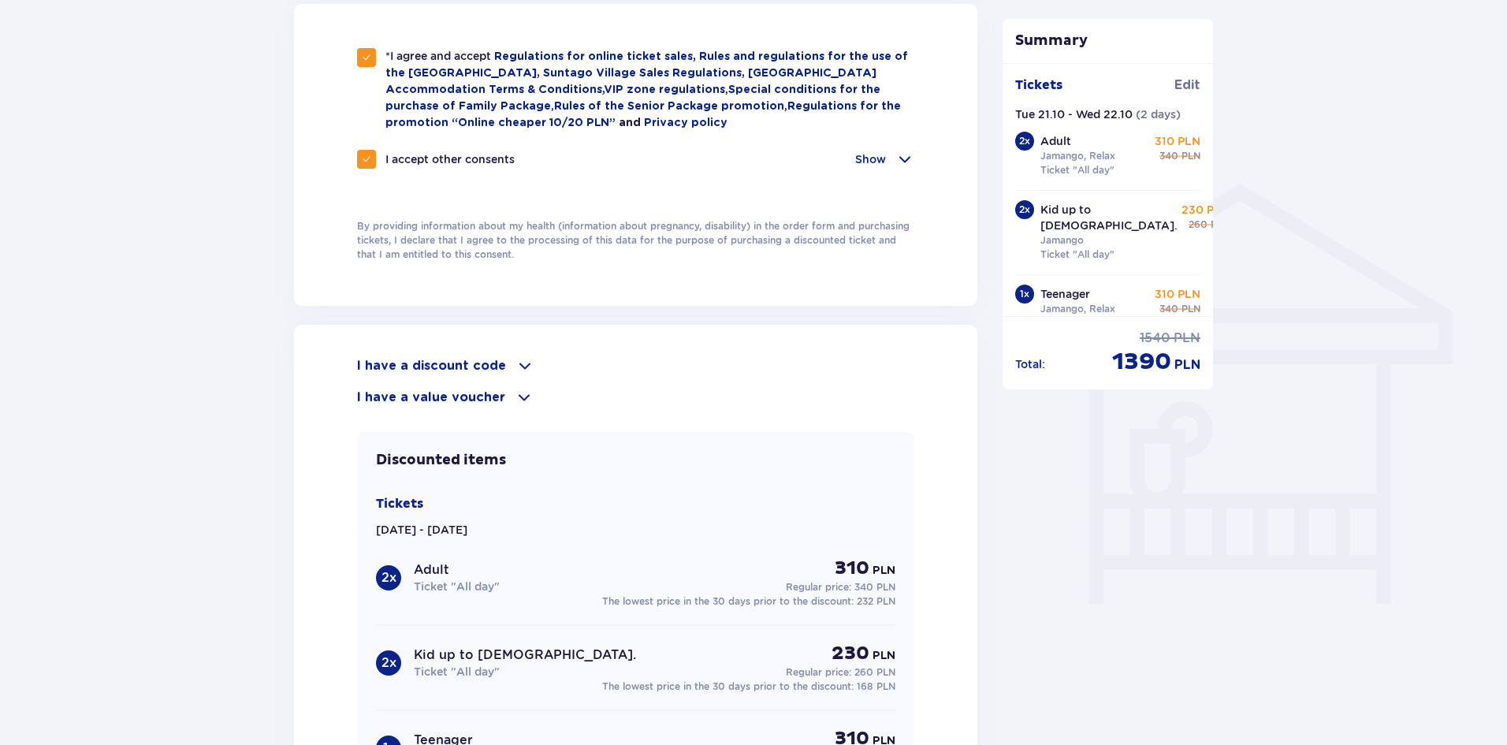
scroll to position [1103, 0]
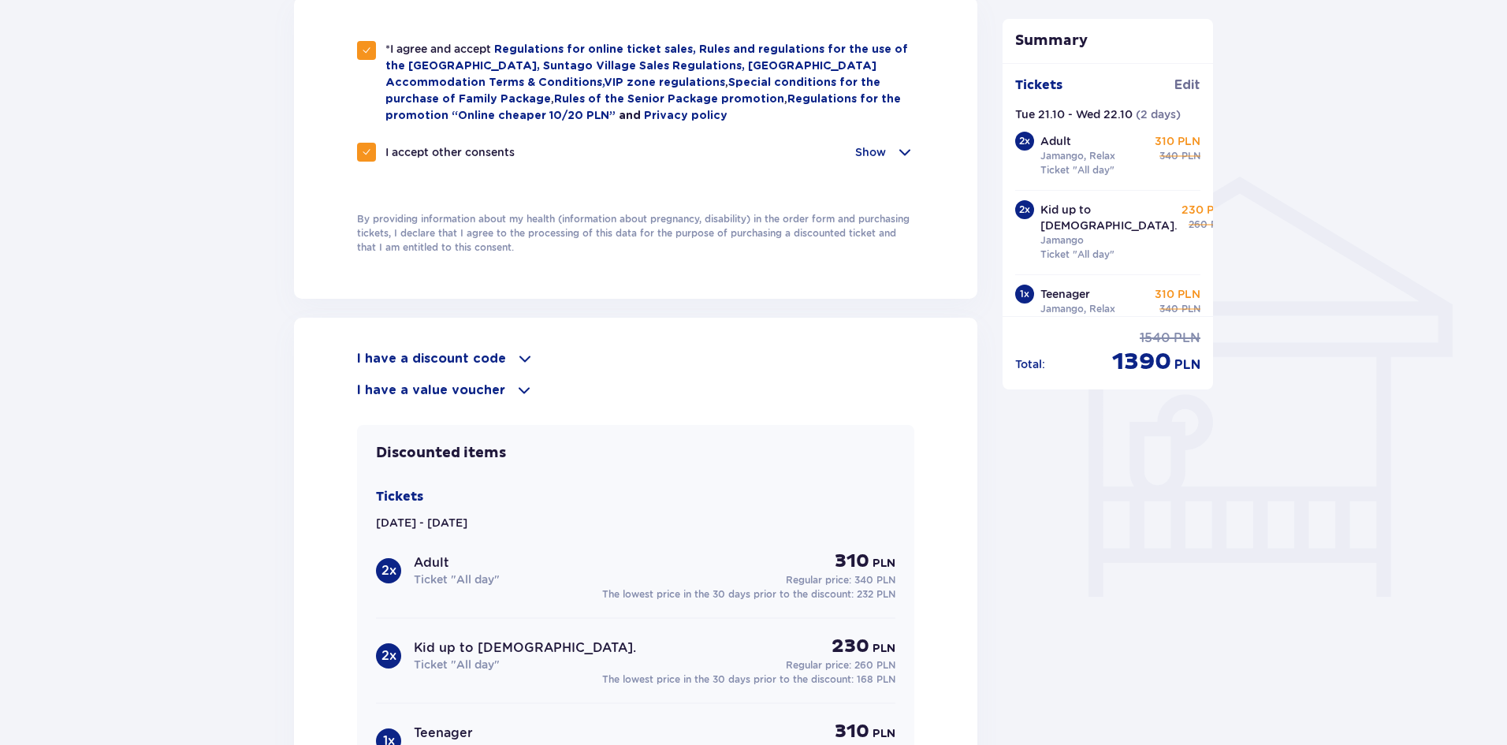
click at [515, 357] on span at bounding box center [524, 358] width 19 height 19
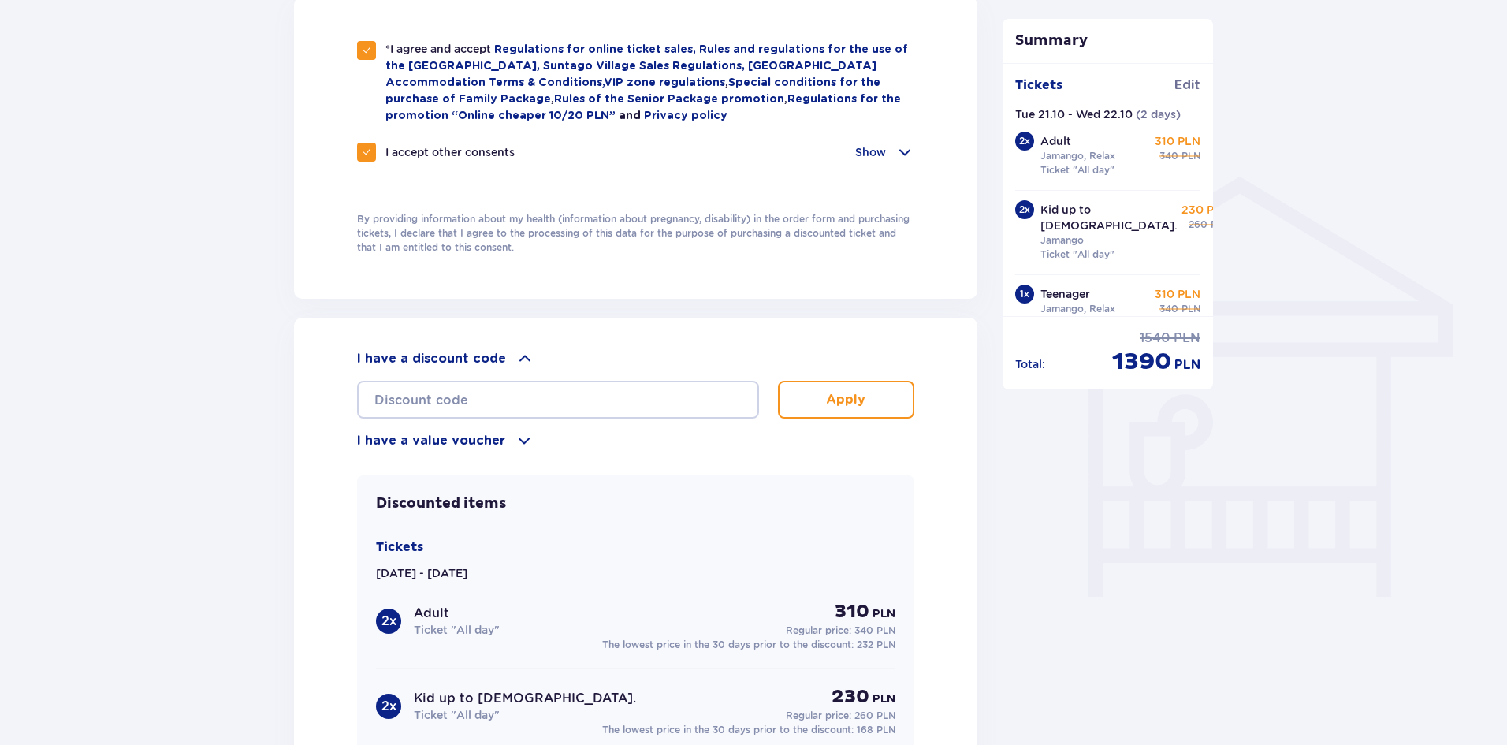
click at [515, 354] on span at bounding box center [524, 358] width 19 height 19
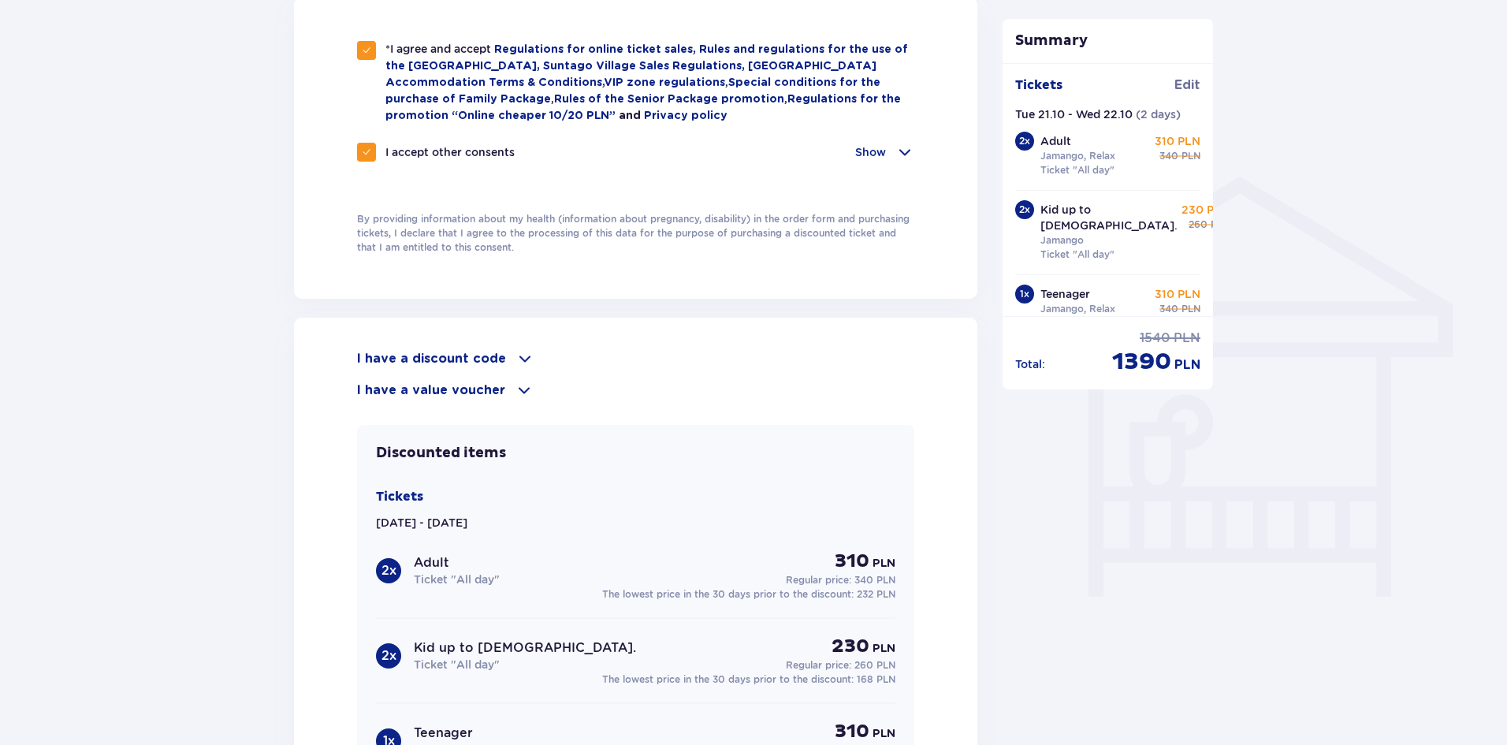
click at [501, 388] on div "I have a value voucher" at bounding box center [635, 390] width 557 height 19
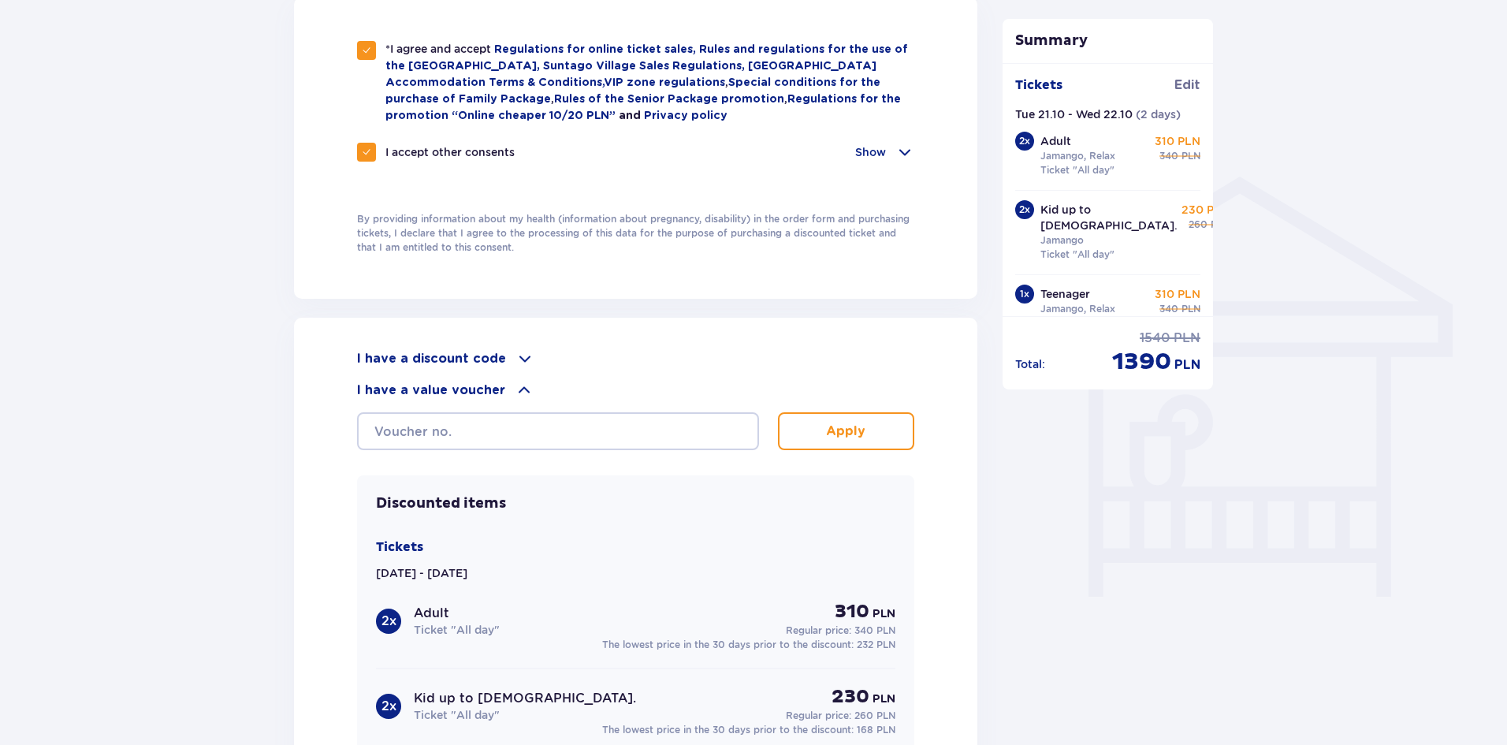
click at [501, 388] on div "I have a value voucher" at bounding box center [635, 390] width 557 height 19
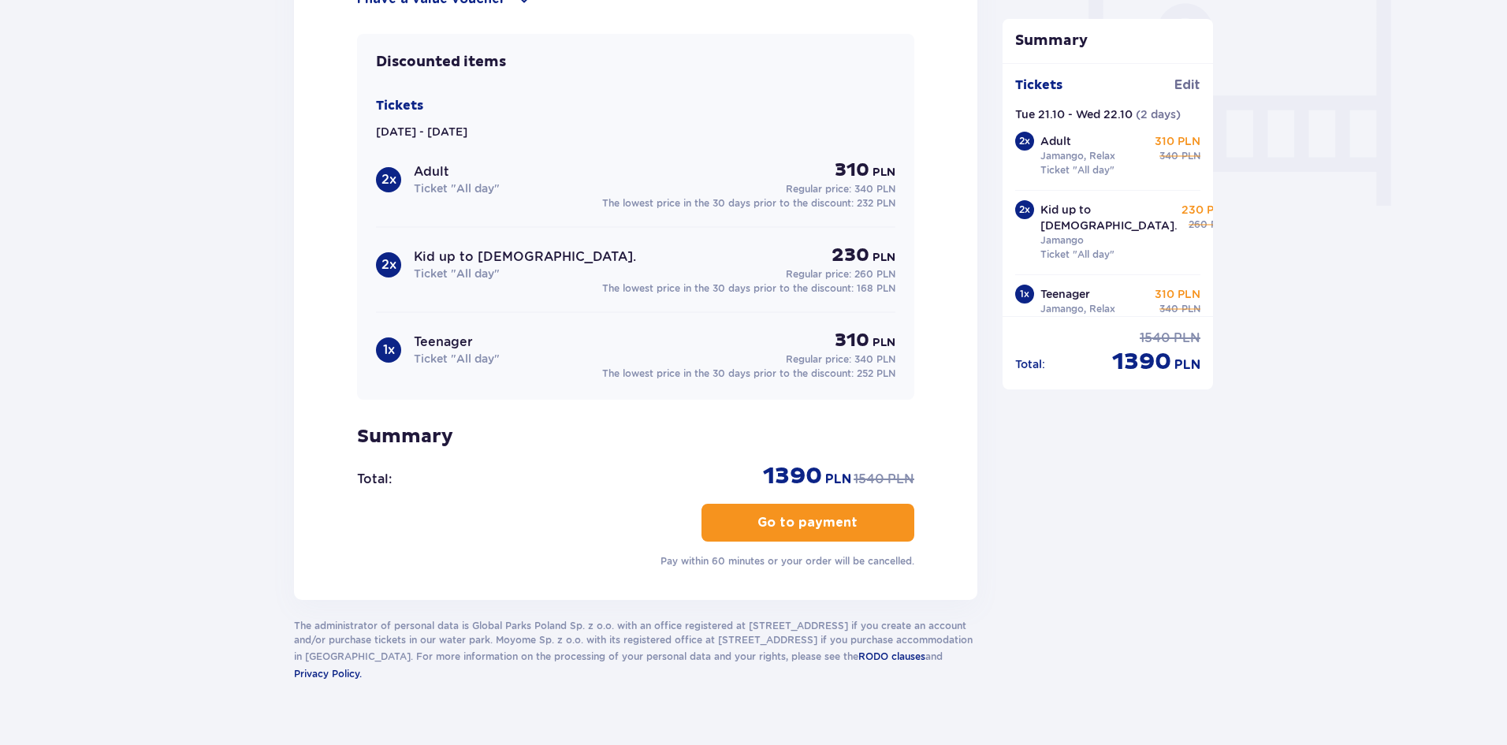
scroll to position [1519, 0]
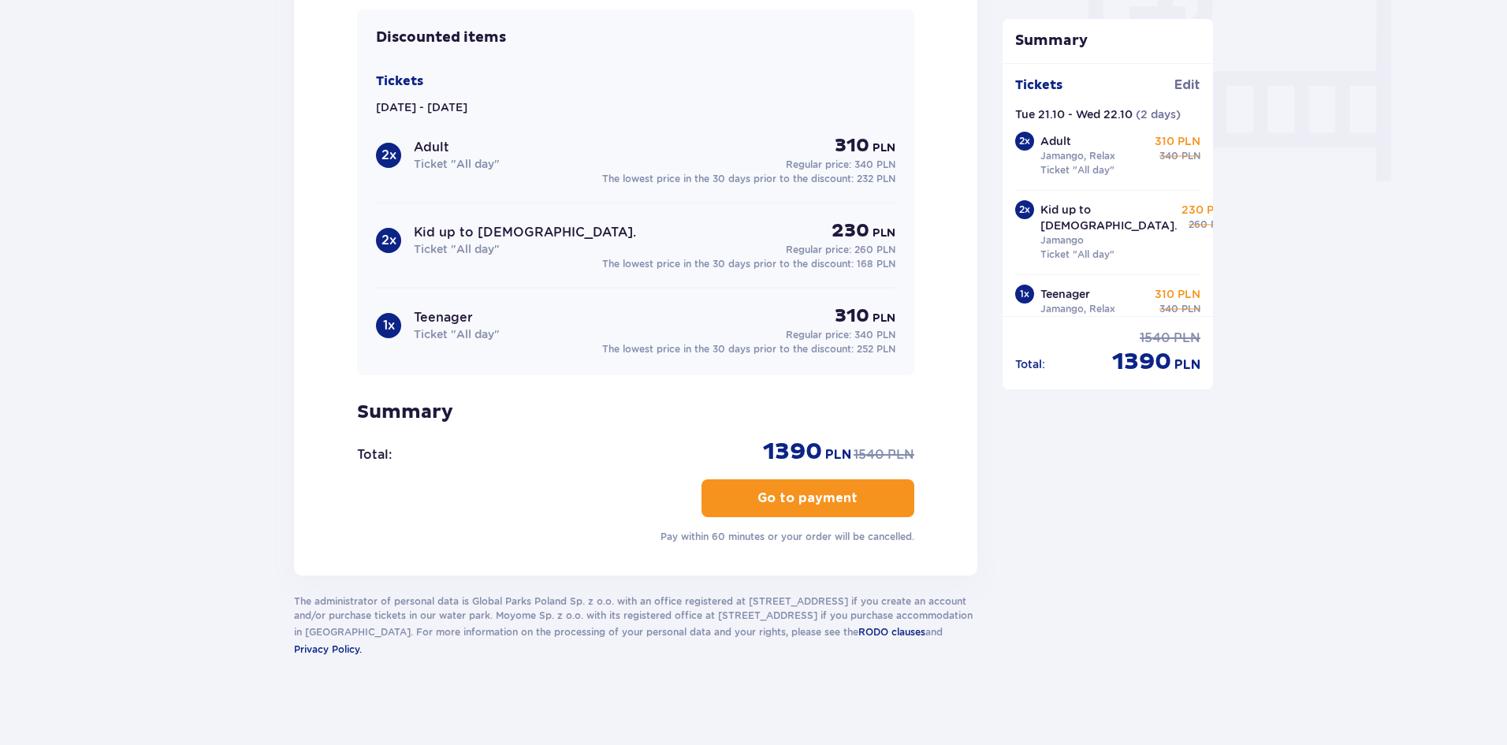
click at [783, 500] on p "Go to payment" at bounding box center [807, 497] width 100 height 17
